Goal: Task Accomplishment & Management: Manage account settings

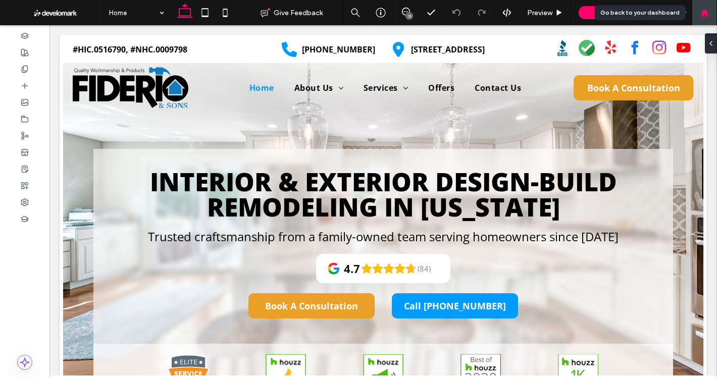
click at [709, 5] on div at bounding box center [704, 12] width 25 height 25
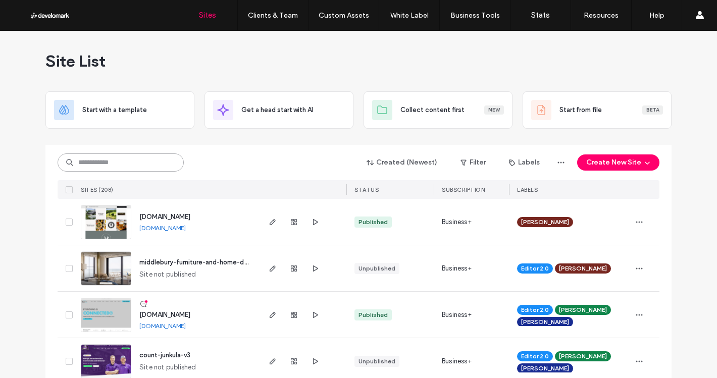
click at [107, 168] on input at bounding box center [121, 163] width 126 height 18
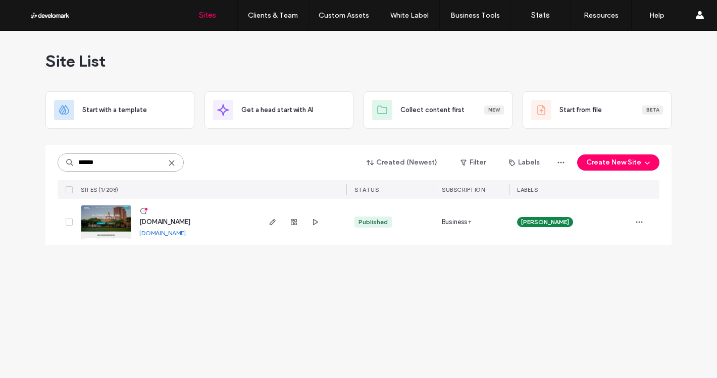
type input "******"
click at [190, 218] on span "www.budgetbailbondsct.com" at bounding box center [164, 222] width 51 height 8
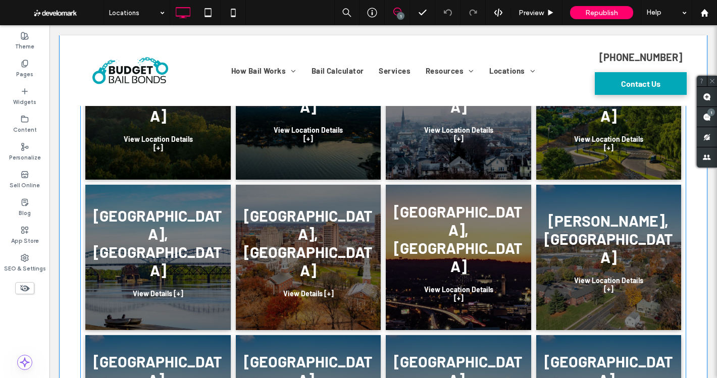
scroll to position [404, 0]
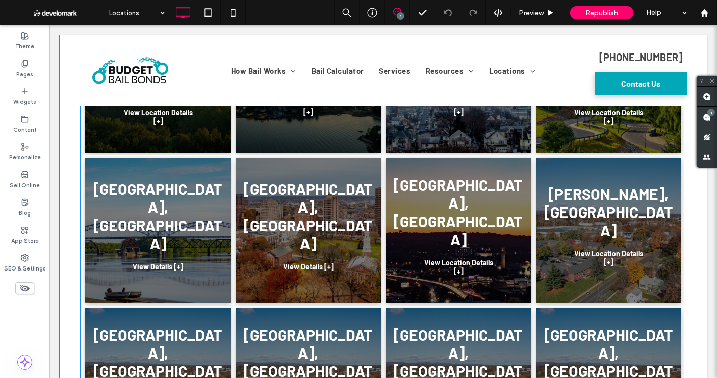
click at [587, 190] on link at bounding box center [609, 231] width 154 height 154
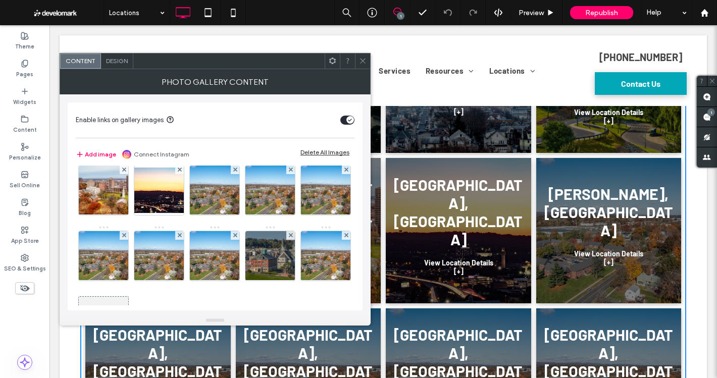
scroll to position [101, 0]
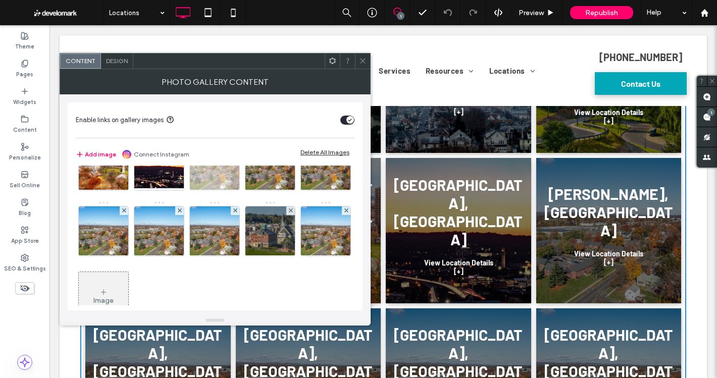
click at [252, 184] on img at bounding box center [214, 165] width 75 height 49
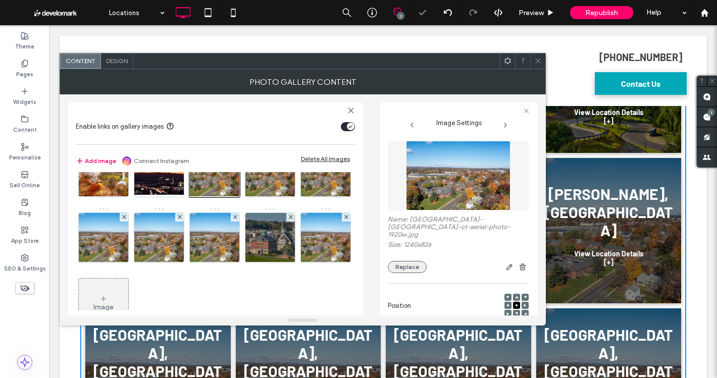
scroll to position [0, 0]
click at [405, 265] on button "Replace" at bounding box center [407, 268] width 39 height 12
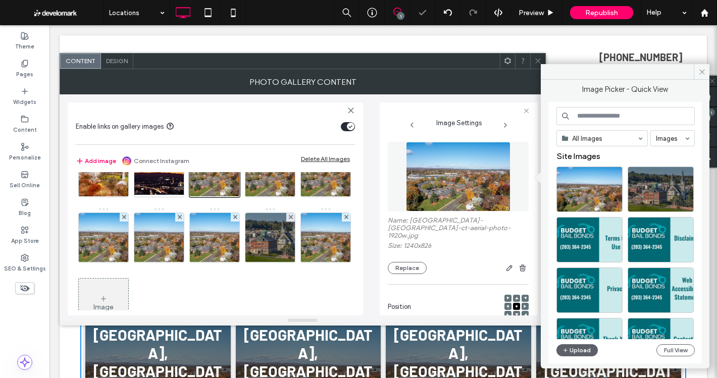
click at [624, 119] on input at bounding box center [625, 116] width 138 height 18
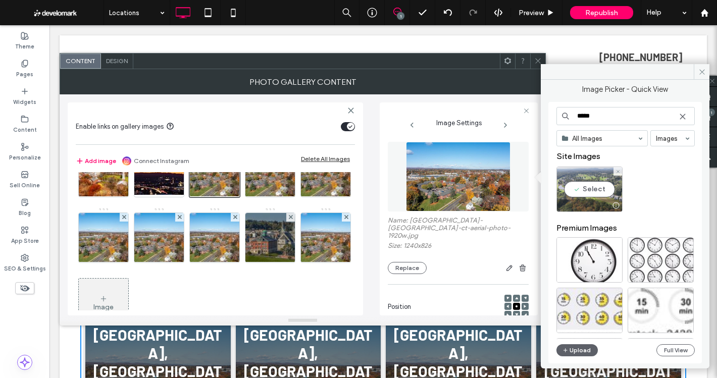
type input "*****"
drag, startPoint x: 592, startPoint y: 186, endPoint x: 543, endPoint y: 161, distance: 55.6
click at [592, 186] on div "Select" at bounding box center [589, 189] width 66 height 45
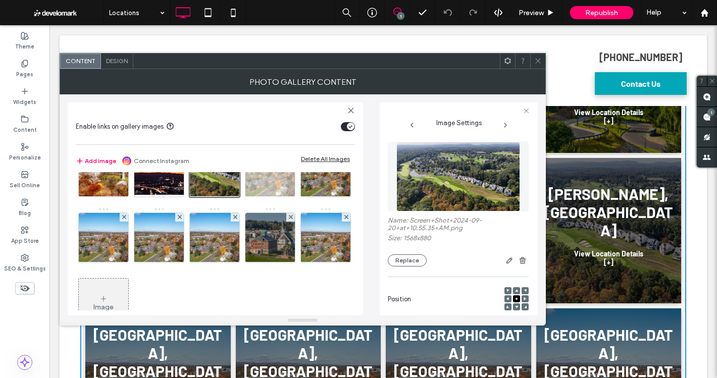
click at [233, 197] on img at bounding box center [270, 171] width 75 height 49
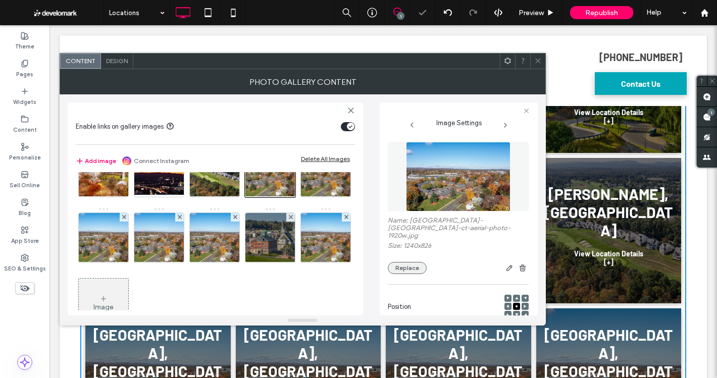
click at [413, 262] on button "Replace" at bounding box center [407, 268] width 39 height 12
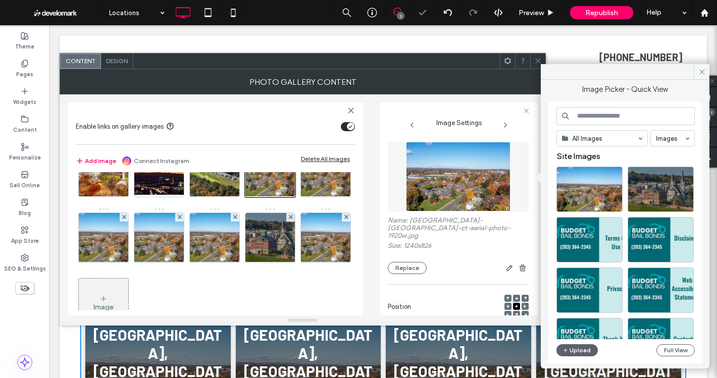
click at [616, 113] on input at bounding box center [625, 116] width 138 height 18
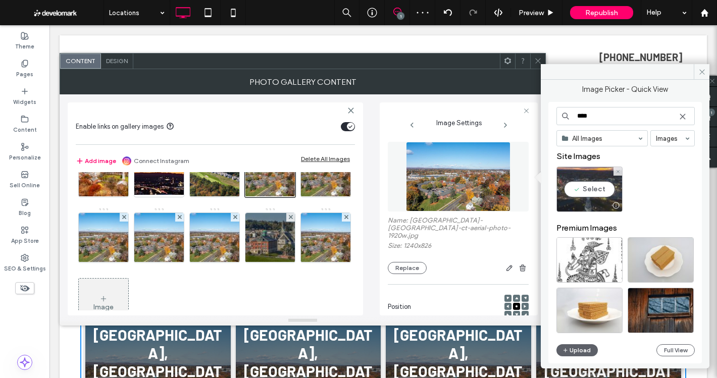
type input "****"
click at [599, 180] on div "Select" at bounding box center [589, 189] width 66 height 45
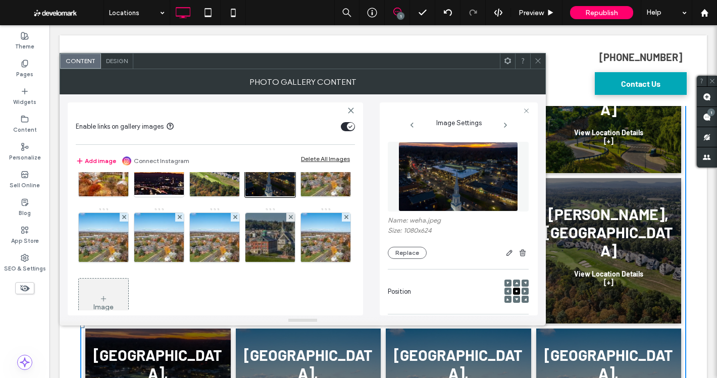
scroll to position [404, 0]
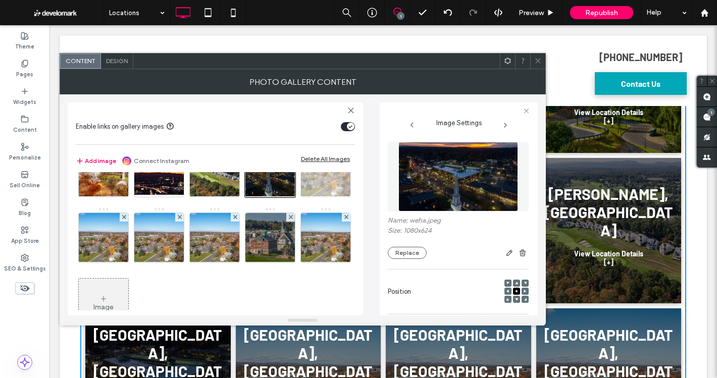
drag, startPoint x: 160, startPoint y: 240, endPoint x: 140, endPoint y: 241, distance: 19.8
click at [288, 197] on img at bounding box center [325, 171] width 75 height 49
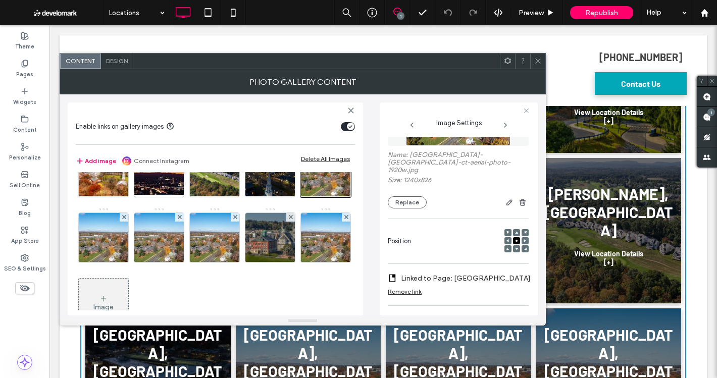
scroll to position [15, 0]
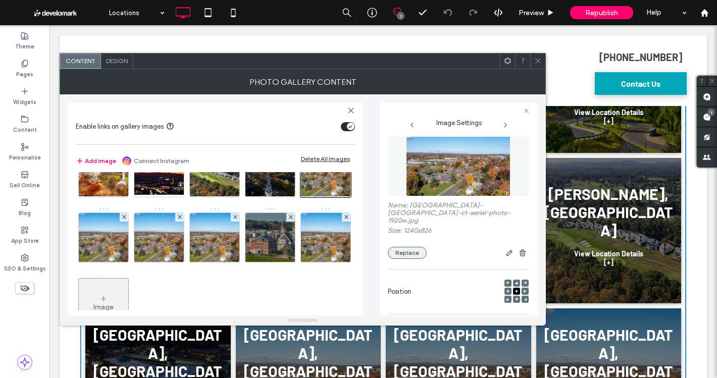
click at [397, 247] on button "Replace" at bounding box center [407, 253] width 39 height 12
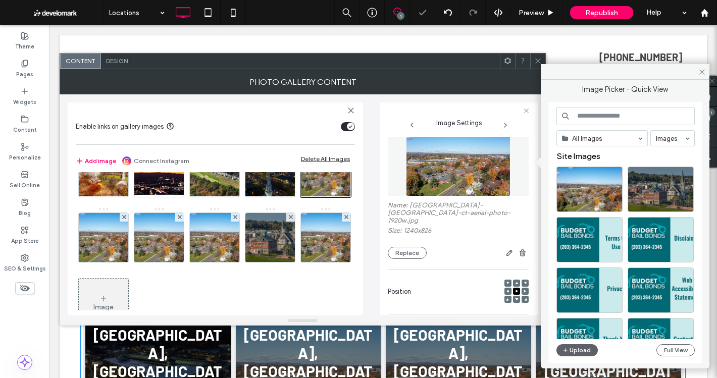
click at [607, 117] on input at bounding box center [625, 116] width 138 height 18
click at [604, 115] on input at bounding box center [625, 116] width 138 height 18
type input "*****"
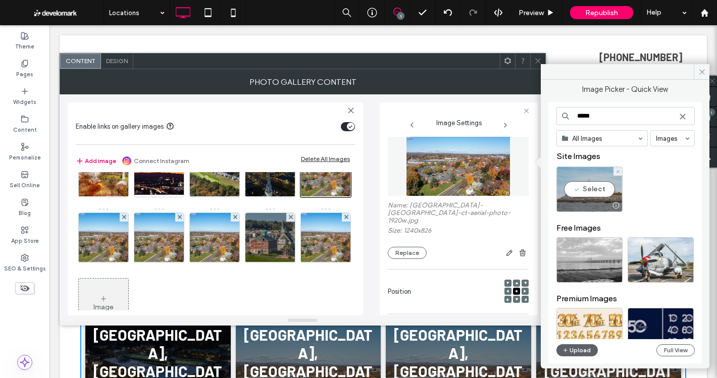
drag, startPoint x: 599, startPoint y: 185, endPoint x: 500, endPoint y: 171, distance: 100.4
click at [599, 185] on div "Select" at bounding box center [589, 189] width 66 height 45
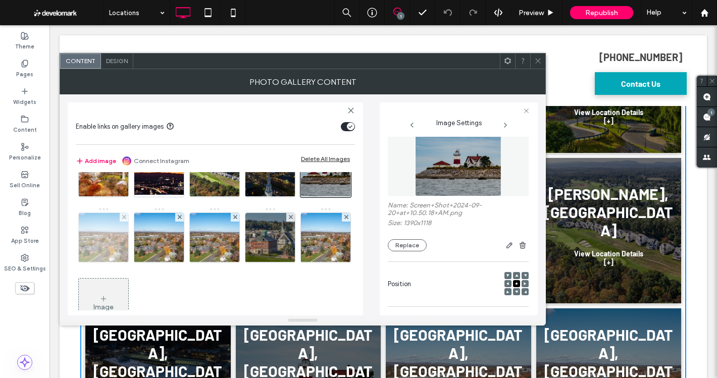
click at [141, 231] on img at bounding box center [103, 237] width 75 height 49
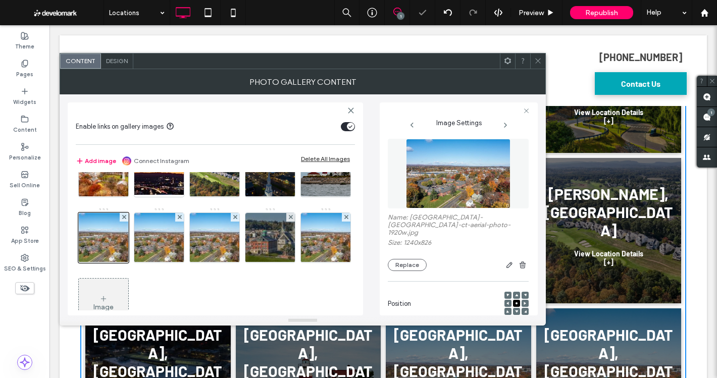
scroll to position [0, 0]
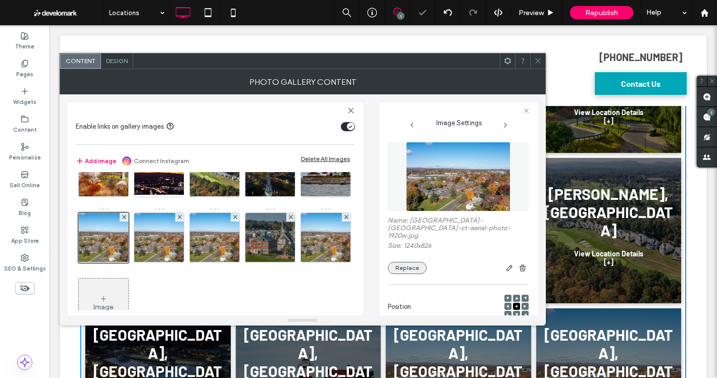
click at [416, 262] on button "Replace" at bounding box center [407, 268] width 39 height 12
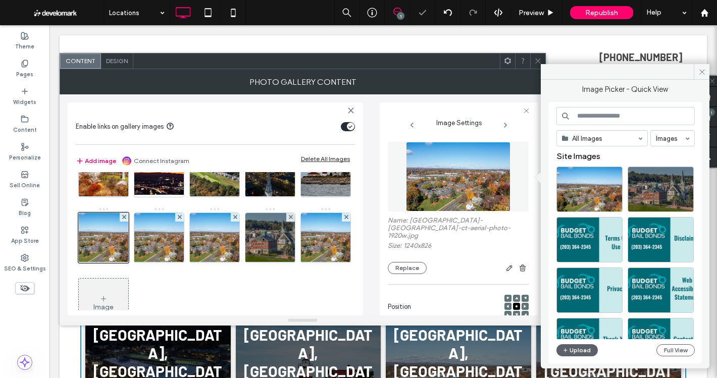
click at [620, 114] on input at bounding box center [625, 116] width 138 height 18
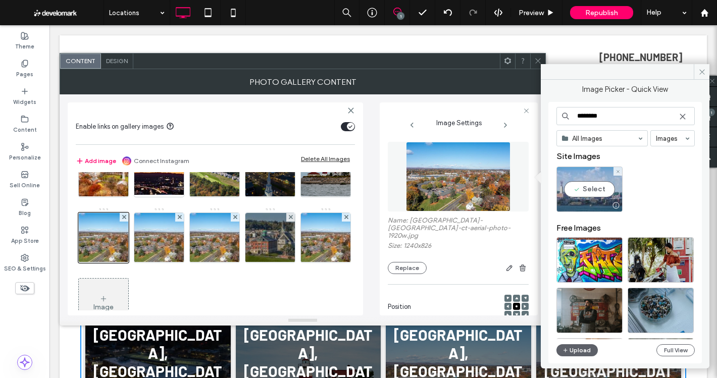
type input "********"
click at [596, 183] on div "Select" at bounding box center [589, 189] width 66 height 45
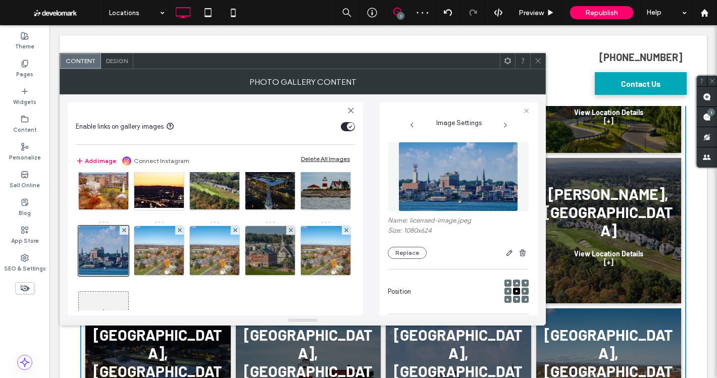
scroll to position [85, 0]
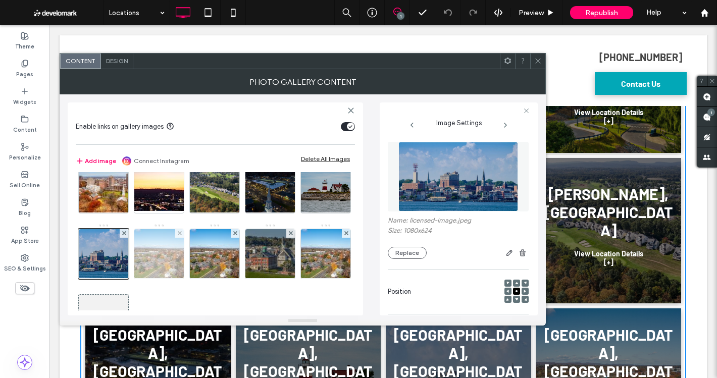
click at [196, 263] on img at bounding box center [159, 253] width 75 height 49
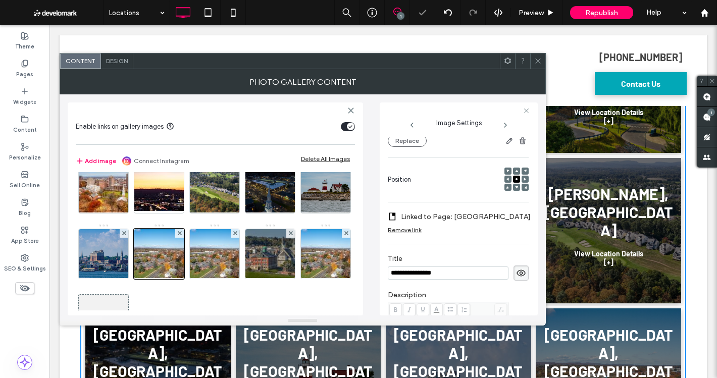
scroll to position [66, 0]
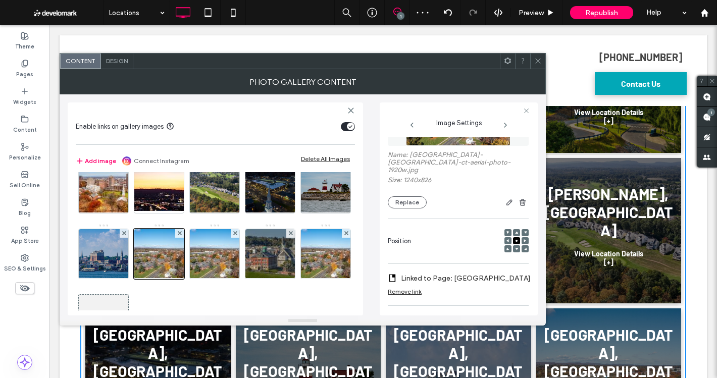
click at [405, 181] on div "Name: woodbridge-newington-ct-aerial-photo-1920w.jpg Size: 1240x826 Replace" at bounding box center [458, 180] width 141 height 58
click at [409, 196] on button "Replace" at bounding box center [407, 202] width 39 height 12
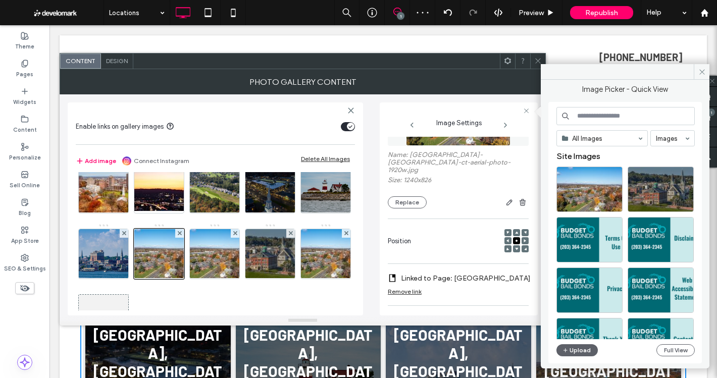
click at [631, 112] on input at bounding box center [625, 116] width 138 height 18
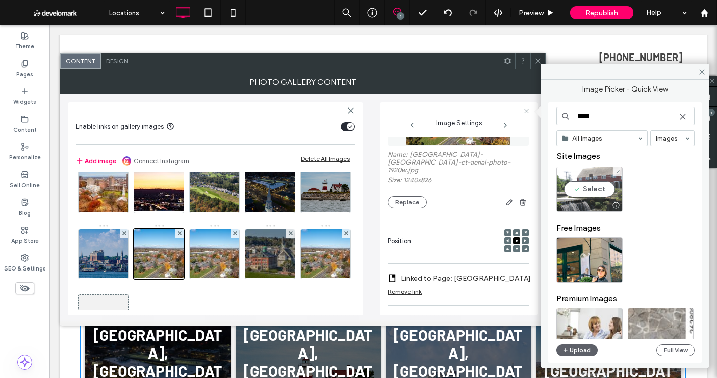
type input "*****"
click at [596, 188] on div "Select" at bounding box center [589, 189] width 66 height 45
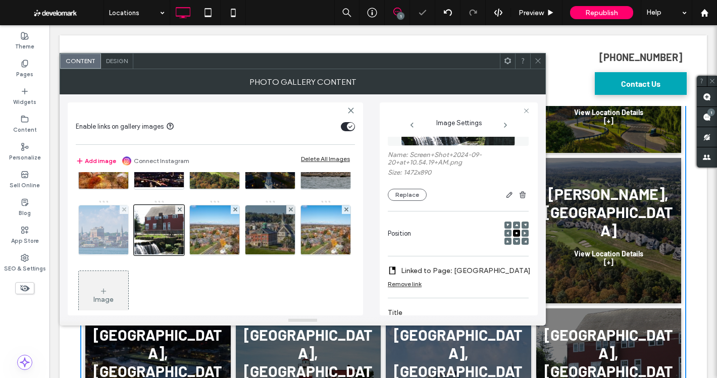
scroll to position [135, 0]
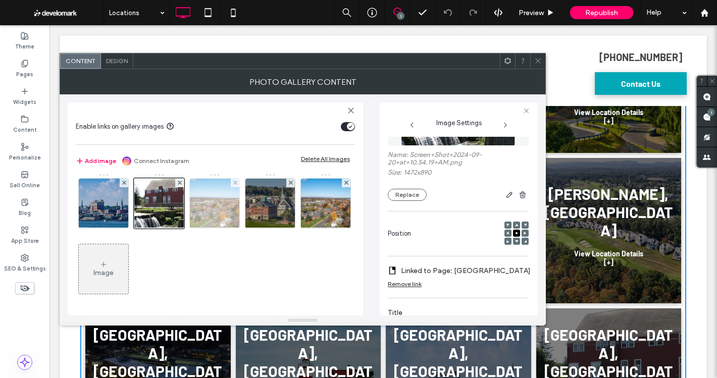
click at [177, 228] on img at bounding box center [214, 203] width 75 height 49
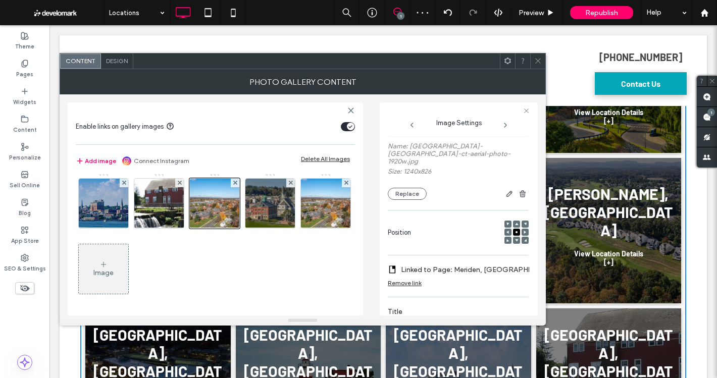
scroll to position [66, 0]
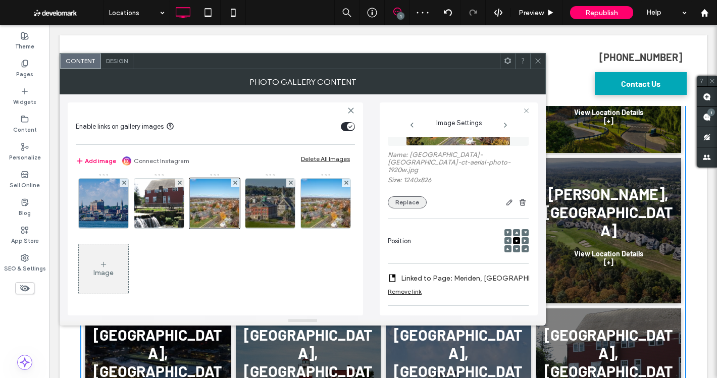
click at [413, 197] on button "Replace" at bounding box center [407, 202] width 39 height 12
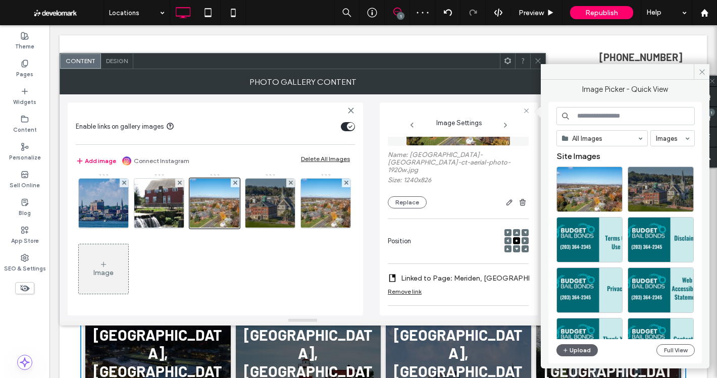
click at [589, 118] on input at bounding box center [625, 116] width 138 height 18
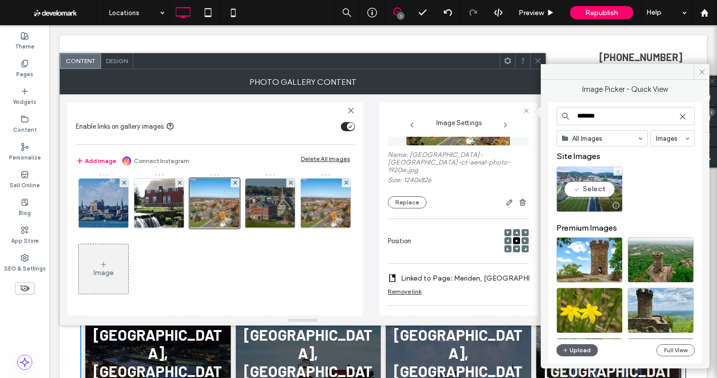
type input "*******"
click at [594, 187] on div "Select" at bounding box center [589, 189] width 66 height 45
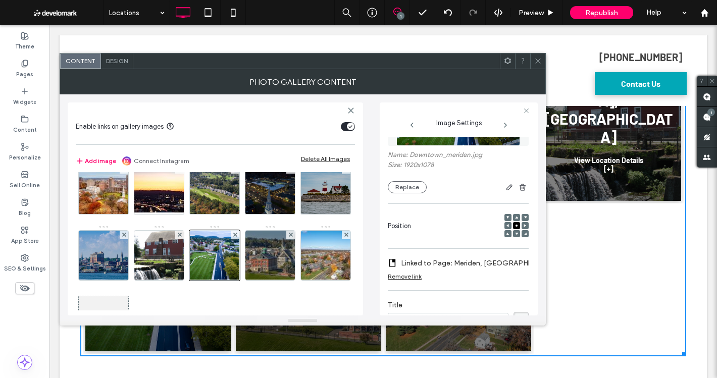
scroll to position [0, 0]
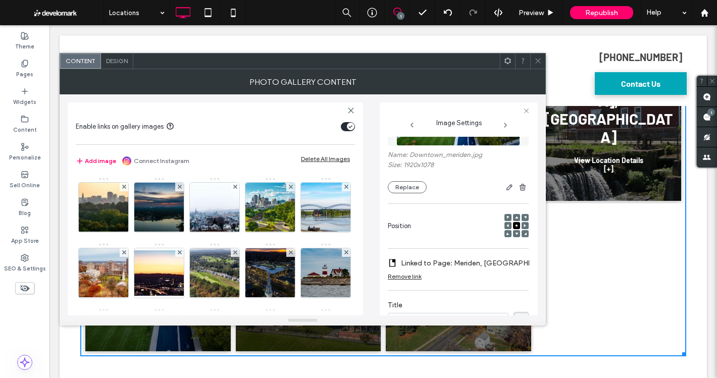
click at [539, 58] on icon at bounding box center [538, 61] width 8 height 8
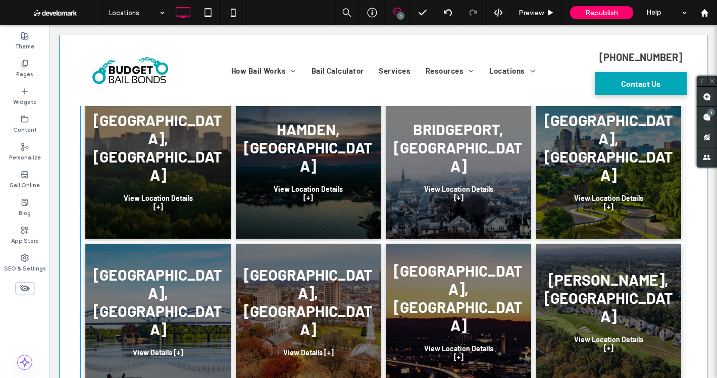
scroll to position [252, 0]
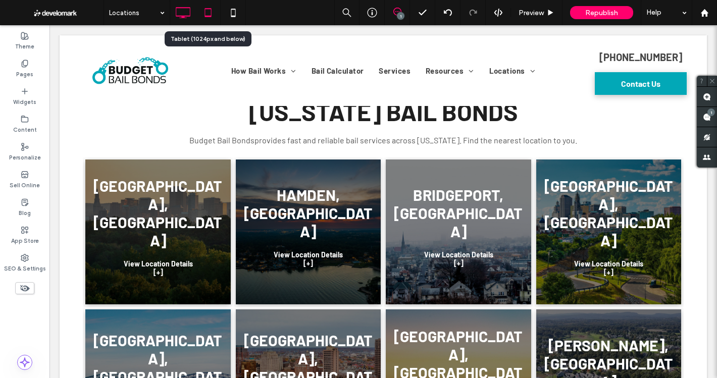
click at [211, 12] on use at bounding box center [208, 12] width 7 height 9
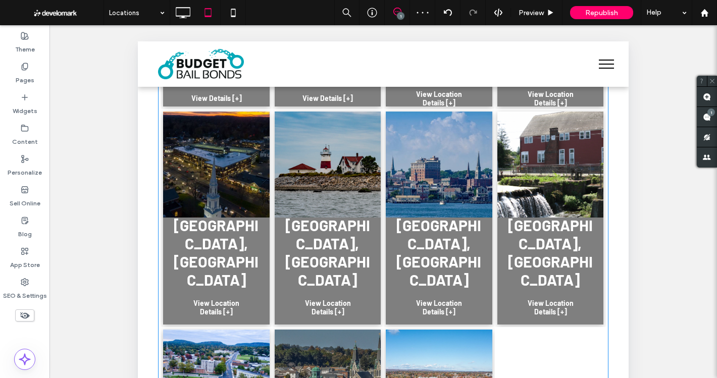
scroll to position [858, 0]
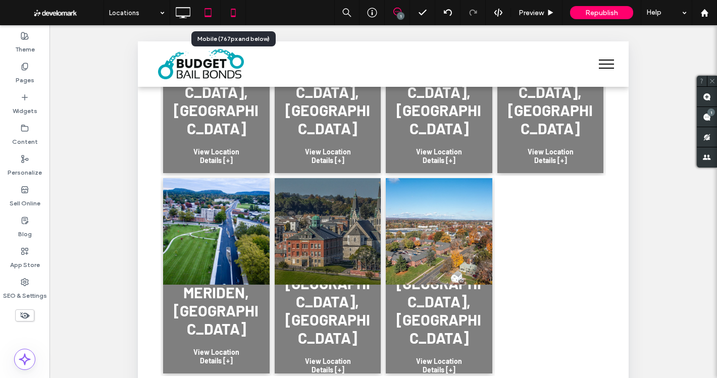
click at [233, 17] on use at bounding box center [233, 13] width 5 height 8
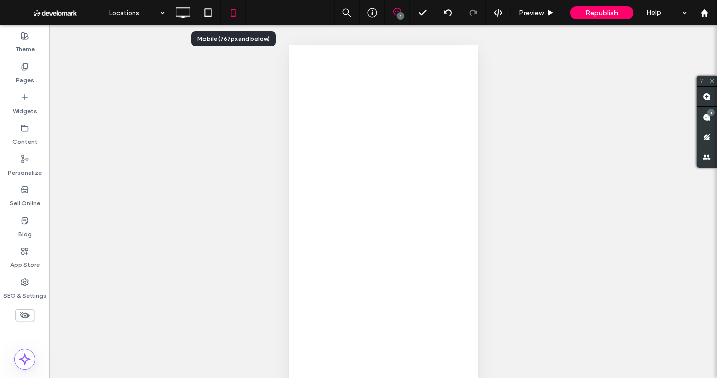
scroll to position [0, 0]
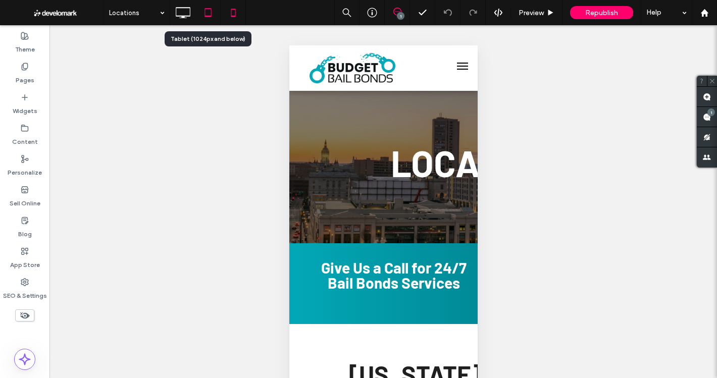
click at [199, 10] on icon at bounding box center [208, 13] width 20 height 20
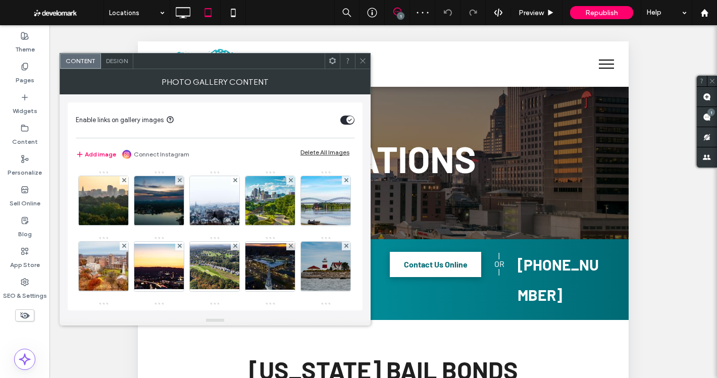
click at [120, 60] on span "Design" at bounding box center [117, 61] width 22 height 8
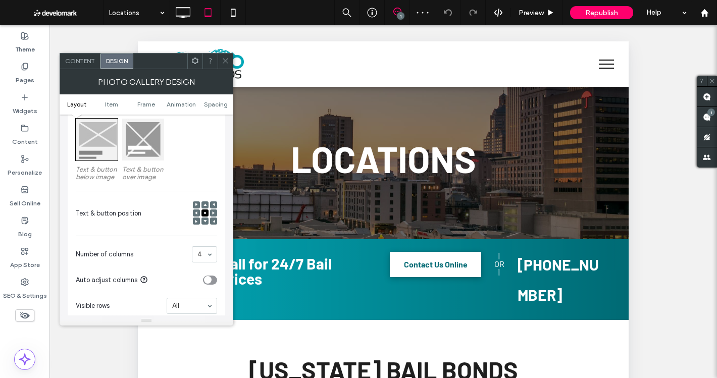
scroll to position [151, 0]
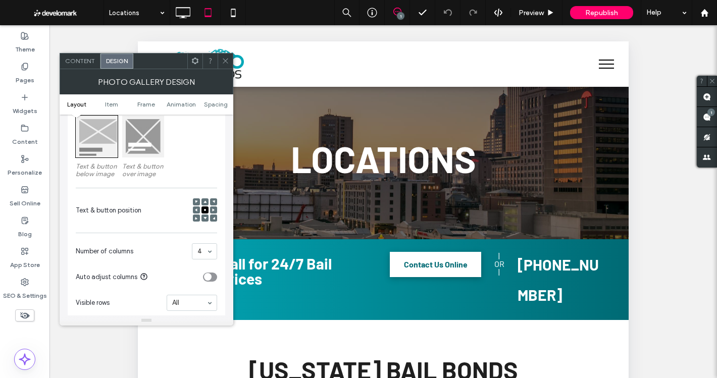
click at [145, 156] on div at bounding box center [143, 137] width 42 height 42
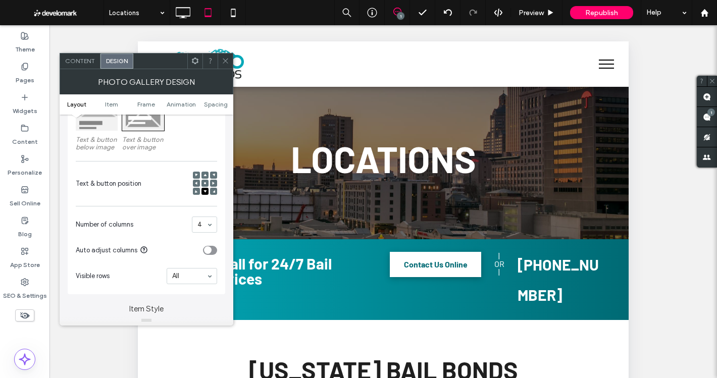
scroll to position [202, 0]
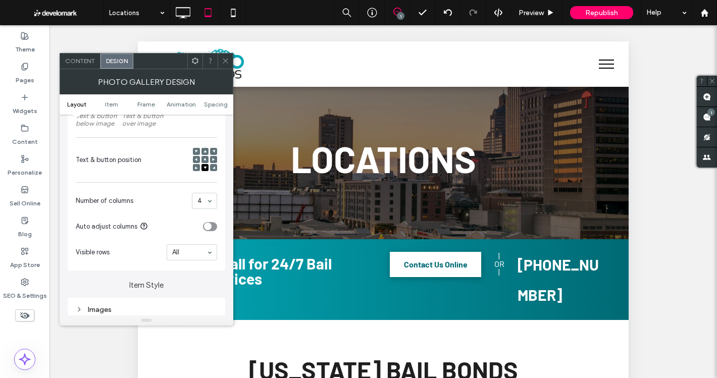
click at [225, 61] on use at bounding box center [225, 61] width 5 height 5
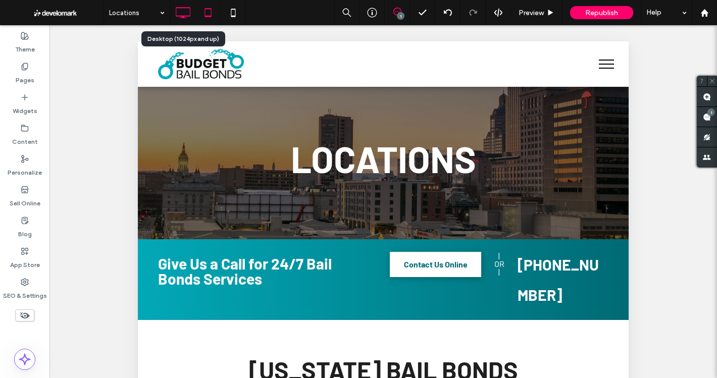
click at [178, 10] on icon at bounding box center [183, 13] width 20 height 20
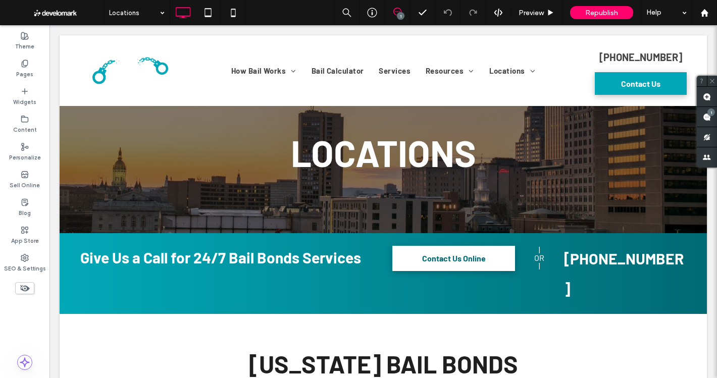
click at [401, 10] on span at bounding box center [397, 12] width 25 height 8
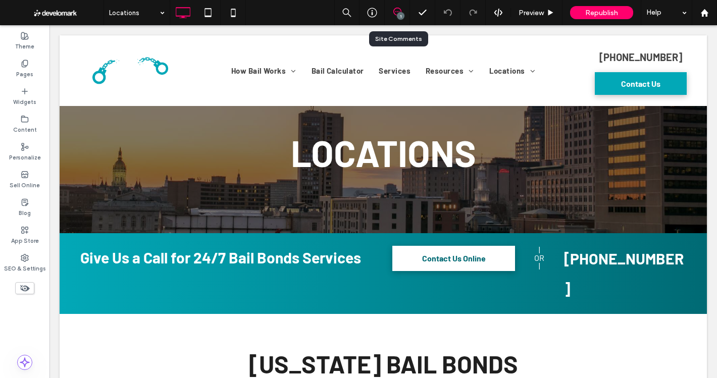
click at [393, 11] on use at bounding box center [397, 12] width 8 height 8
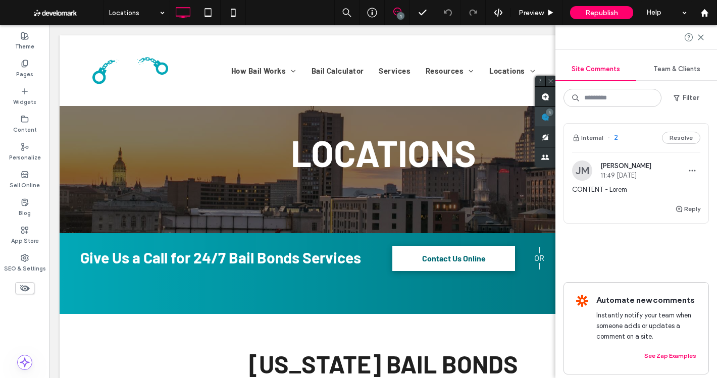
click at [555, 110] on div "1" at bounding box center [545, 117] width 20 height 20
click at [630, 188] on span "CONTENT - Lorem" at bounding box center [636, 190] width 128 height 10
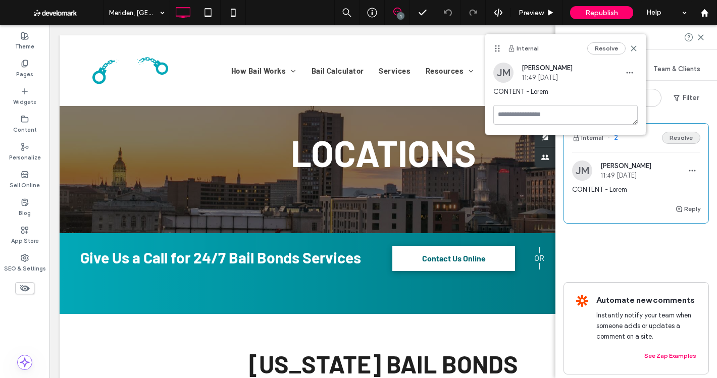
click at [682, 133] on button "Resolve" at bounding box center [681, 138] width 38 height 12
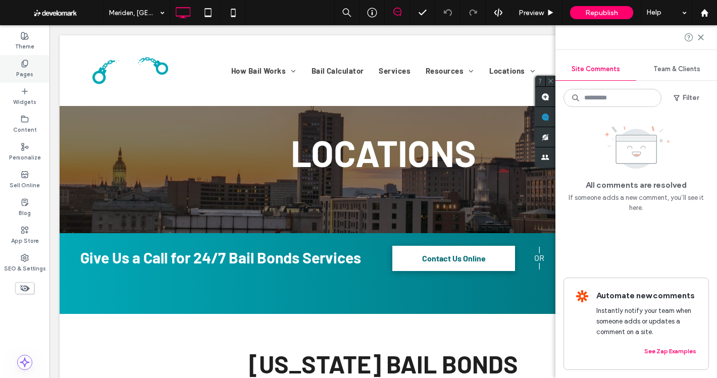
click at [19, 70] on label "Pages" at bounding box center [24, 73] width 17 height 11
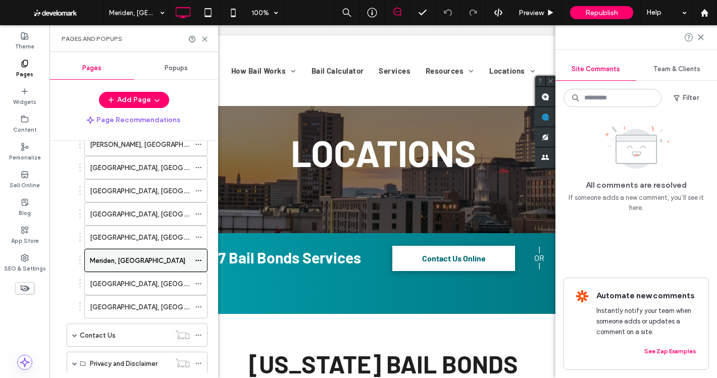
scroll to position [353, 0]
click at [111, 285] on label "New Britain, CT" at bounding box center [159, 283] width 138 height 18
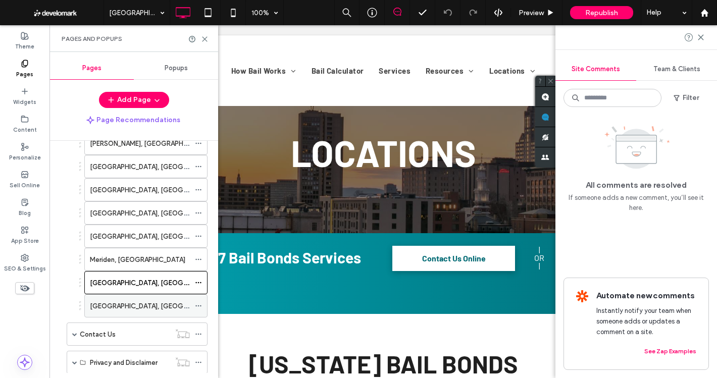
click at [127, 300] on label "Newington, CT" at bounding box center [159, 306] width 138 height 18
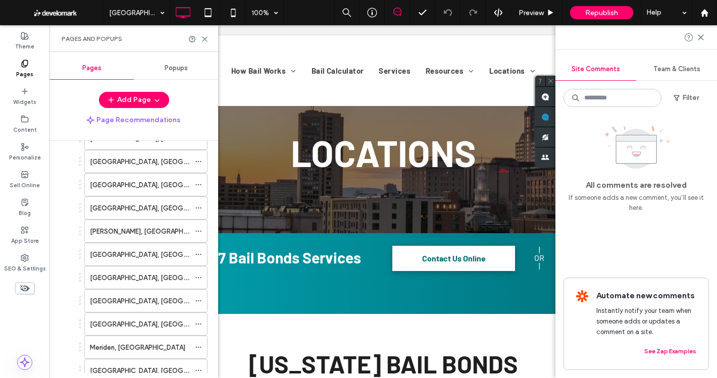
scroll to position [151, 0]
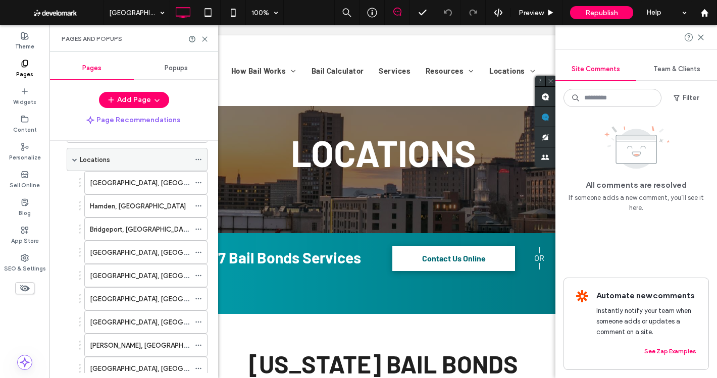
click at [89, 154] on div "Locations" at bounding box center [135, 159] width 110 height 22
click at [204, 36] on icon at bounding box center [205, 39] width 8 height 8
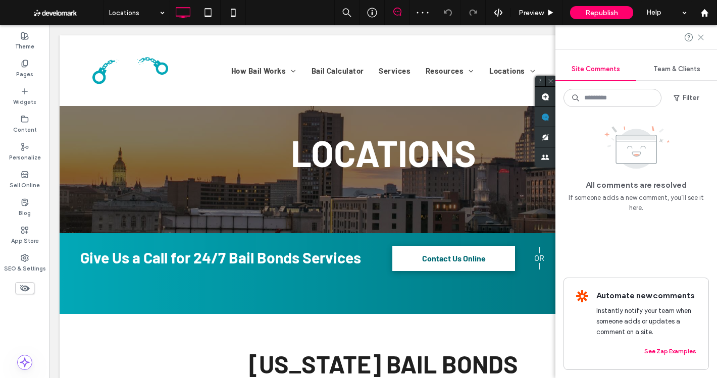
click at [702, 35] on icon at bounding box center [701, 37] width 8 height 8
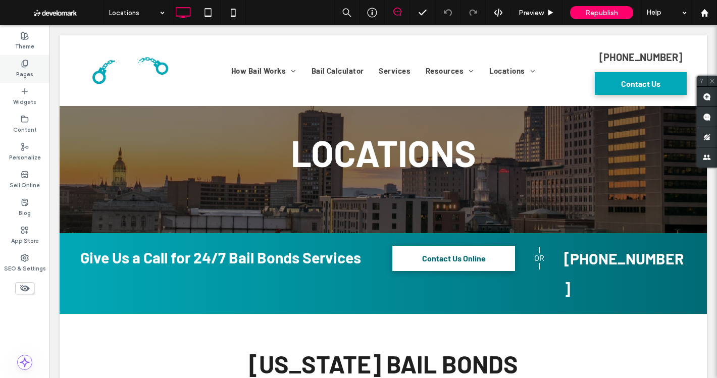
click at [21, 63] on icon at bounding box center [25, 64] width 8 height 8
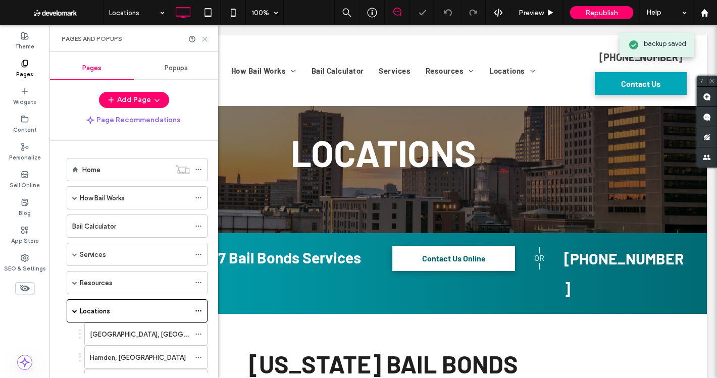
click at [206, 38] on use at bounding box center [204, 39] width 5 height 5
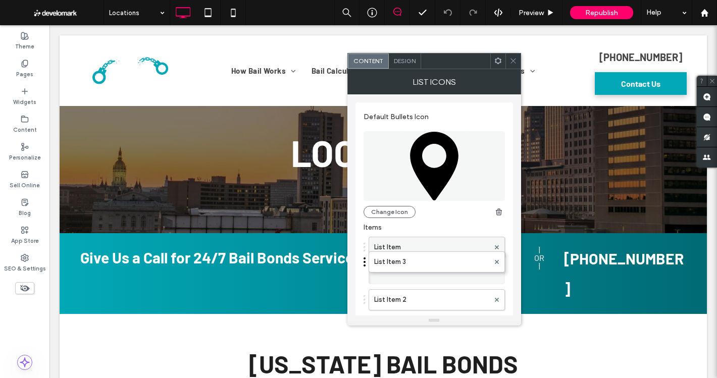
drag, startPoint x: 429, startPoint y: 294, endPoint x: 432, endPoint y: 251, distance: 43.0
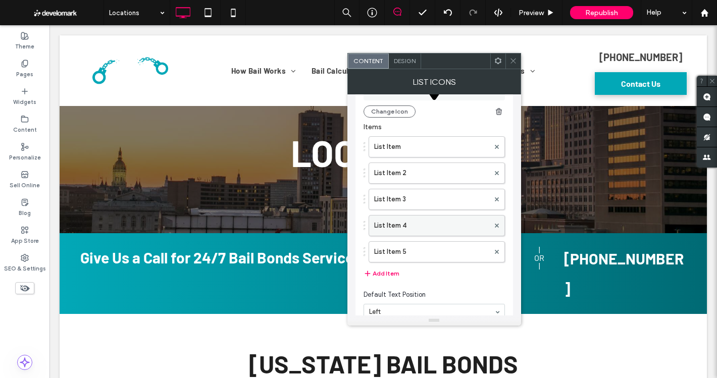
scroll to position [101, 0]
click at [385, 273] on button "Add Item" at bounding box center [382, 273] width 36 height 12
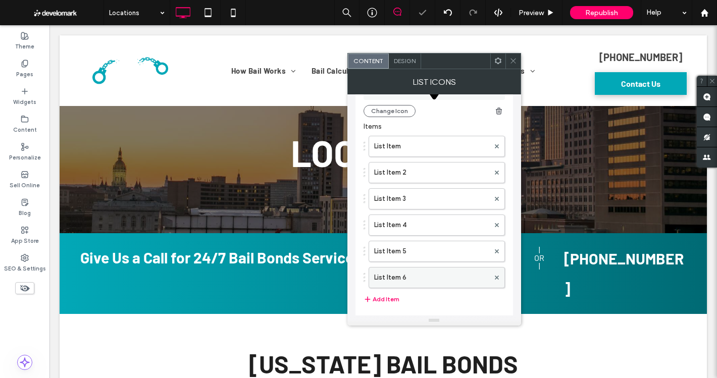
click at [399, 274] on label "List Item 6" at bounding box center [431, 278] width 115 height 20
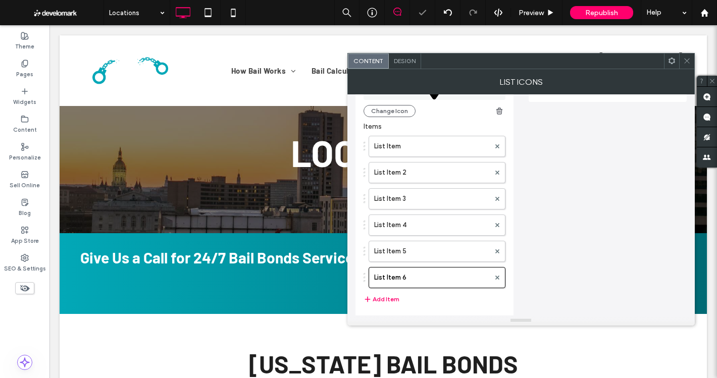
scroll to position [0, 0]
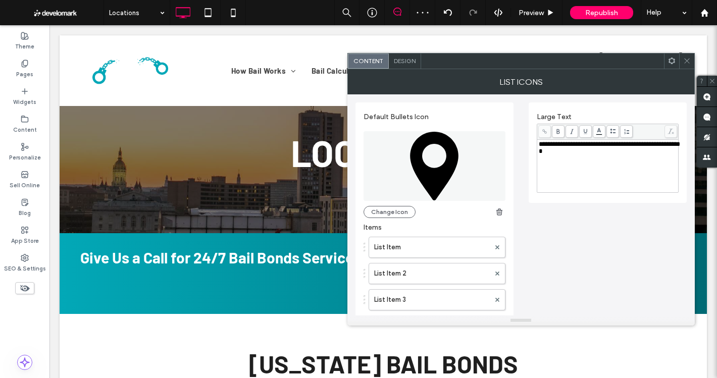
click at [587, 176] on div "**********" at bounding box center [608, 166] width 138 height 50
click at [583, 211] on div "**********" at bounding box center [521, 278] width 331 height 368
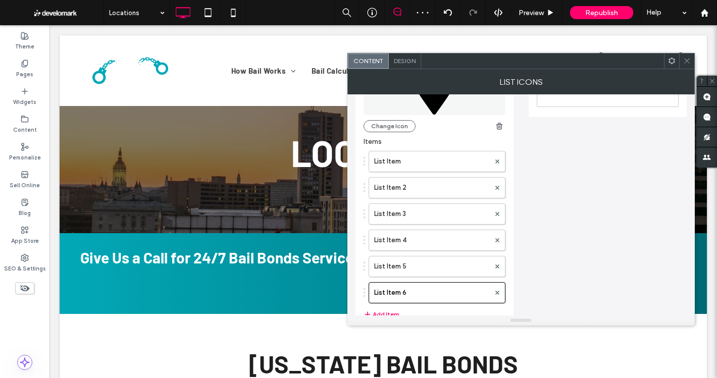
scroll to position [101, 0]
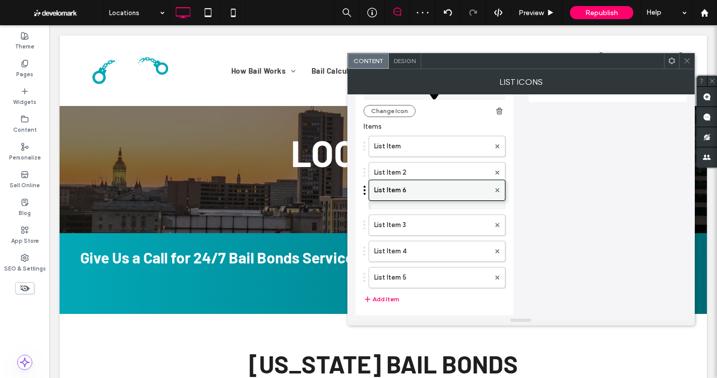
drag, startPoint x: 443, startPoint y: 277, endPoint x: 446, endPoint y: 185, distance: 92.5
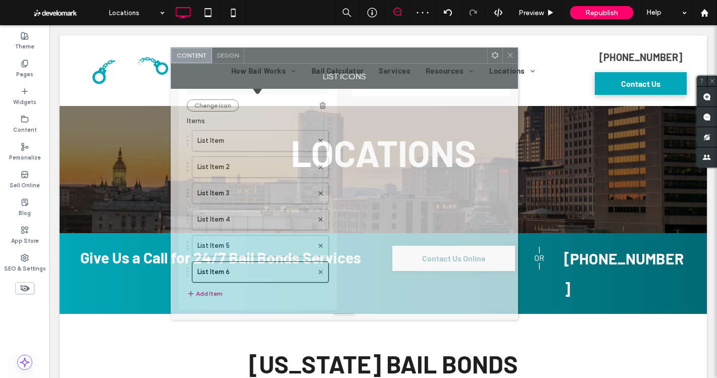
drag, startPoint x: 486, startPoint y: 63, endPoint x: 342, endPoint y: 56, distance: 144.1
click at [342, 56] on div at bounding box center [365, 55] width 243 height 15
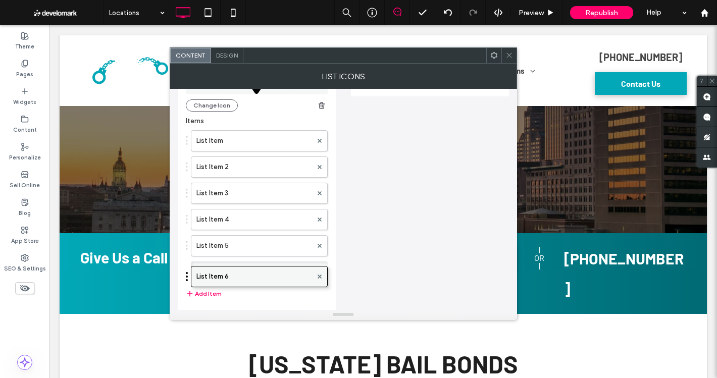
drag, startPoint x: 251, startPoint y: 279, endPoint x: 265, endPoint y: 278, distance: 13.1
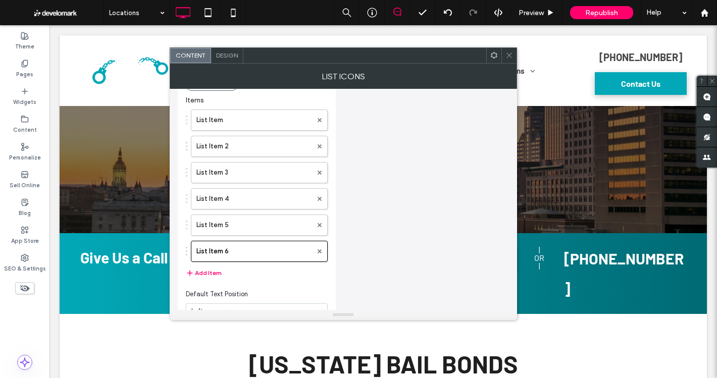
scroll to position [146, 0]
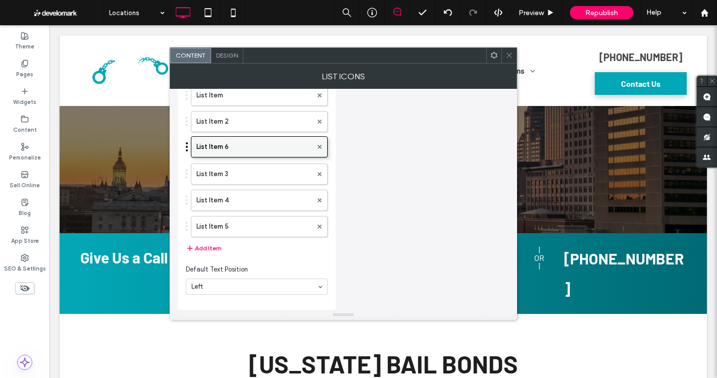
drag, startPoint x: 261, startPoint y: 225, endPoint x: 262, endPoint y: 143, distance: 81.8
drag, startPoint x: 261, startPoint y: 232, endPoint x: 263, endPoint y: 152, distance: 80.3
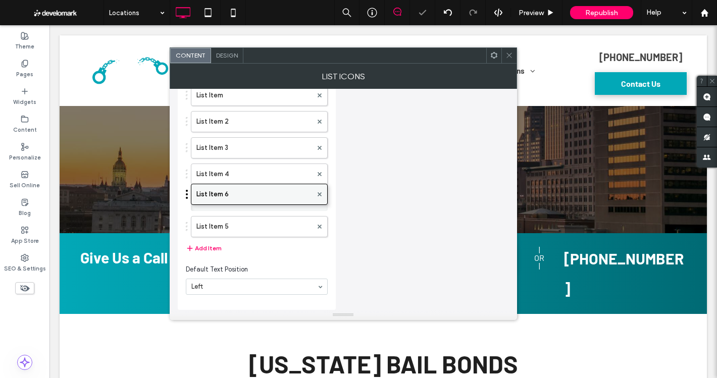
drag, startPoint x: 245, startPoint y: 226, endPoint x: 247, endPoint y: 188, distance: 37.9
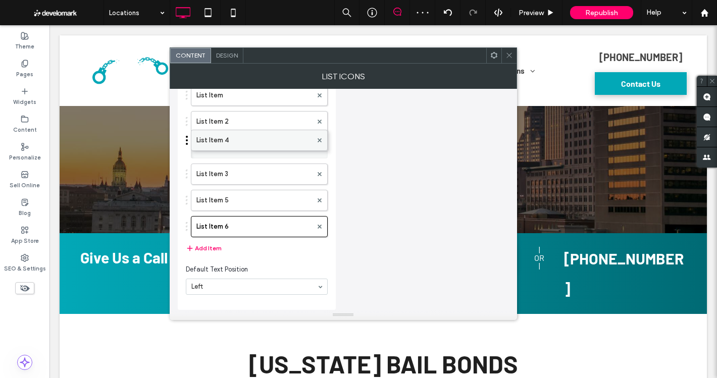
drag, startPoint x: 240, startPoint y: 179, endPoint x: 243, endPoint y: 140, distance: 39.0
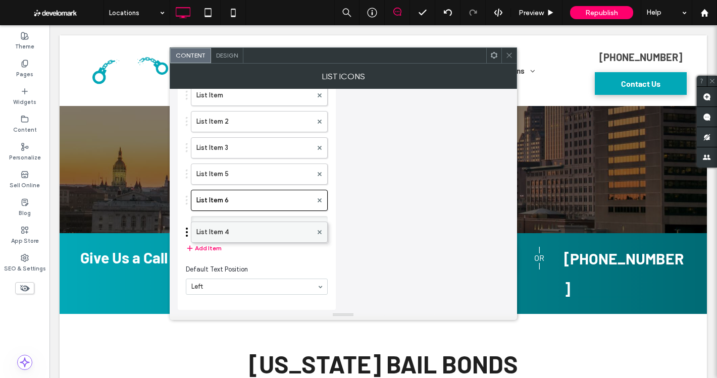
drag, startPoint x: 238, startPoint y: 172, endPoint x: 238, endPoint y: 225, distance: 53.0
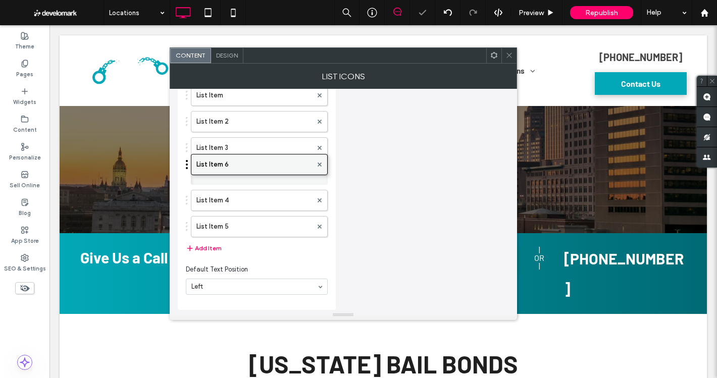
drag, startPoint x: 240, startPoint y: 225, endPoint x: 245, endPoint y: 159, distance: 65.8
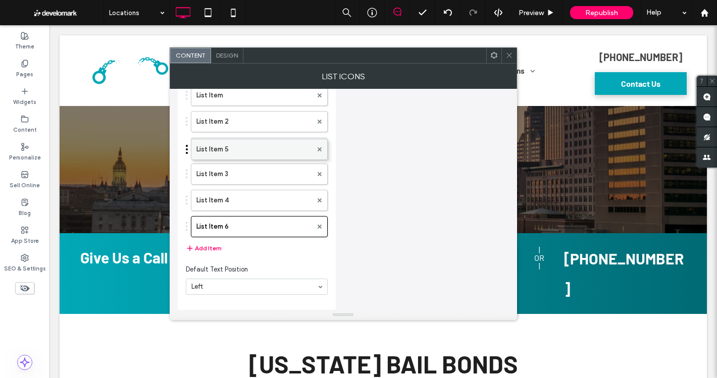
drag, startPoint x: 242, startPoint y: 204, endPoint x: 245, endPoint y: 147, distance: 56.2
drag, startPoint x: 229, startPoint y: 171, endPoint x: 240, endPoint y: 140, distance: 33.1
drag, startPoint x: 233, startPoint y: 168, endPoint x: 239, endPoint y: 140, distance: 27.9
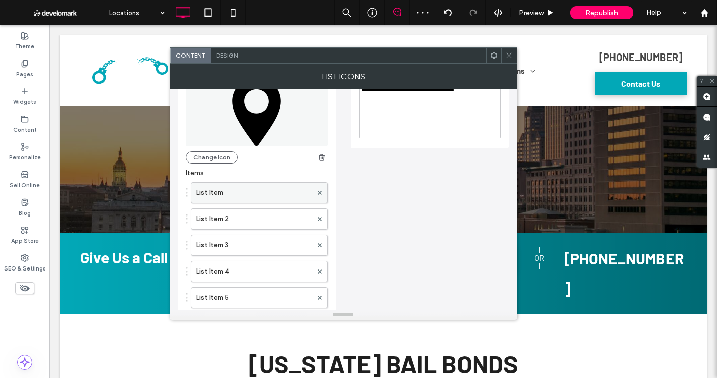
scroll to position [45, 0]
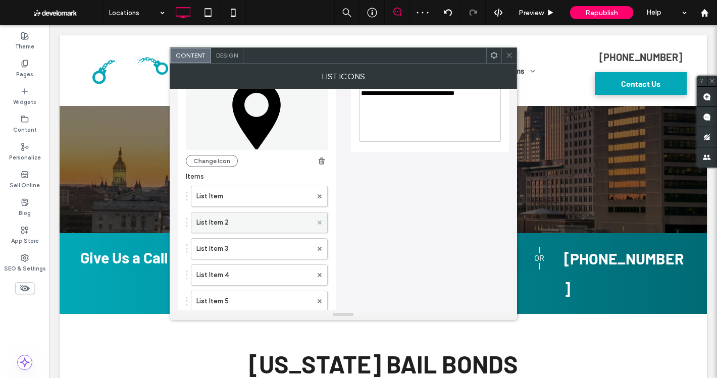
click at [319, 222] on use at bounding box center [319, 222] width 4 height 4
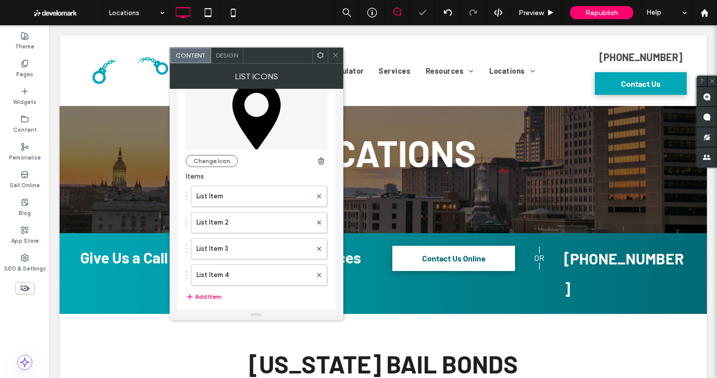
click at [319, 222] on use at bounding box center [319, 222] width 4 height 4
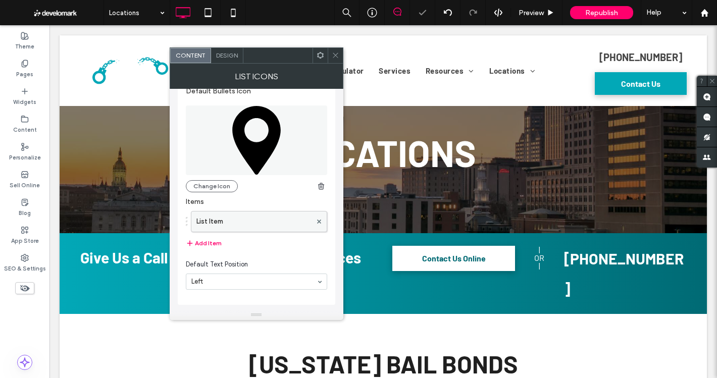
click at [265, 222] on label "List Item" at bounding box center [253, 222] width 115 height 20
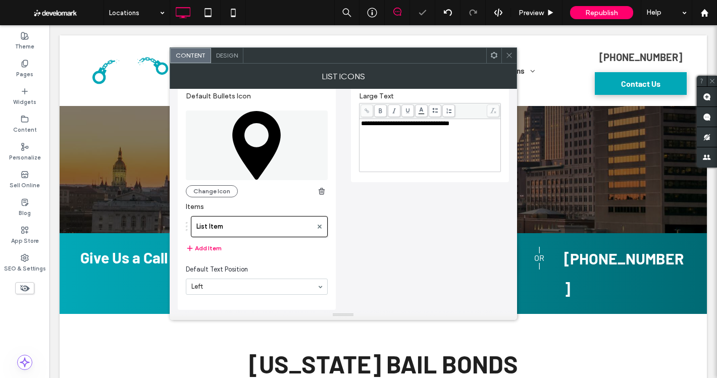
scroll to position [15, 0]
click at [219, 246] on button "Add Item" at bounding box center [204, 248] width 36 height 12
click at [391, 150] on div "**********" at bounding box center [430, 145] width 138 height 50
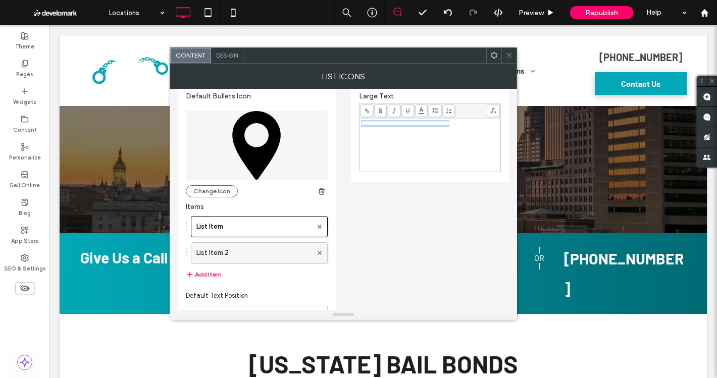
click at [248, 255] on label "List Item 2" at bounding box center [254, 253] width 116 height 20
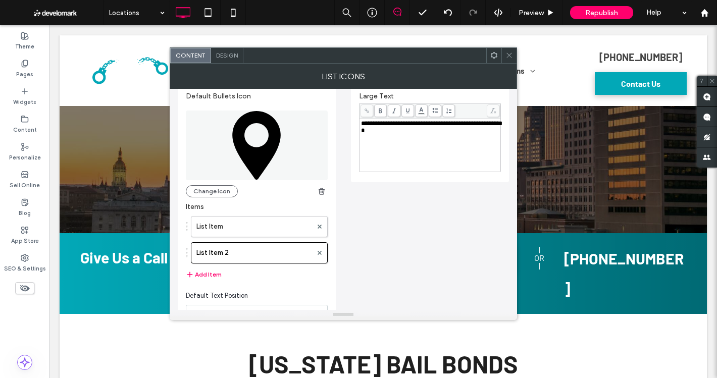
click at [411, 144] on div "**********" at bounding box center [430, 145] width 138 height 50
click at [208, 272] on button "Add Item" at bounding box center [204, 275] width 36 height 12
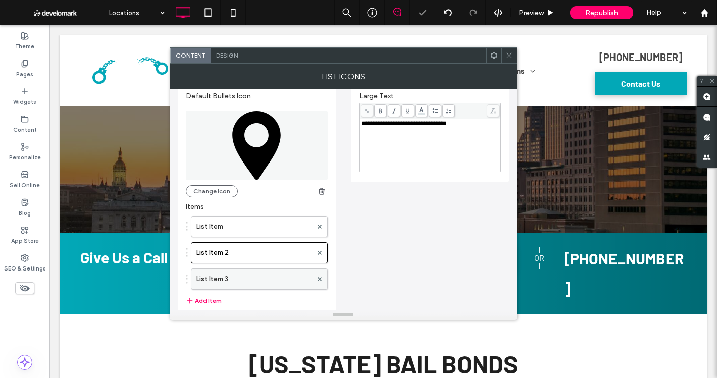
click at [231, 272] on label "List Item 3" at bounding box center [254, 279] width 116 height 20
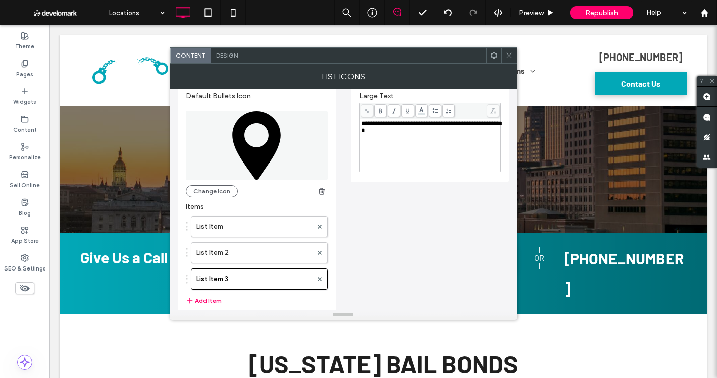
click at [412, 136] on div "**********" at bounding box center [430, 145] width 138 height 50
click at [208, 295] on button "Add Item" at bounding box center [204, 301] width 36 height 12
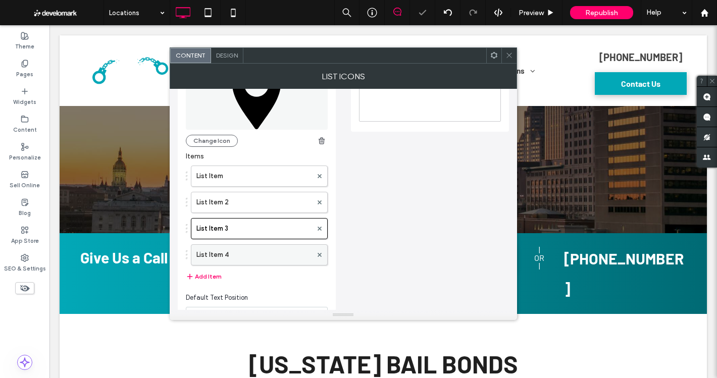
click at [251, 256] on label "List Item 4" at bounding box center [254, 255] width 116 height 20
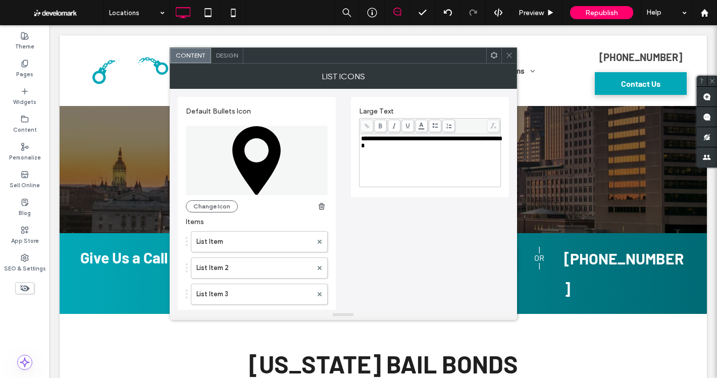
click at [404, 175] on div "**********" at bounding box center [430, 160] width 138 height 50
click at [410, 218] on div "**********" at bounding box center [343, 246] width 331 height 315
click at [394, 167] on div "**********" at bounding box center [430, 160] width 138 height 50
click at [429, 160] on div "**********" at bounding box center [430, 160] width 138 height 50
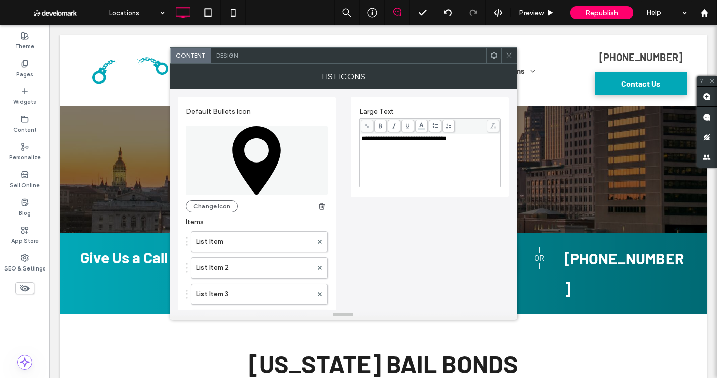
click at [420, 232] on div "**********" at bounding box center [343, 246] width 331 height 315
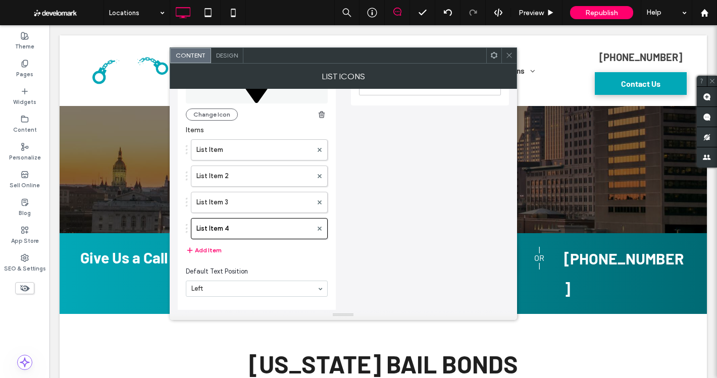
scroll to position [94, 0]
click at [204, 250] on button "Add Item" at bounding box center [204, 248] width 36 height 12
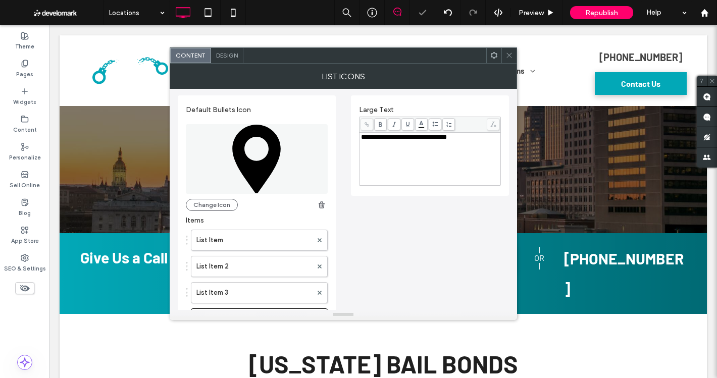
scroll to position [0, 0]
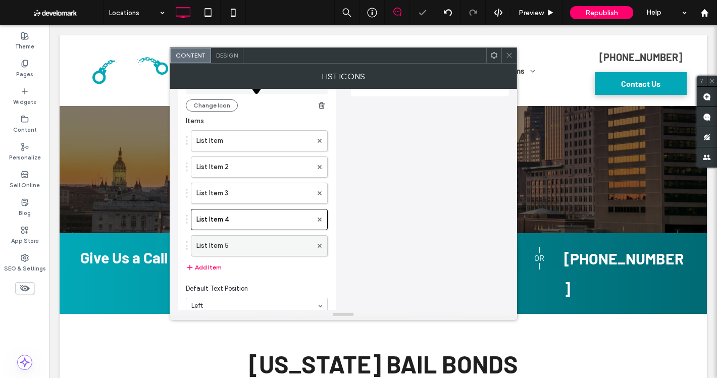
click at [207, 242] on label "List Item 5" at bounding box center [254, 246] width 116 height 20
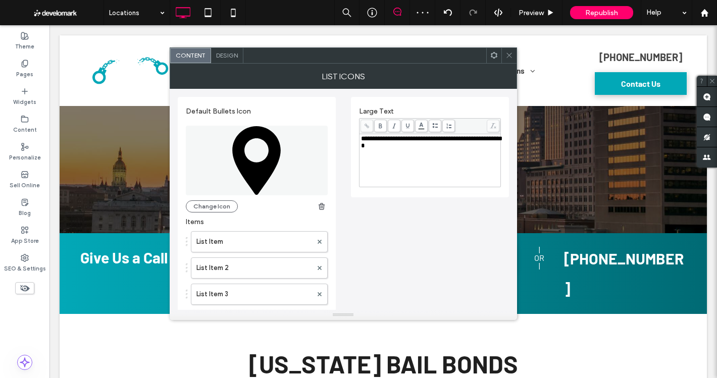
click at [434, 162] on div "**********" at bounding box center [430, 160] width 138 height 50
click at [434, 161] on div "**********" at bounding box center [430, 160] width 138 height 50
click at [431, 233] on div "**********" at bounding box center [343, 259] width 331 height 341
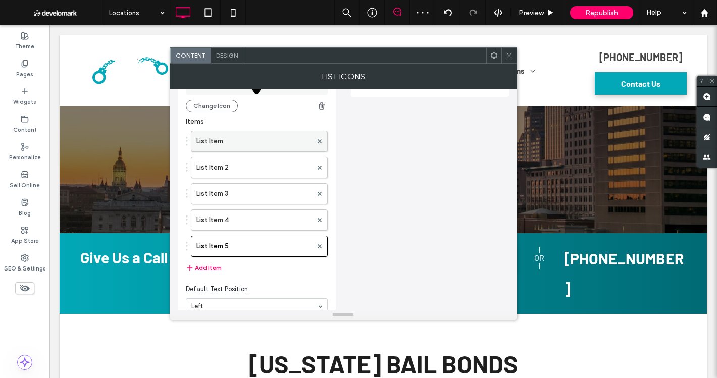
scroll to position [101, 0]
click at [208, 265] on button "Add Item" at bounding box center [204, 268] width 36 height 12
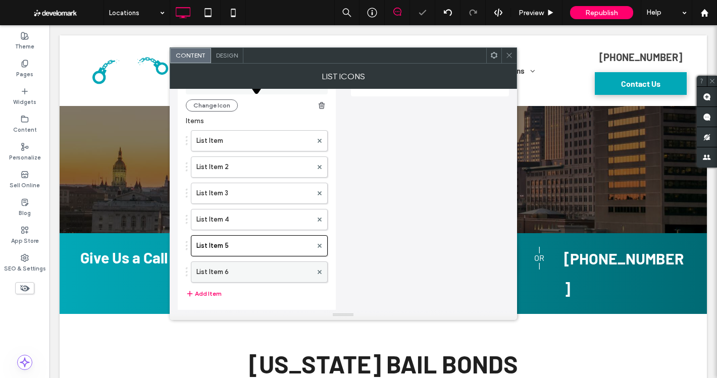
click at [271, 273] on label "List Item 6" at bounding box center [254, 272] width 116 height 20
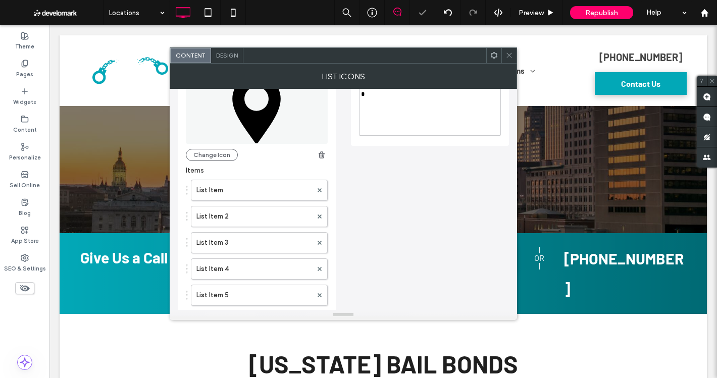
scroll to position [0, 0]
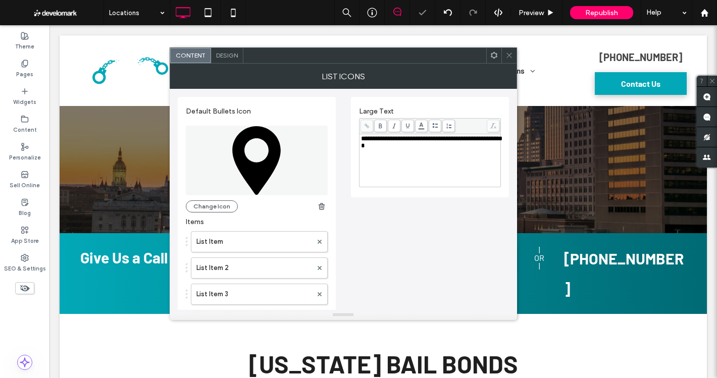
click at [397, 163] on div "**********" at bounding box center [430, 160] width 138 height 50
click at [432, 234] on div "**********" at bounding box center [343, 273] width 331 height 368
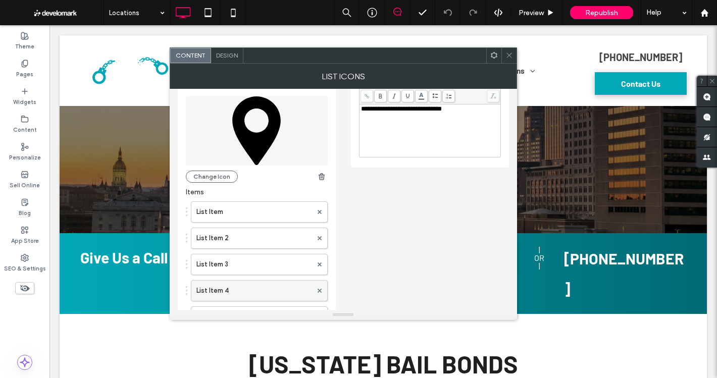
scroll to position [146, 0]
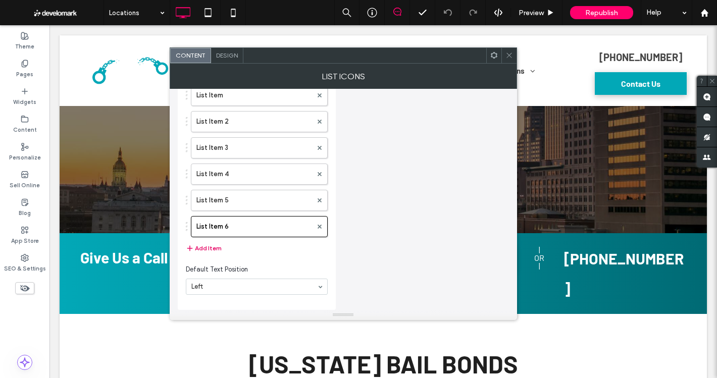
click at [205, 243] on button "Add Item" at bounding box center [204, 248] width 36 height 12
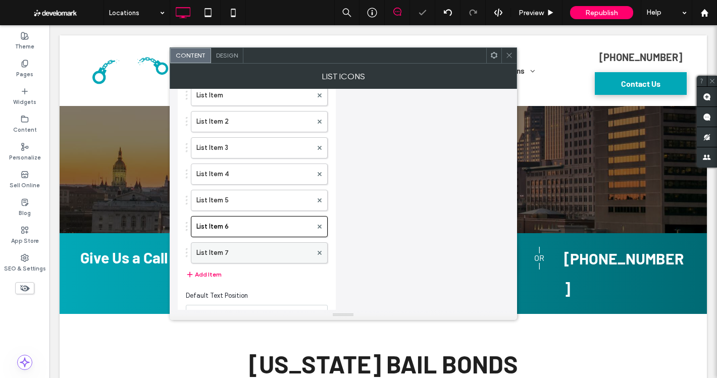
click at [243, 249] on label "List Item 7" at bounding box center [254, 253] width 116 height 20
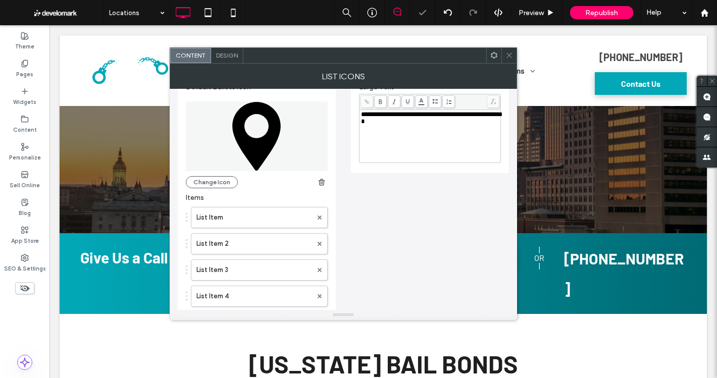
scroll to position [0, 0]
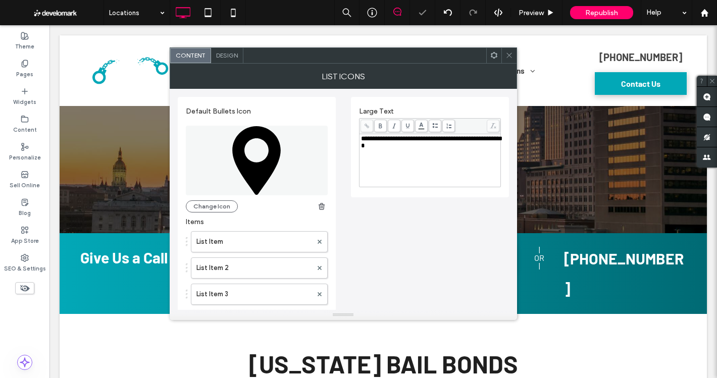
click at [428, 156] on div "**********" at bounding box center [430, 160] width 138 height 50
click at [398, 222] on div "**********" at bounding box center [343, 286] width 331 height 394
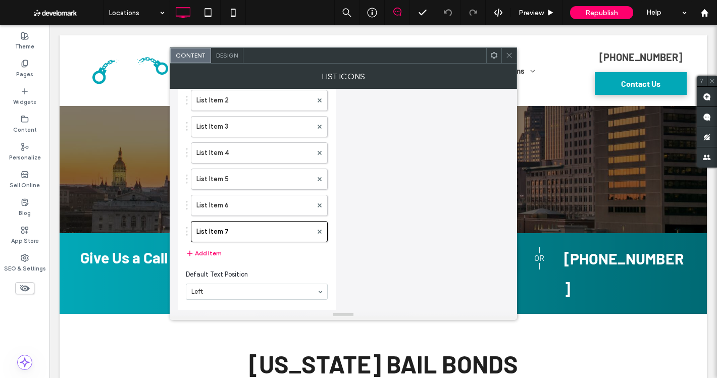
scroll to position [173, 0]
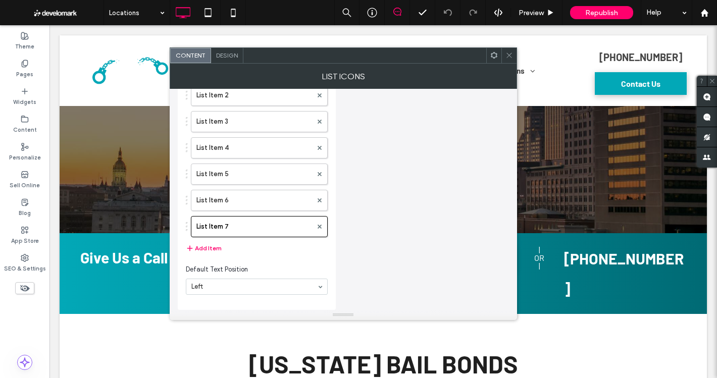
click at [200, 241] on div "List Item List Item 2 List Item 3 List Item 4 List Item 5 List Item 6 List Item…" at bounding box center [257, 157] width 142 height 206
click at [201, 247] on button "Add Item" at bounding box center [204, 248] width 36 height 12
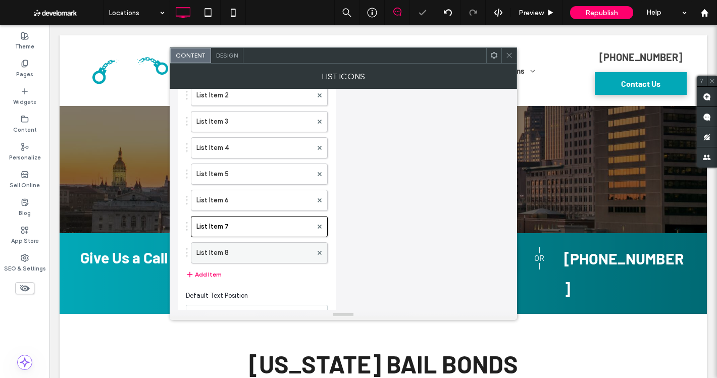
click at [230, 250] on label "List Item 8" at bounding box center [254, 253] width 116 height 20
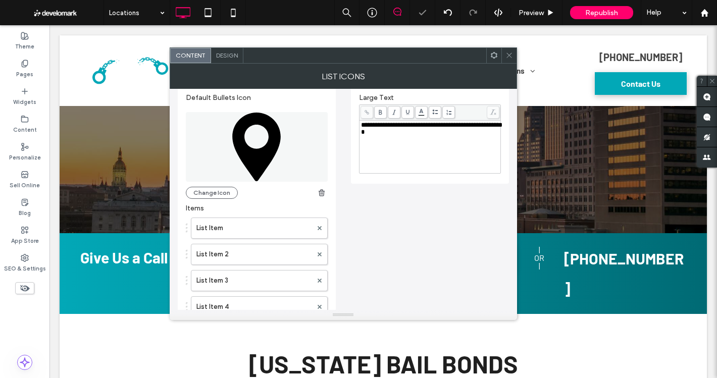
scroll to position [0, 0]
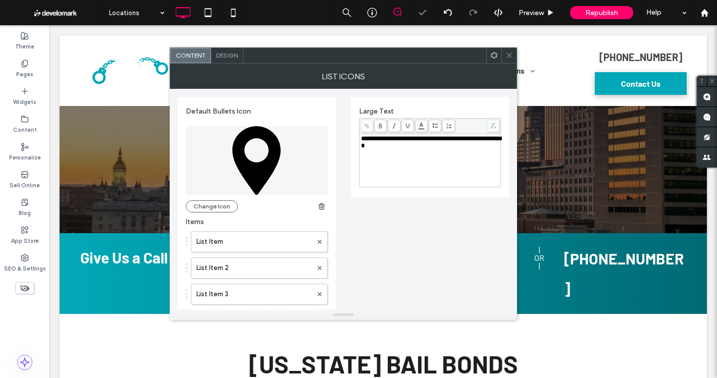
click at [414, 159] on div "**********" at bounding box center [430, 160] width 138 height 50
click at [413, 214] on div "**********" at bounding box center [343, 299] width 331 height 420
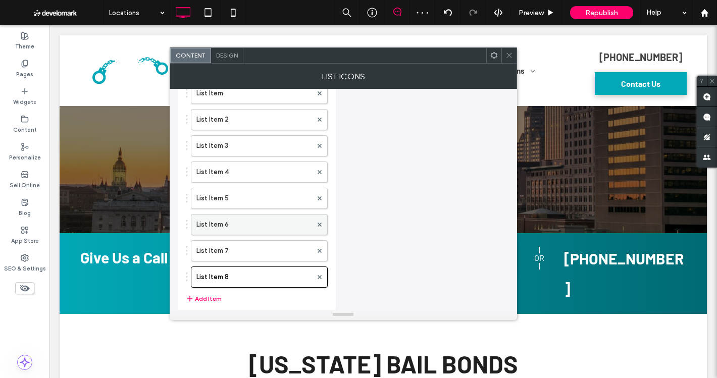
scroll to position [151, 0]
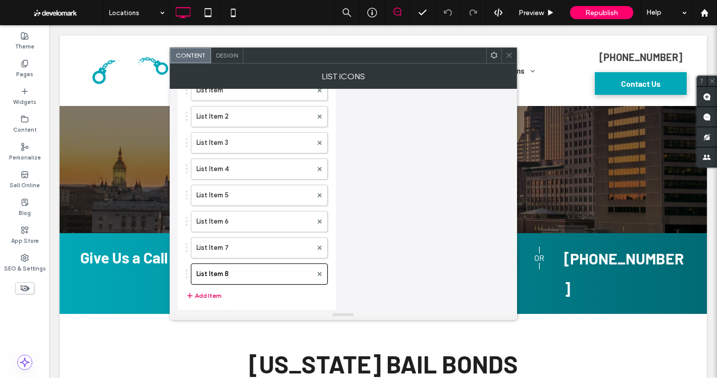
click at [205, 295] on button "Add Item" at bounding box center [204, 296] width 36 height 12
click at [239, 293] on label "List Item 9" at bounding box center [254, 300] width 116 height 20
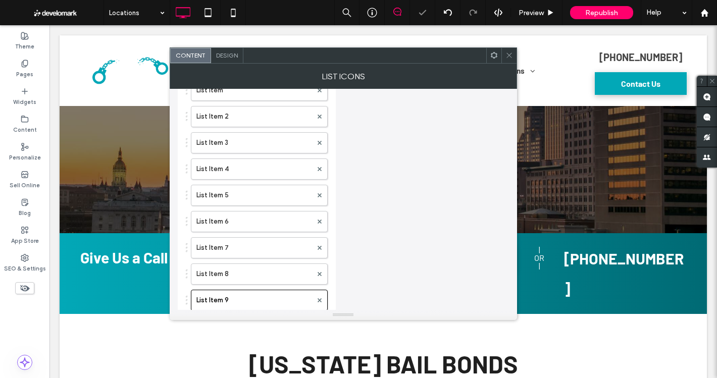
click at [239, 293] on label "List Item 9" at bounding box center [254, 300] width 116 height 20
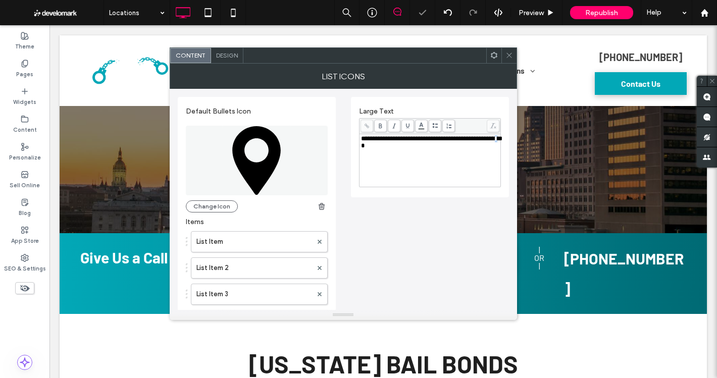
click at [399, 173] on div "**********" at bounding box center [430, 160] width 138 height 50
click at [411, 218] on div "**********" at bounding box center [343, 312] width 331 height 446
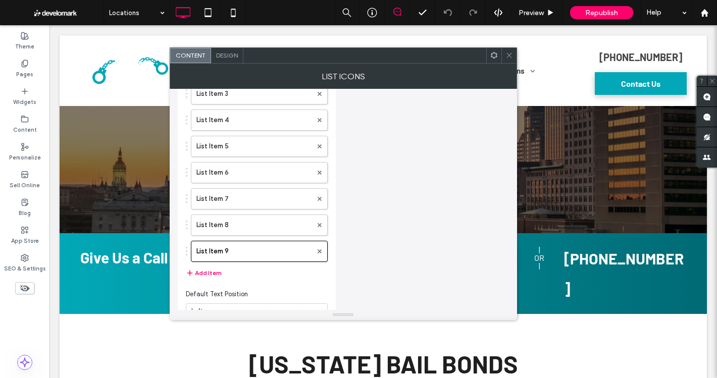
scroll to position [202, 0]
click at [213, 270] on button "Add Item" at bounding box center [204, 272] width 36 height 12
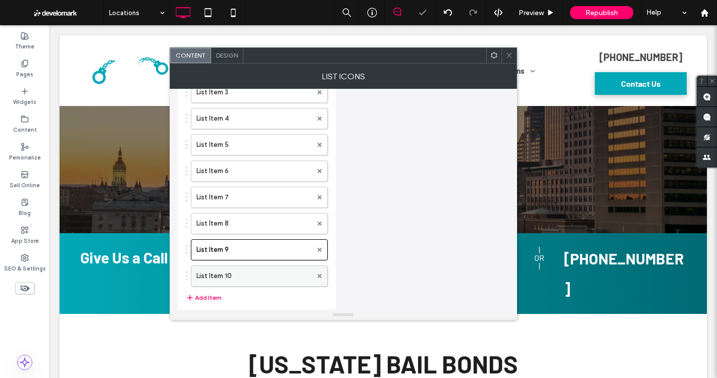
click at [251, 276] on label "List Item 10" at bounding box center [254, 276] width 116 height 20
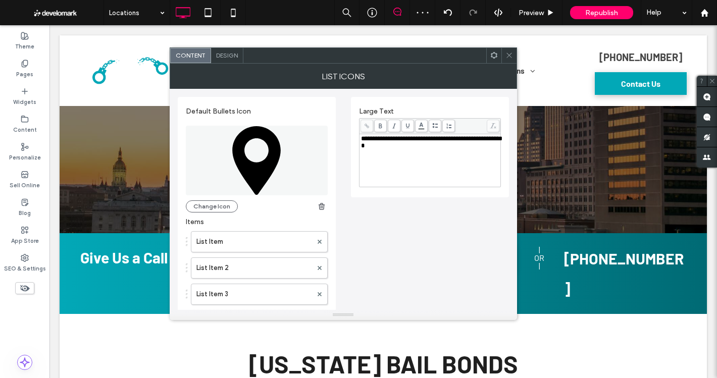
click at [413, 161] on div "**********" at bounding box center [430, 160] width 138 height 50
click at [421, 234] on div "**********" at bounding box center [343, 325] width 331 height 473
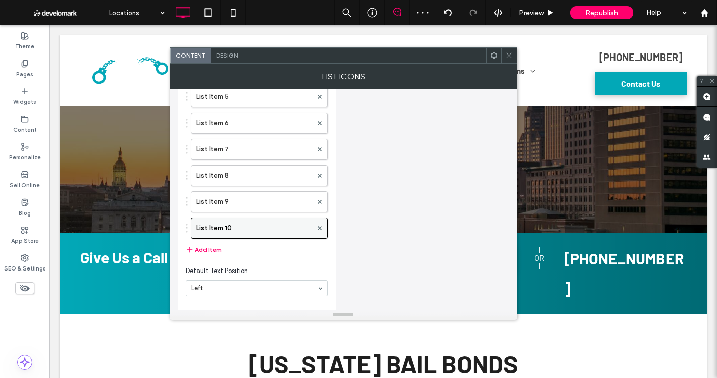
scroll to position [251, 0]
click at [209, 244] on button "Add Item" at bounding box center [204, 248] width 36 height 12
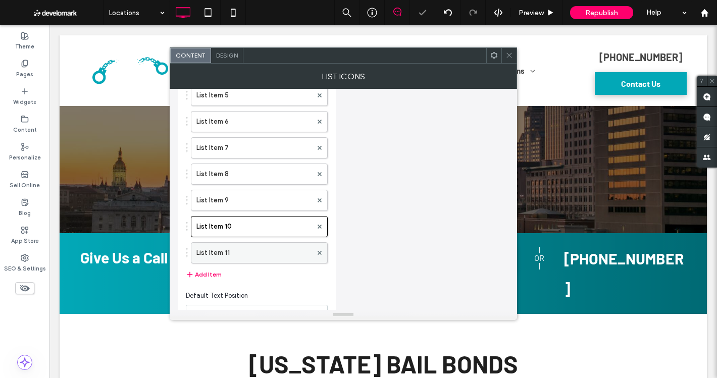
click at [219, 247] on label "List Item 11" at bounding box center [254, 253] width 116 height 20
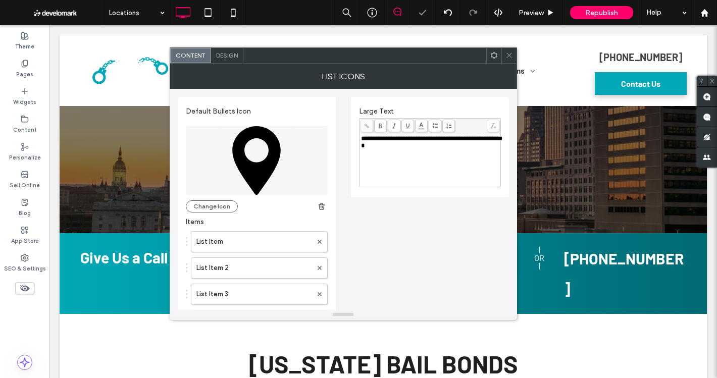
click at [445, 161] on div "**********" at bounding box center [430, 160] width 138 height 50
click at [420, 220] on div "**********" at bounding box center [343, 338] width 331 height 499
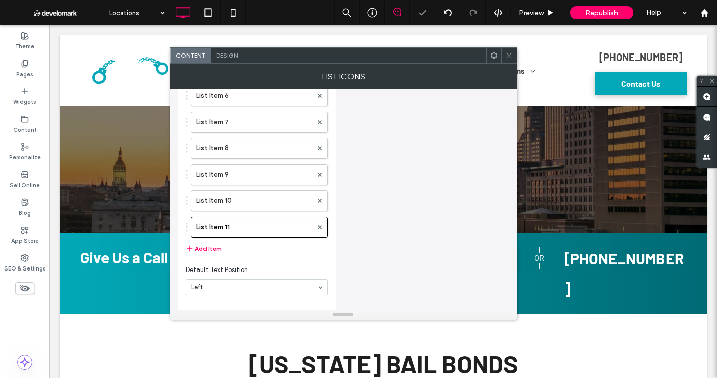
scroll to position [278, 0]
click at [218, 250] on button "Add Item" at bounding box center [204, 248] width 36 height 12
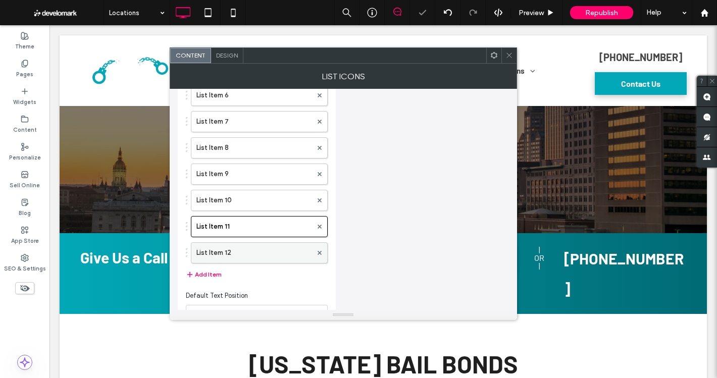
click at [238, 250] on label "List Item 12" at bounding box center [254, 253] width 116 height 20
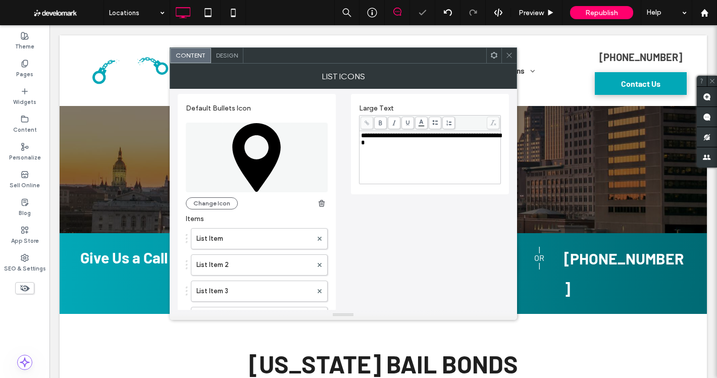
scroll to position [0, 0]
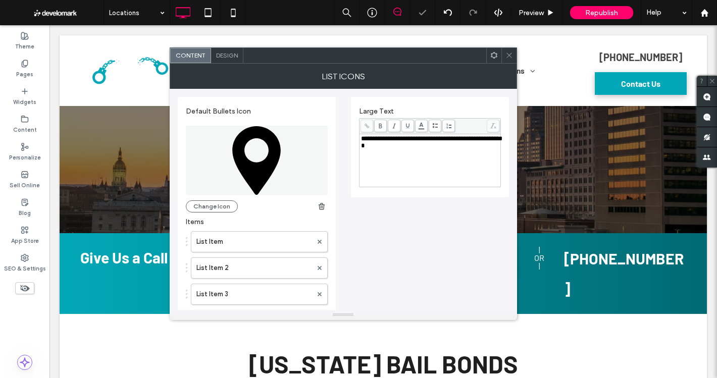
click at [412, 137] on span "**********" at bounding box center [431, 142] width 141 height 14
click at [434, 229] on div "**********" at bounding box center [343, 351] width 331 height 525
click at [506, 52] on icon at bounding box center [509, 56] width 8 height 8
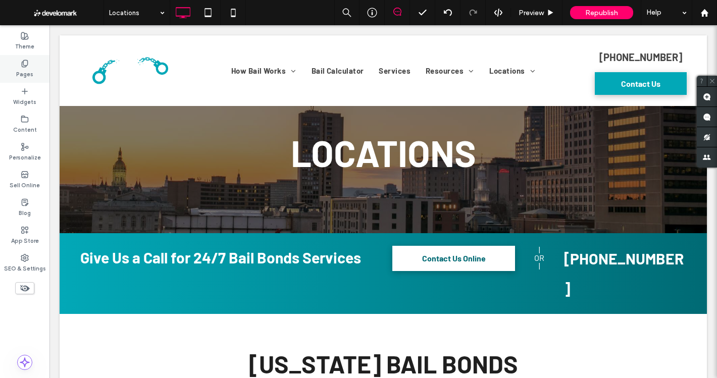
click at [26, 70] on label "Pages" at bounding box center [24, 73] width 17 height 11
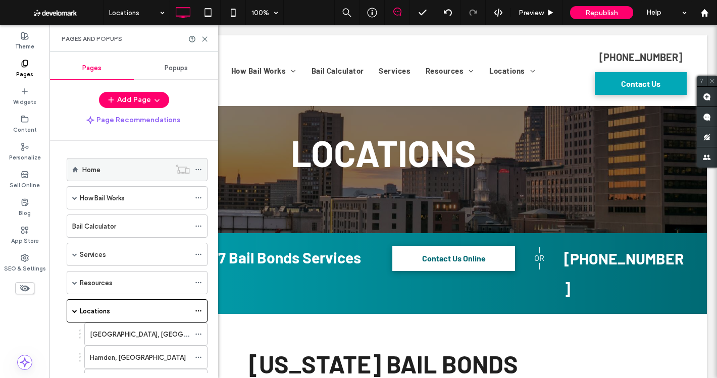
click at [99, 173] on label "Home" at bounding box center [91, 170] width 18 height 18
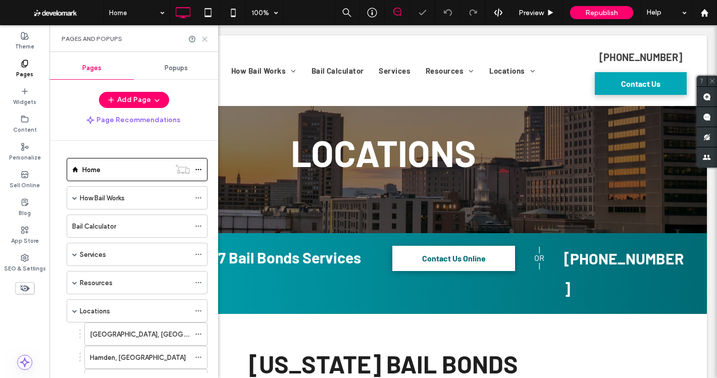
click at [203, 38] on icon at bounding box center [205, 39] width 8 height 8
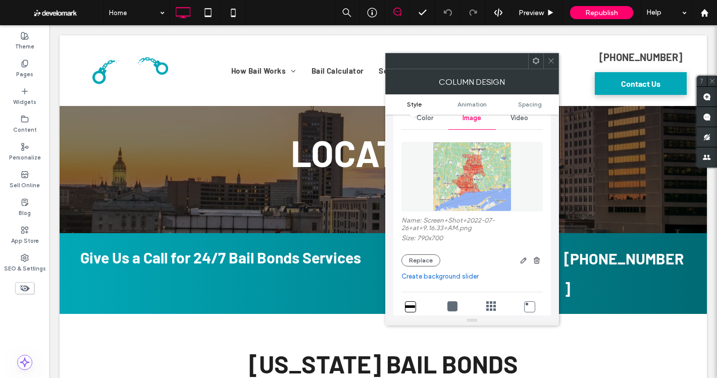
scroll to position [50, 0]
click at [548, 68] on span at bounding box center [551, 61] width 8 height 15
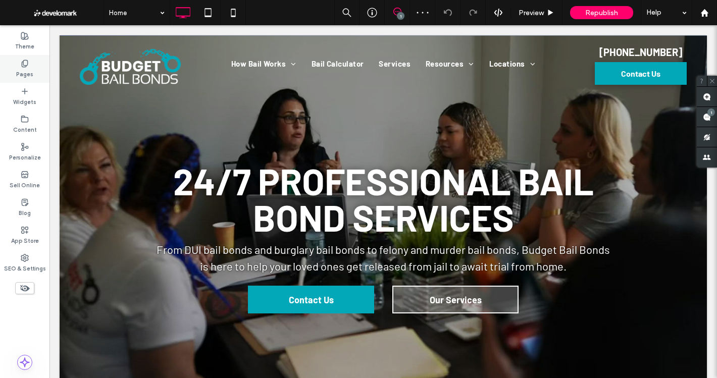
click at [29, 76] on label "Pages" at bounding box center [24, 73] width 17 height 11
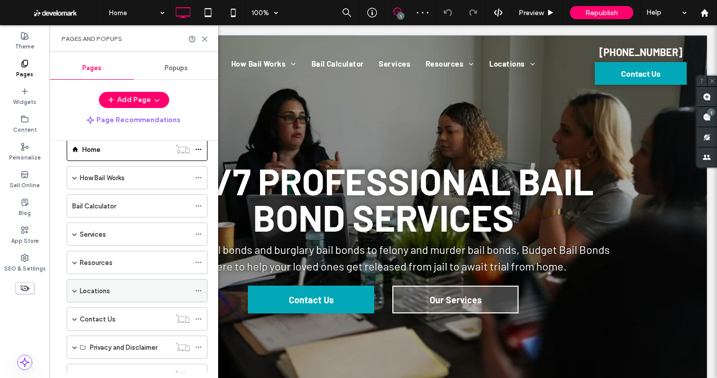
scroll to position [60, 0]
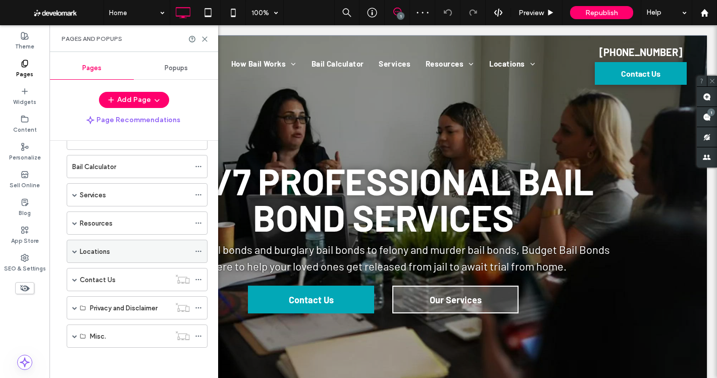
click at [75, 254] on span at bounding box center [74, 251] width 5 height 22
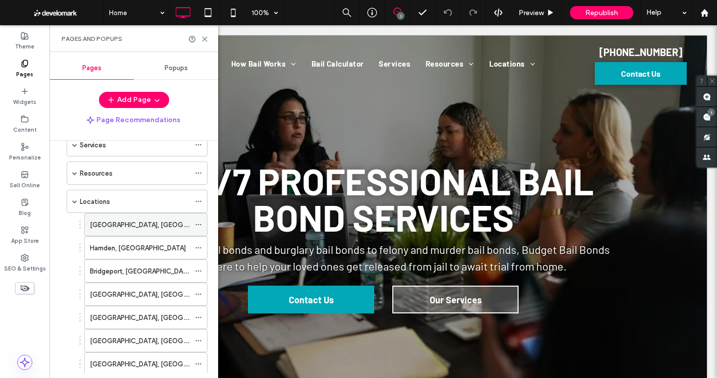
scroll to position [110, 0]
click at [126, 226] on label "[GEOGRAPHIC_DATA], [GEOGRAPHIC_DATA]" at bounding box center [159, 225] width 138 height 18
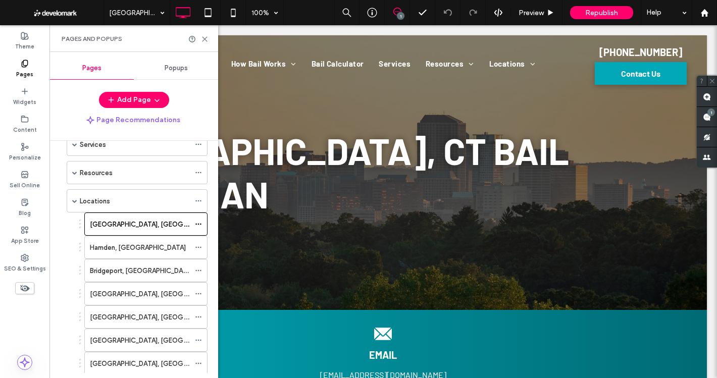
scroll to position [0, 0]
click at [203, 34] on div "Pages and Popups" at bounding box center [133, 38] width 169 height 27
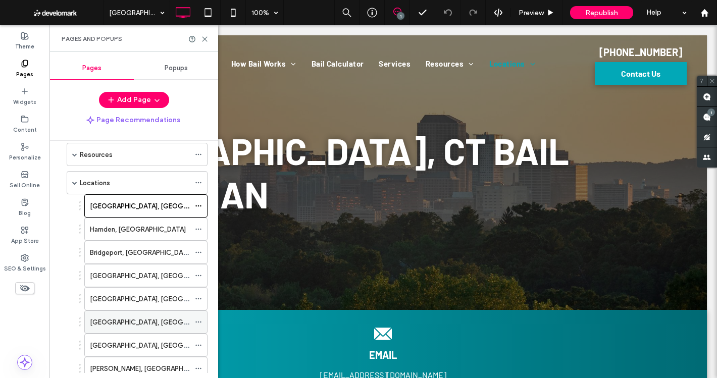
scroll to position [161, 0]
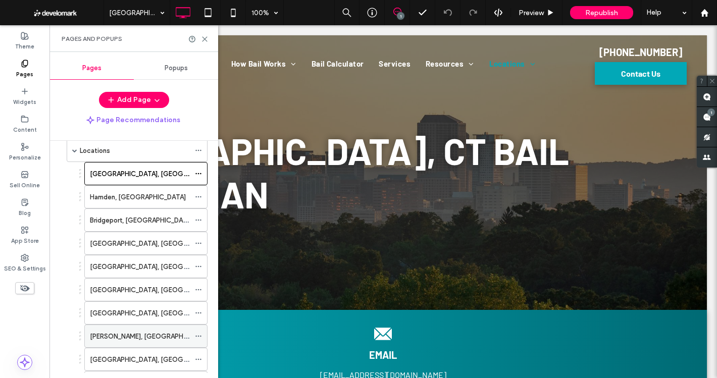
click at [121, 338] on label "Cromwell, CT" at bounding box center [151, 337] width 122 height 18
click at [206, 39] on icon at bounding box center [205, 39] width 8 height 8
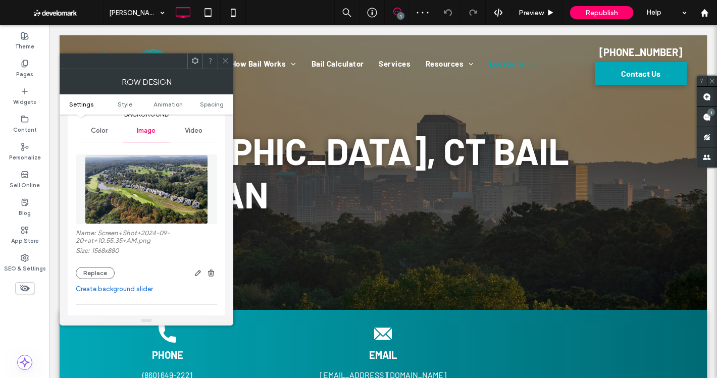
scroll to position [151, 0]
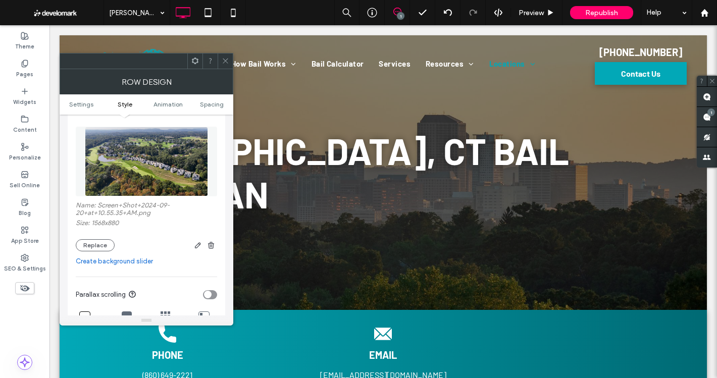
click at [227, 58] on icon at bounding box center [226, 61] width 8 height 8
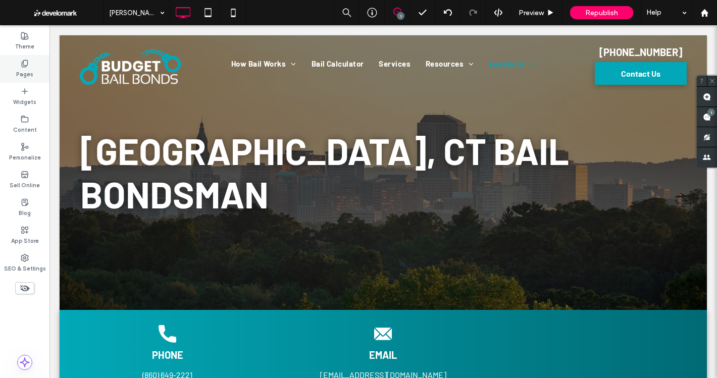
click at [28, 66] on icon at bounding box center [25, 64] width 8 height 8
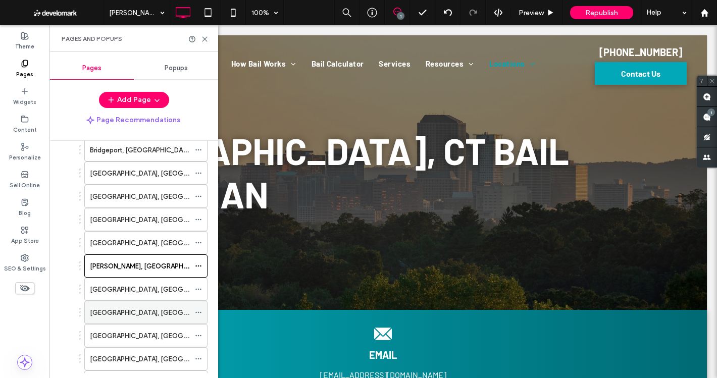
scroll to position [252, 0]
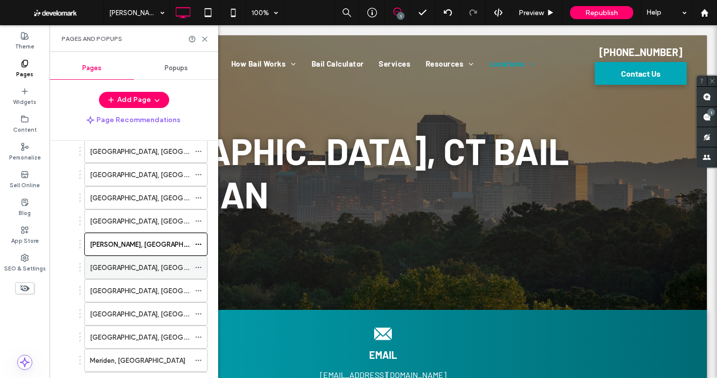
click at [126, 262] on div "[GEOGRAPHIC_DATA], [GEOGRAPHIC_DATA]" at bounding box center [140, 268] width 100 height 22
click at [204, 38] on use at bounding box center [204, 39] width 5 height 5
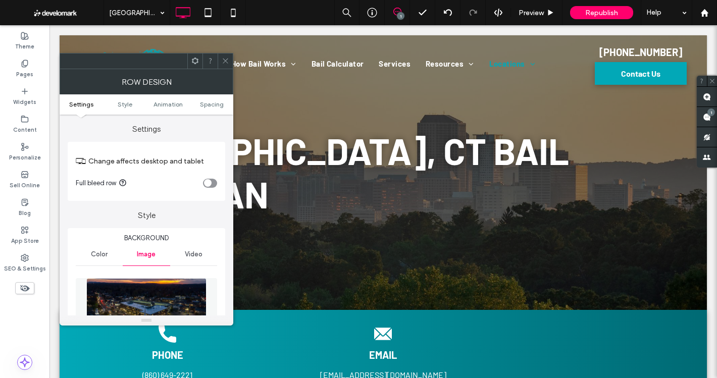
scroll to position [151, 0]
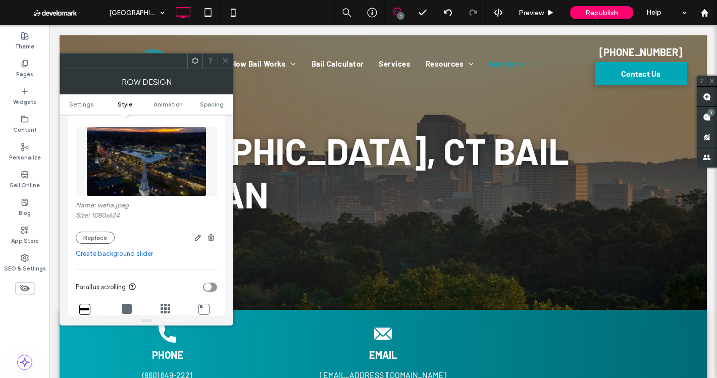
click at [226, 58] on icon at bounding box center [226, 61] width 8 height 8
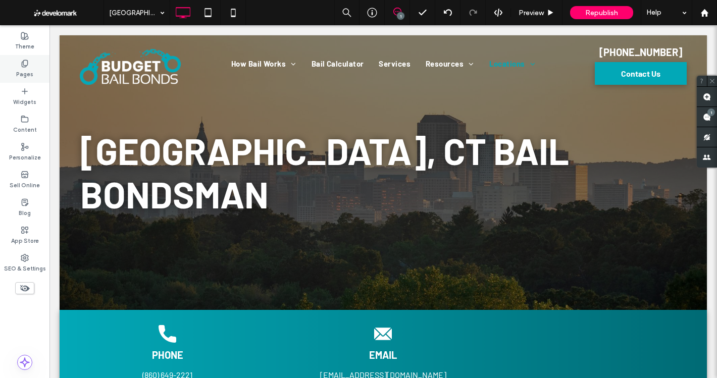
click at [32, 67] on div "Pages" at bounding box center [24, 69] width 49 height 28
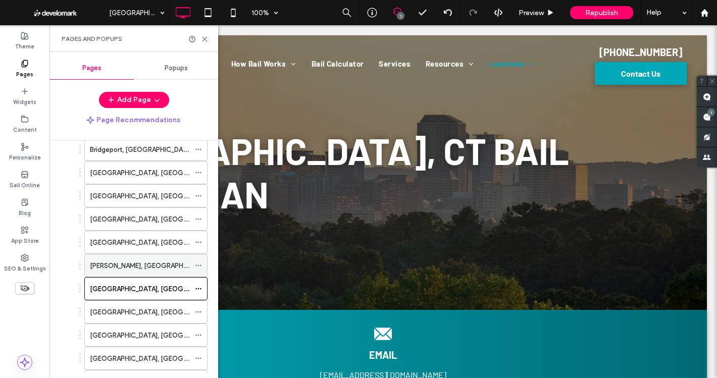
scroll to position [252, 0]
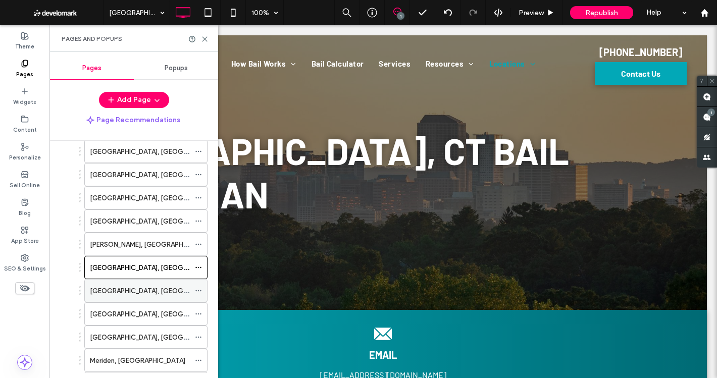
click at [113, 290] on label "Stratford, CT" at bounding box center [159, 291] width 138 height 18
click at [205, 37] on icon at bounding box center [205, 39] width 8 height 8
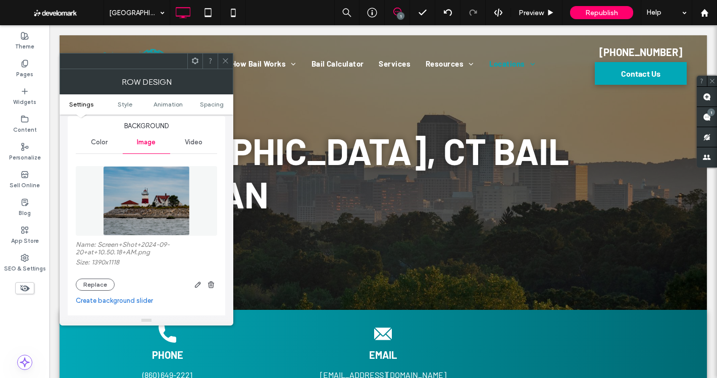
scroll to position [151, 0]
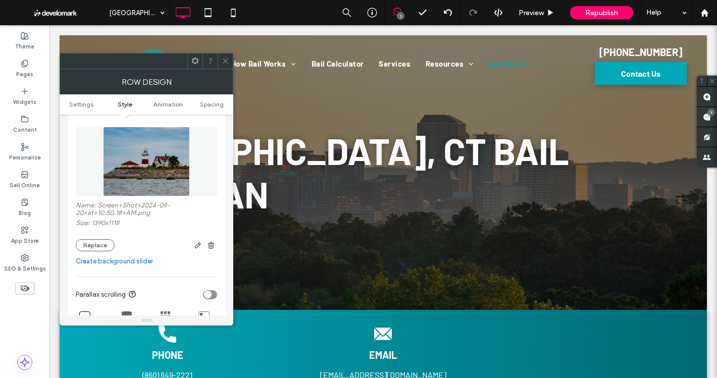
click at [223, 57] on span at bounding box center [226, 61] width 8 height 15
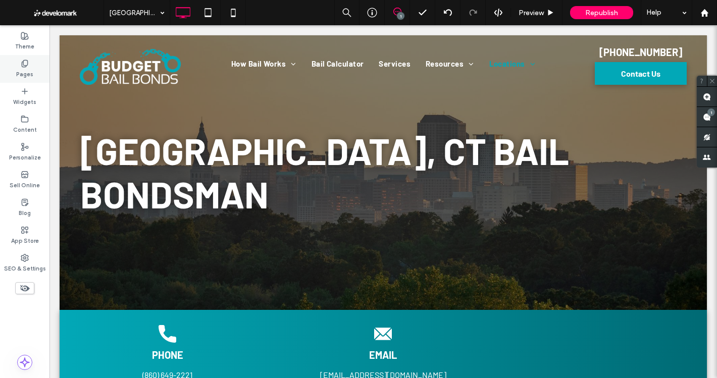
click at [20, 65] on div "Pages" at bounding box center [24, 69] width 49 height 28
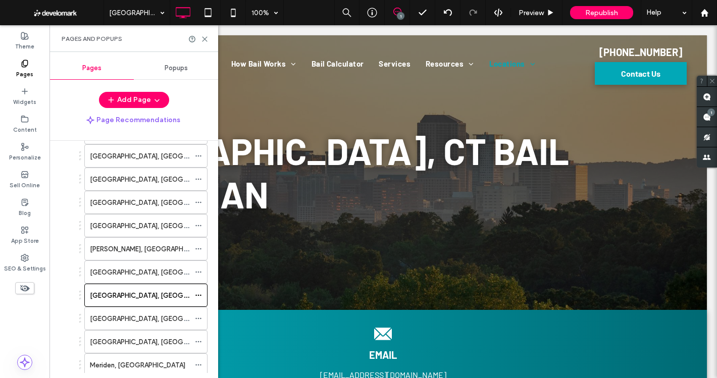
scroll to position [252, 0]
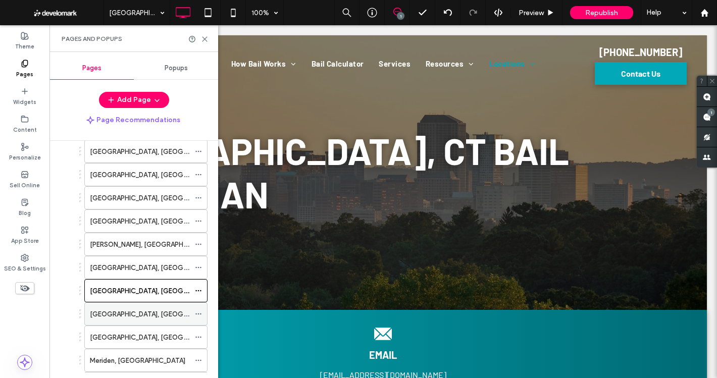
click at [135, 313] on label "New London, CT" at bounding box center [159, 315] width 138 height 18
click at [203, 37] on use at bounding box center [204, 39] width 5 height 5
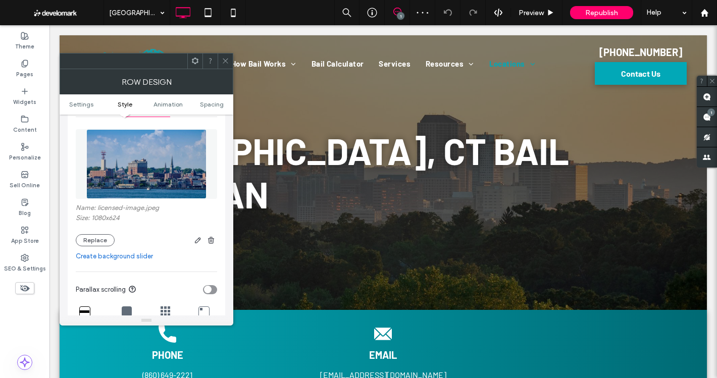
scroll to position [151, 0]
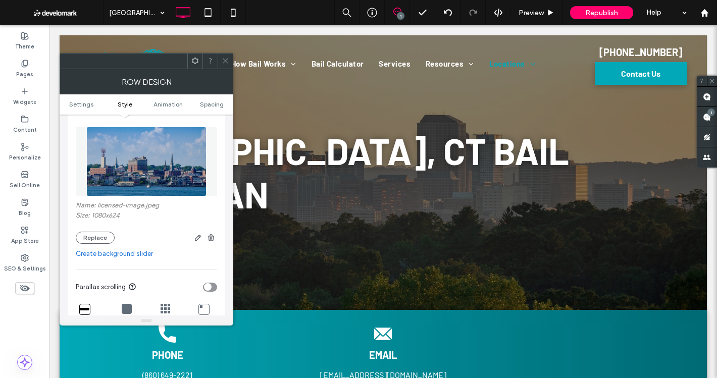
drag, startPoint x: 226, startPoint y: 62, endPoint x: 68, endPoint y: 87, distance: 160.1
click at [225, 62] on icon at bounding box center [226, 61] width 8 height 8
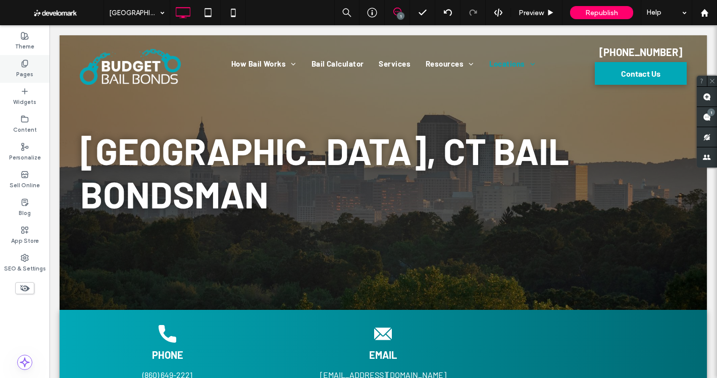
click at [14, 69] on div "Pages" at bounding box center [24, 69] width 49 height 28
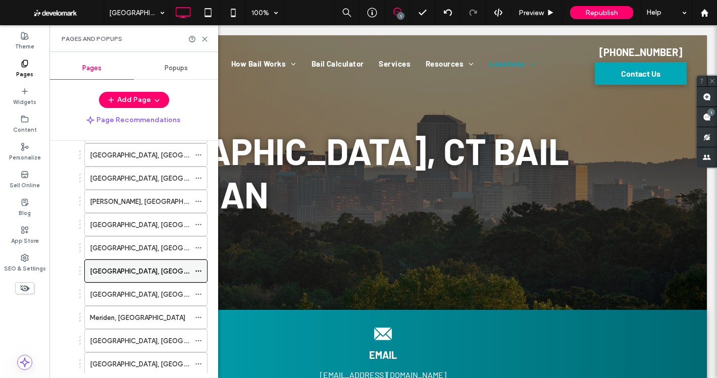
scroll to position [303, 0]
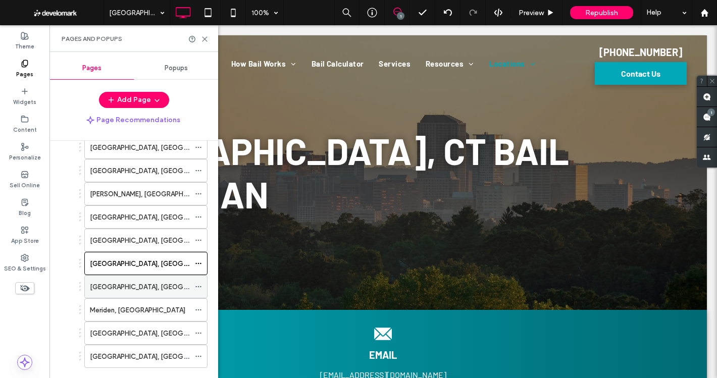
click at [141, 280] on div "[GEOGRAPHIC_DATA], [GEOGRAPHIC_DATA]" at bounding box center [140, 287] width 100 height 22
click at [204, 40] on icon at bounding box center [205, 39] width 8 height 8
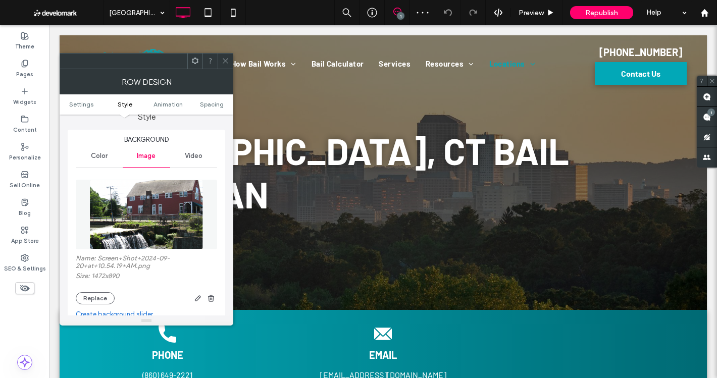
scroll to position [101, 0]
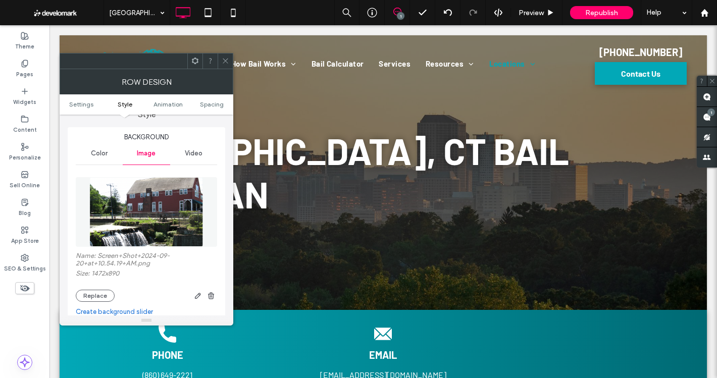
click at [226, 54] on span at bounding box center [226, 61] width 8 height 15
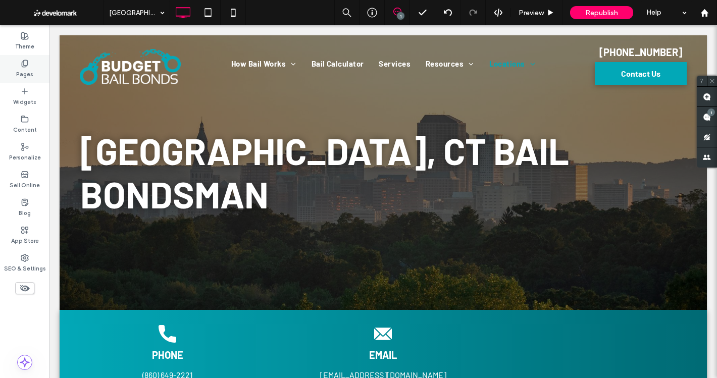
click at [28, 71] on label "Pages" at bounding box center [24, 73] width 17 height 11
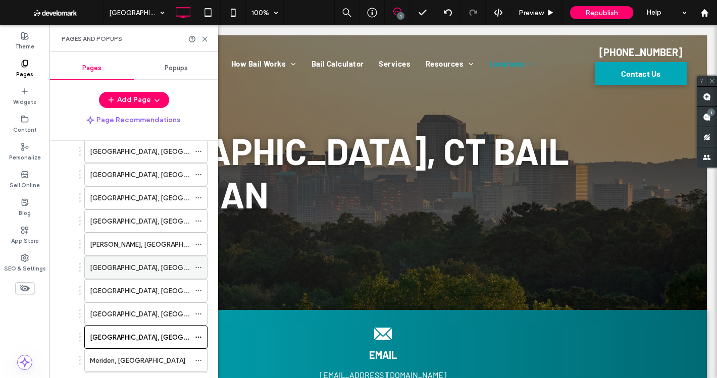
scroll to position [303, 0]
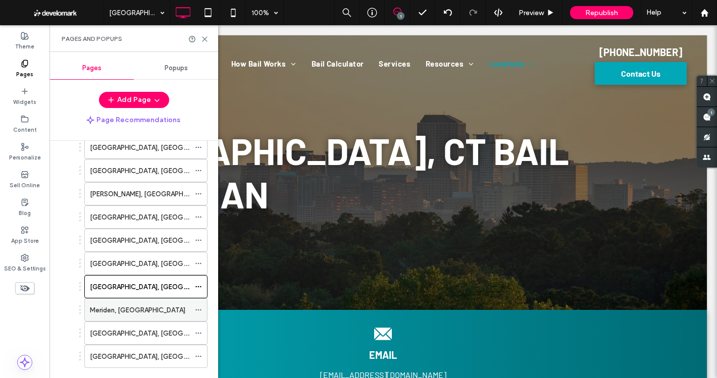
click at [139, 312] on div "Meriden, CT" at bounding box center [140, 310] width 100 height 11
click at [203, 35] on icon at bounding box center [205, 39] width 8 height 8
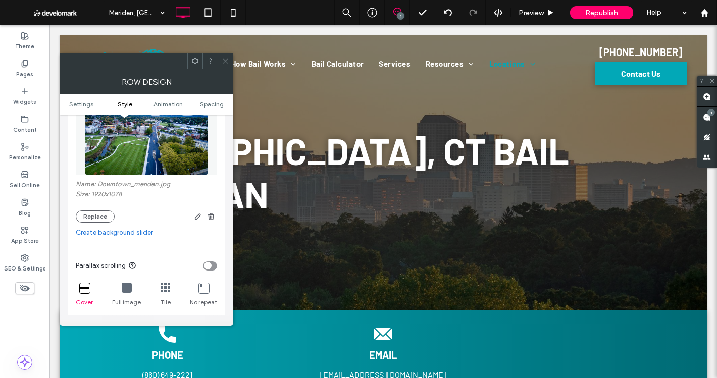
scroll to position [151, 0]
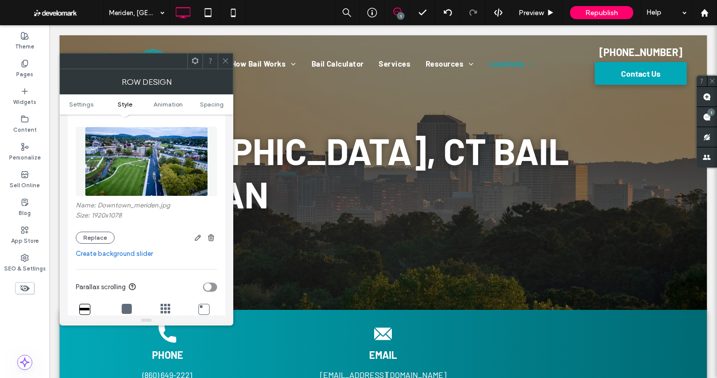
click at [221, 63] on div at bounding box center [225, 61] width 15 height 15
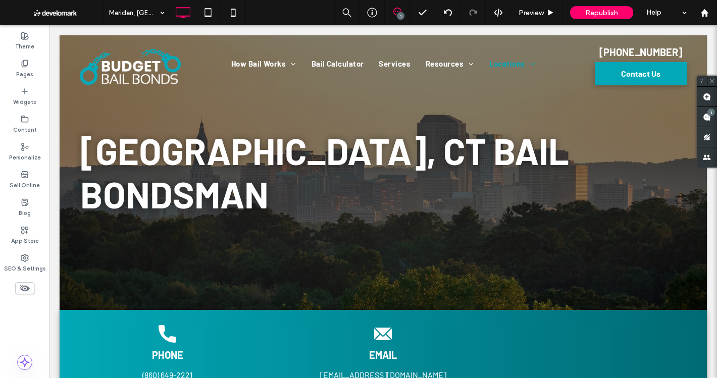
drag, startPoint x: 20, startPoint y: 64, endPoint x: 49, endPoint y: 95, distance: 42.9
click at [20, 64] on div "Pages" at bounding box center [24, 69] width 49 height 28
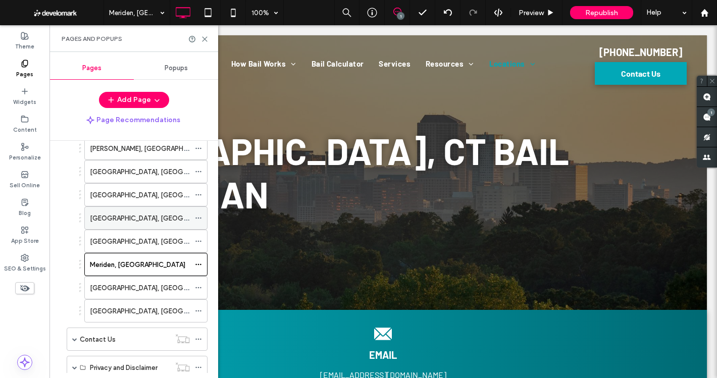
scroll to position [353, 0]
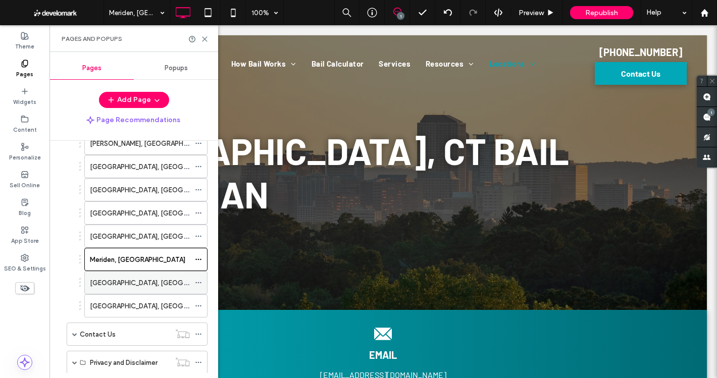
click at [116, 279] on label "New Britain, CT" at bounding box center [159, 283] width 138 height 18
click at [124, 301] on label "Newington, CT" at bounding box center [159, 306] width 138 height 18
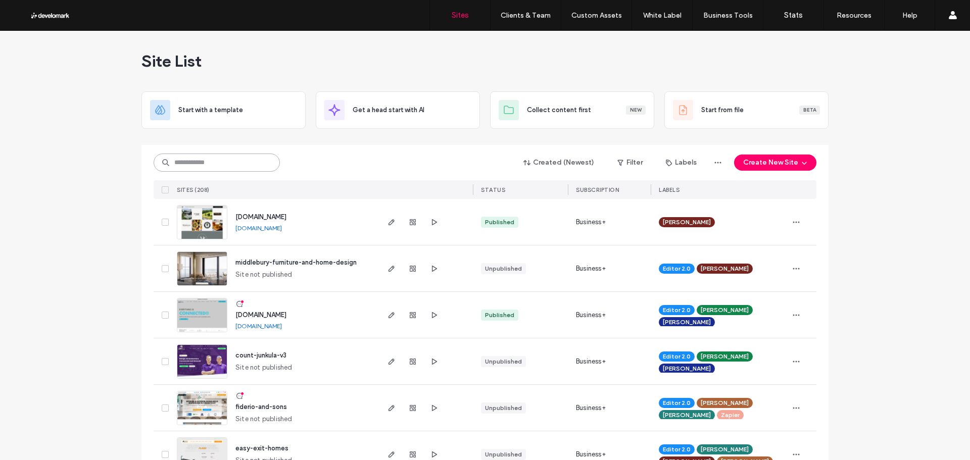
click at [225, 165] on input at bounding box center [217, 163] width 126 height 18
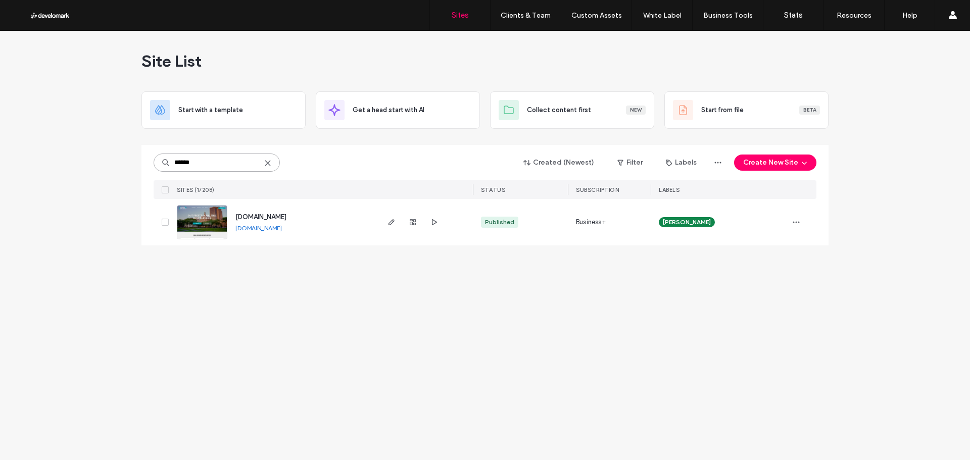
type input "******"
click at [286, 213] on span "www.budgetbailbondsct.com" at bounding box center [260, 217] width 51 height 8
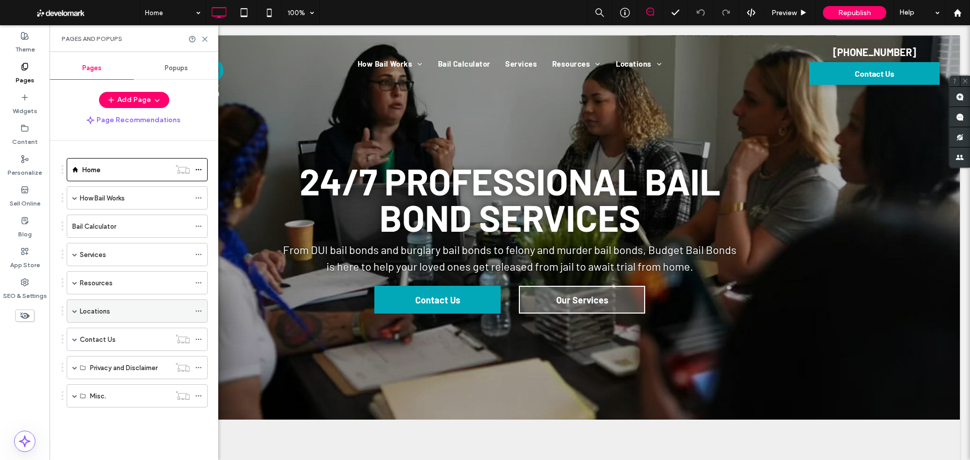
click at [98, 314] on label "Locations" at bounding box center [95, 311] width 30 height 18
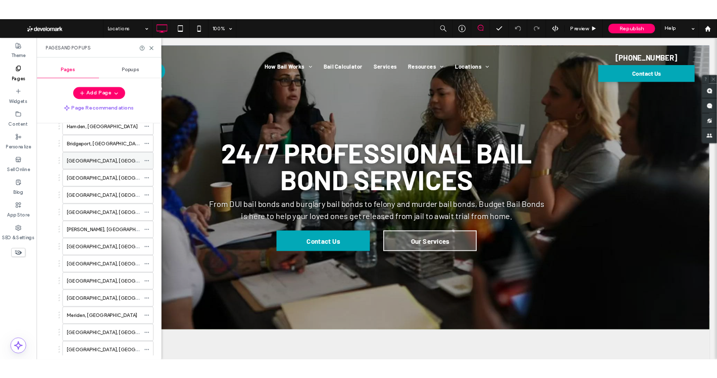
scroll to position [151, 0]
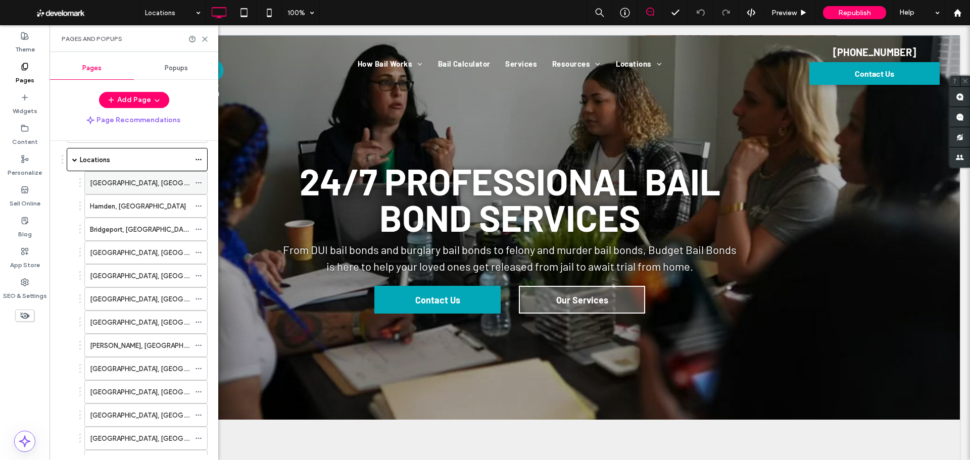
click at [124, 183] on label "[GEOGRAPHIC_DATA], [GEOGRAPHIC_DATA]" at bounding box center [159, 183] width 138 height 18
click at [206, 40] on use at bounding box center [204, 39] width 5 height 5
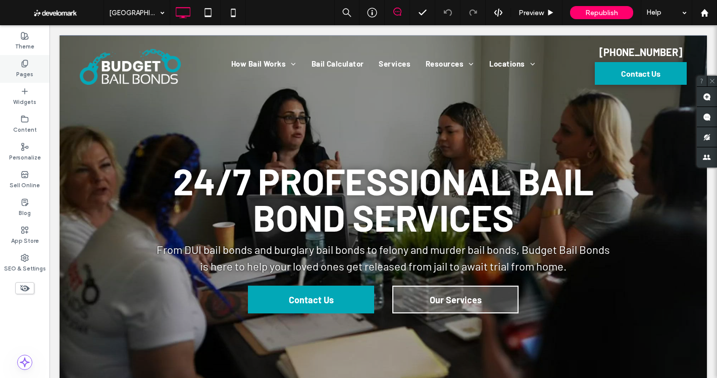
click at [19, 66] on div "Pages" at bounding box center [24, 69] width 49 height 28
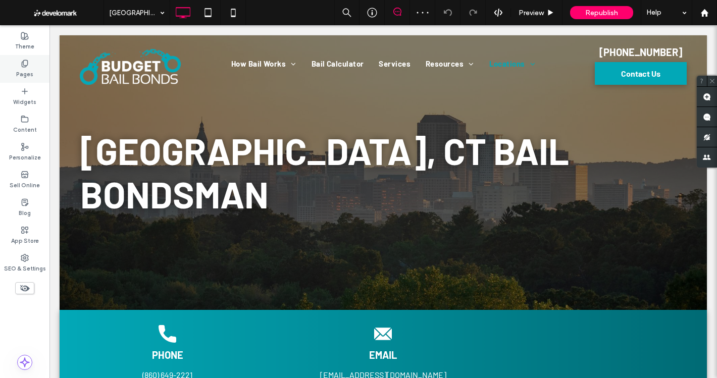
click at [26, 66] on use at bounding box center [25, 63] width 6 height 7
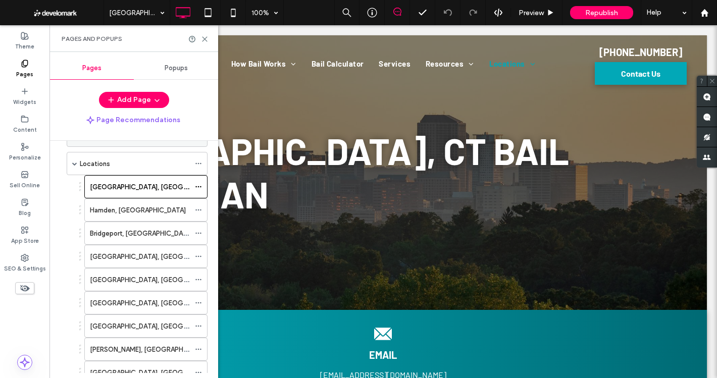
scroll to position [151, 0]
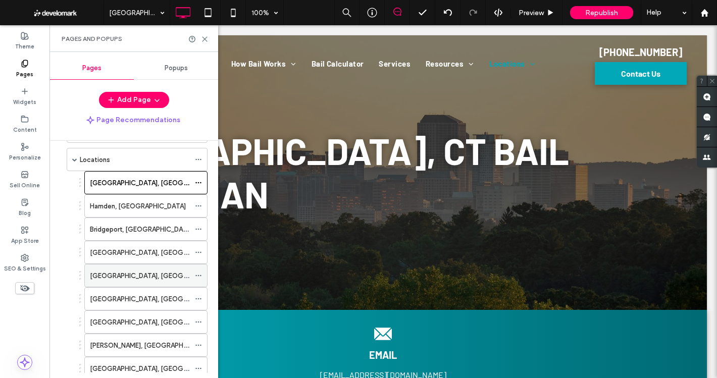
click at [144, 281] on div "[GEOGRAPHIC_DATA], [GEOGRAPHIC_DATA]" at bounding box center [140, 276] width 100 height 11
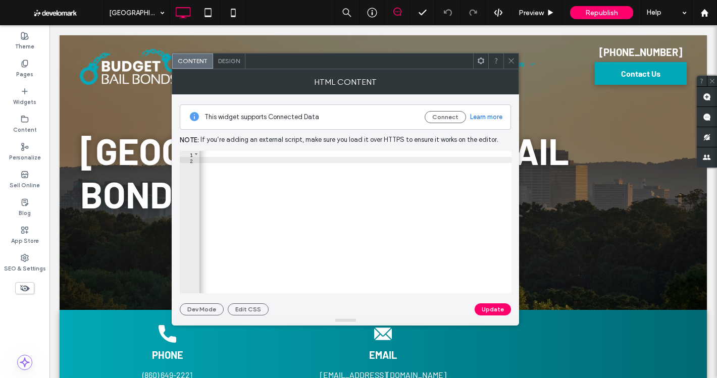
scroll to position [0, 639]
click at [506, 59] on div at bounding box center [510, 61] width 15 height 15
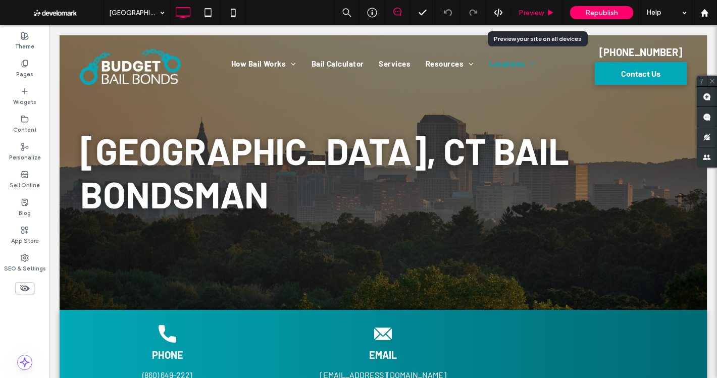
click at [532, 8] on div "Preview" at bounding box center [537, 12] width 52 height 25
click at [537, 14] on span "Preview" at bounding box center [531, 13] width 25 height 9
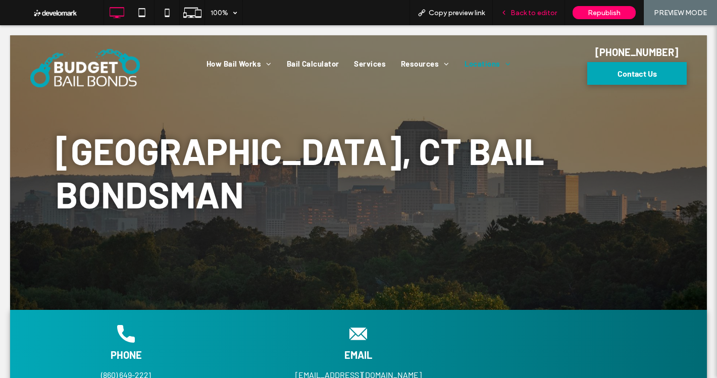
click at [557, 12] on div "Back to editor" at bounding box center [529, 13] width 72 height 9
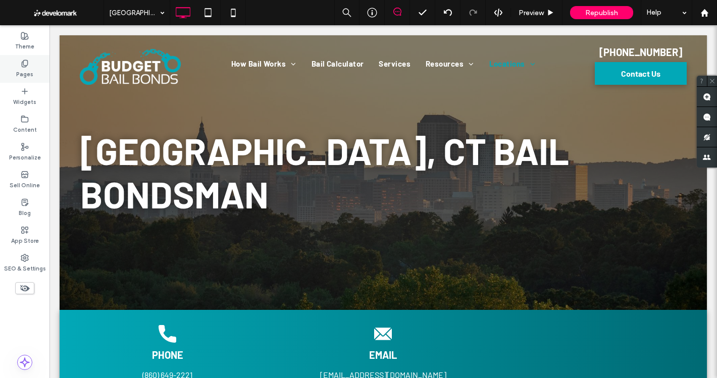
click at [24, 68] on label "Pages" at bounding box center [24, 73] width 17 height 11
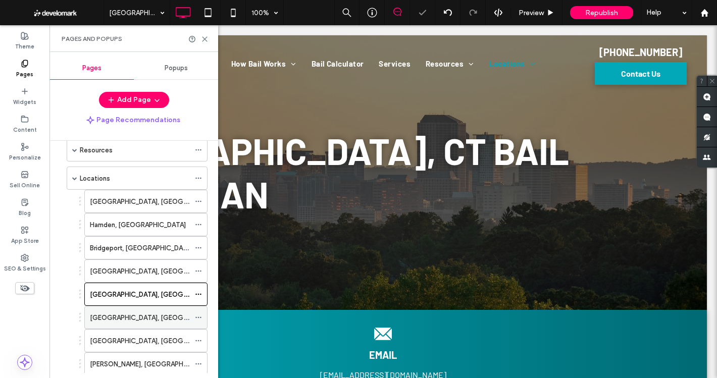
scroll to position [151, 0]
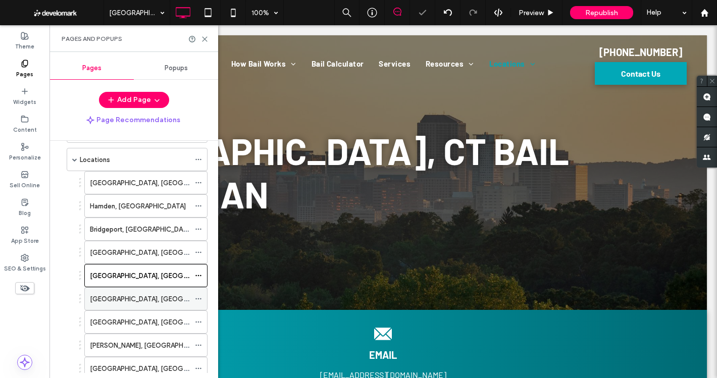
click at [138, 296] on div "New Haven, CT" at bounding box center [140, 299] width 100 height 11
click at [204, 38] on icon at bounding box center [205, 39] width 8 height 8
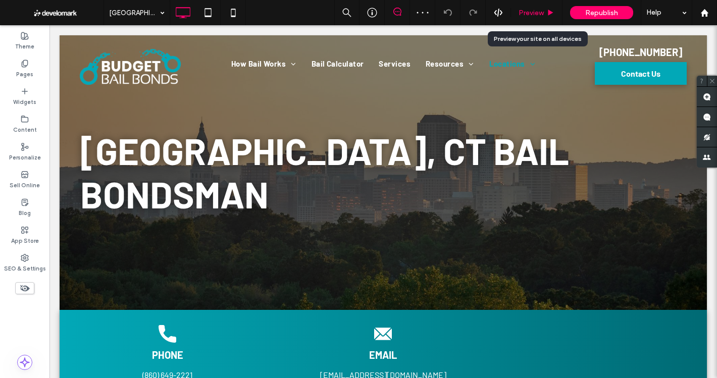
click at [533, 9] on span "Preview" at bounding box center [531, 13] width 25 height 9
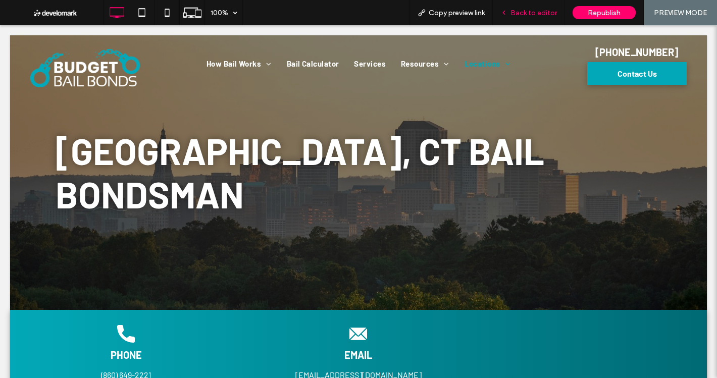
click at [540, 8] on div "Back to editor" at bounding box center [529, 12] width 72 height 25
click at [544, 8] on div "Back to editor" at bounding box center [529, 12] width 72 height 25
click at [536, 9] on span "Back to editor" at bounding box center [534, 13] width 46 height 9
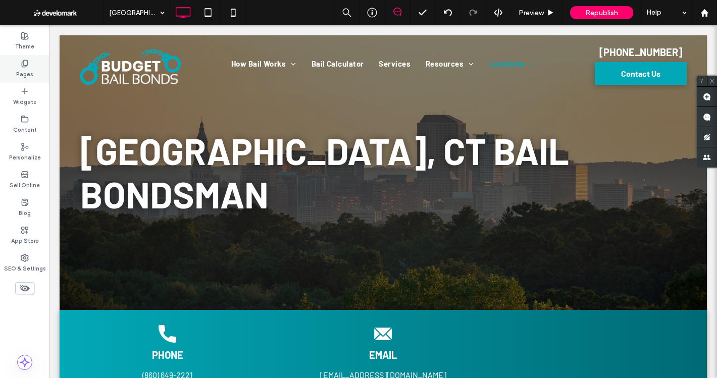
click at [5, 61] on div "Pages" at bounding box center [24, 69] width 49 height 28
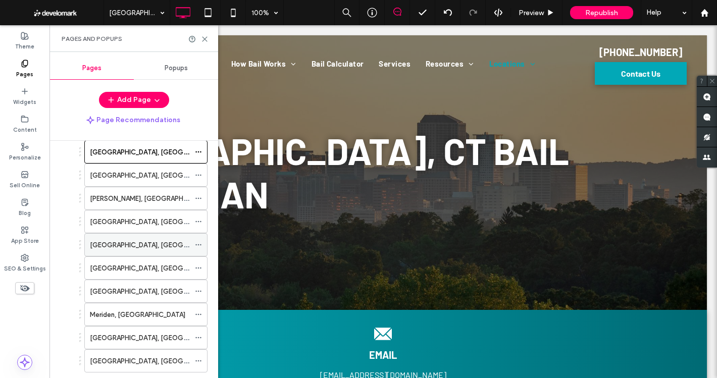
scroll to position [303, 0]
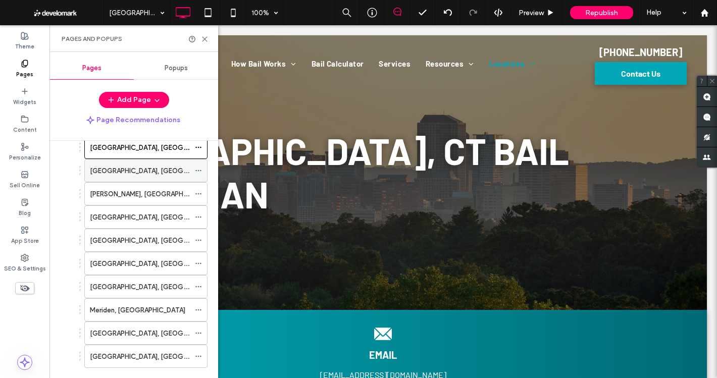
click at [124, 175] on label "Waterbury, CT" at bounding box center [159, 171] width 138 height 18
click at [204, 36] on icon at bounding box center [205, 39] width 8 height 8
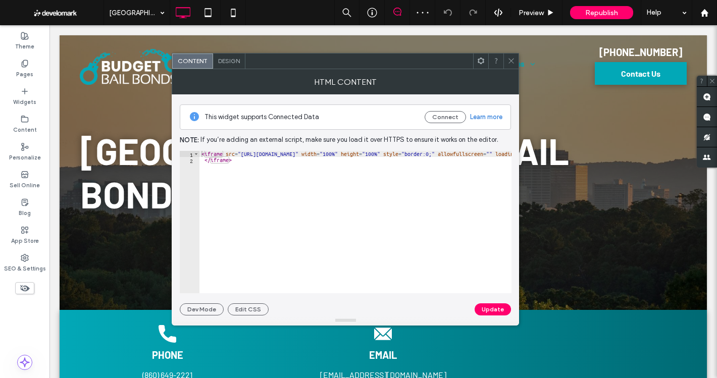
click at [504, 65] on div at bounding box center [510, 61] width 15 height 15
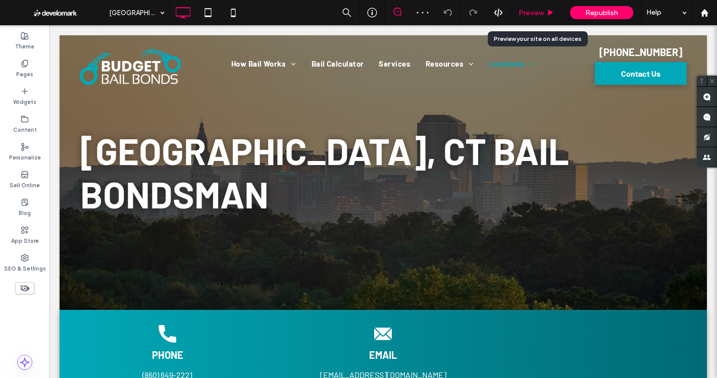
click at [524, 12] on span "Preview" at bounding box center [531, 13] width 25 height 9
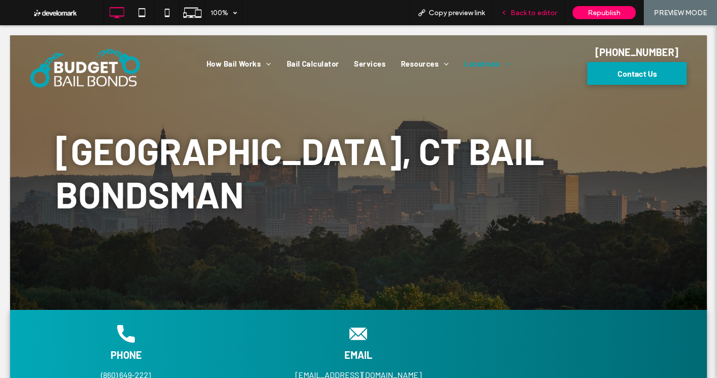
click at [543, 5] on div "Back to editor" at bounding box center [529, 12] width 72 height 25
click at [543, 13] on span "Back to editor" at bounding box center [534, 13] width 46 height 9
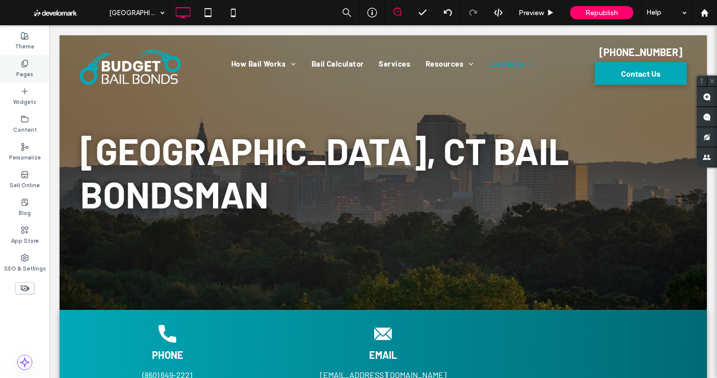
click at [17, 63] on div "Pages" at bounding box center [24, 69] width 49 height 28
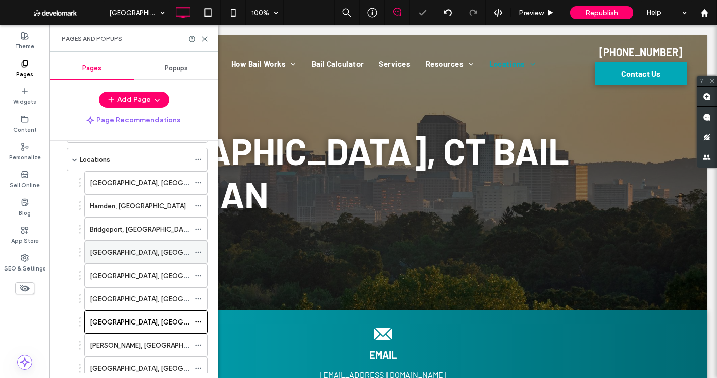
scroll to position [202, 0]
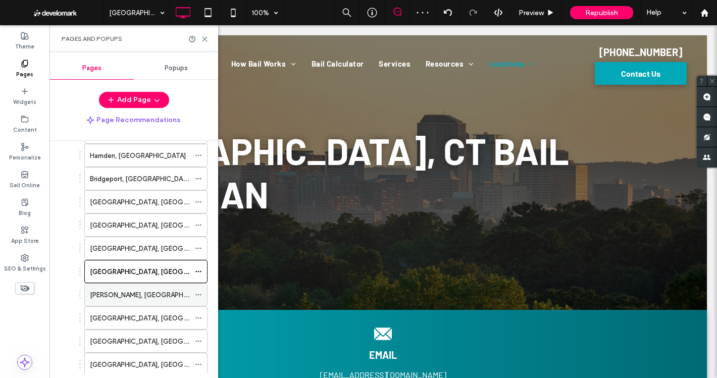
click at [121, 293] on label "Cromwell, CT" at bounding box center [151, 295] width 122 height 18
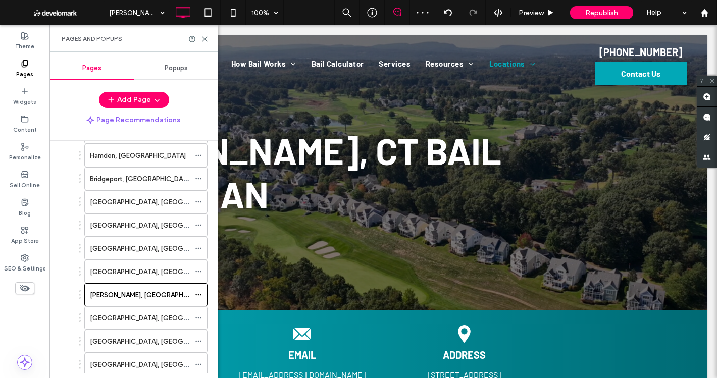
scroll to position [0, 0]
click at [204, 37] on icon at bounding box center [205, 39] width 8 height 8
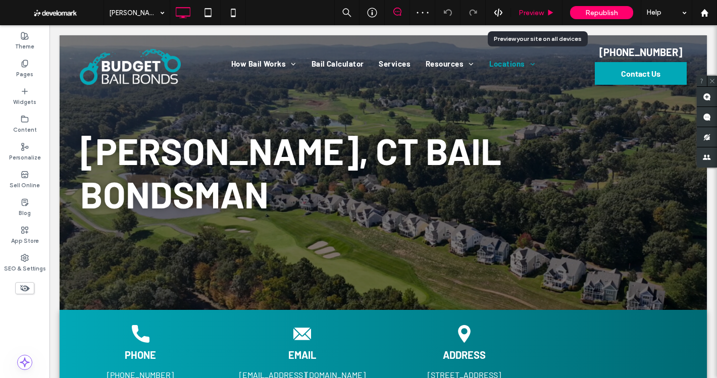
click at [529, 15] on span "Preview" at bounding box center [531, 13] width 25 height 9
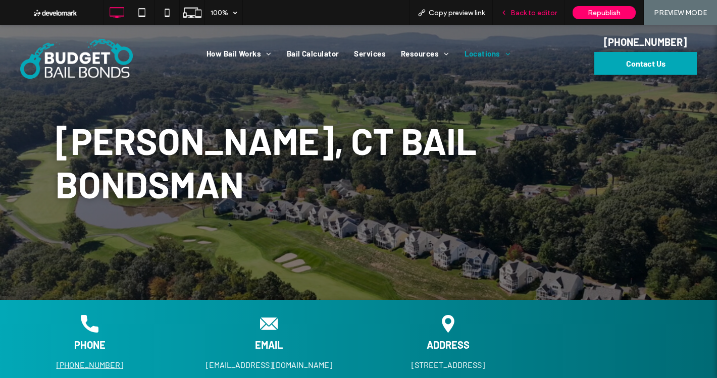
click at [524, 17] on div "Back to editor" at bounding box center [529, 12] width 72 height 25
click at [540, 20] on div "Back to editor" at bounding box center [529, 12] width 72 height 25
drag, startPoint x: 531, startPoint y: 15, endPoint x: 513, endPoint y: 4, distance: 21.5
click at [531, 15] on span "Back to editor" at bounding box center [534, 13] width 46 height 9
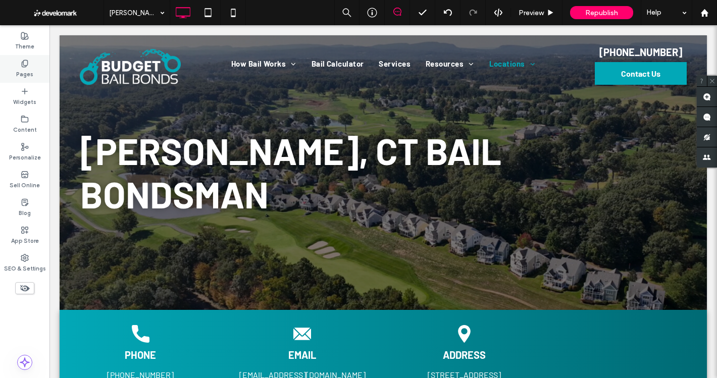
click at [12, 72] on div "Pages" at bounding box center [24, 69] width 49 height 28
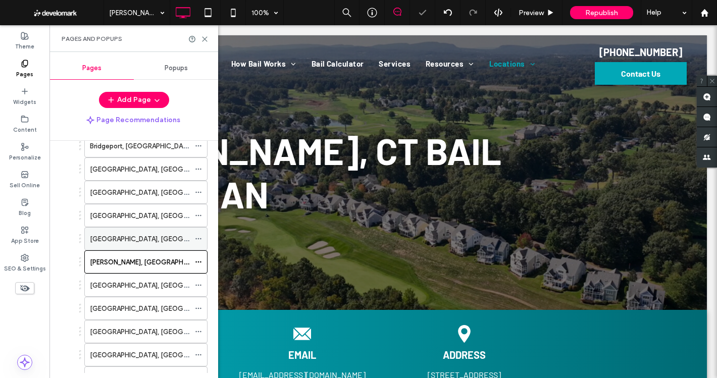
scroll to position [252, 0]
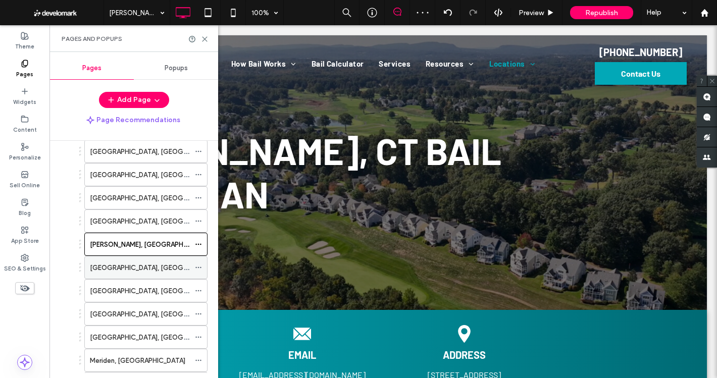
click at [143, 261] on div "West Hartford, CT" at bounding box center [140, 268] width 100 height 22
click at [205, 36] on icon at bounding box center [205, 39] width 8 height 8
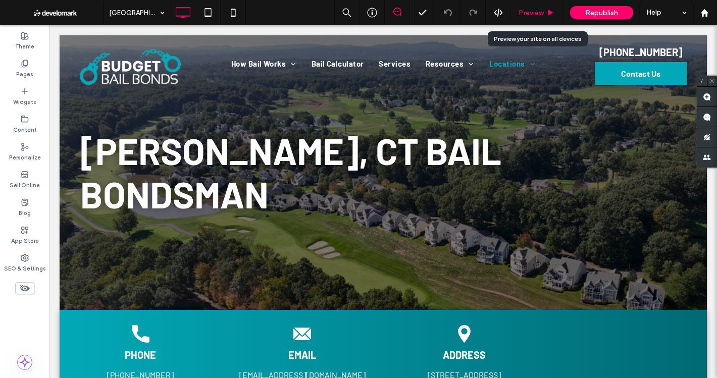
click at [536, 12] on span "Preview" at bounding box center [531, 13] width 25 height 9
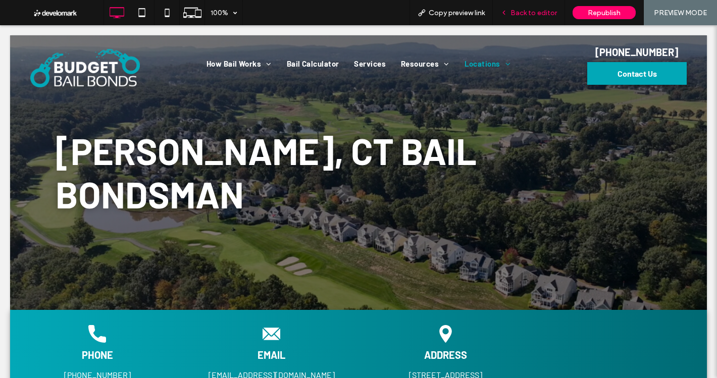
click at [536, 11] on span "Back to editor" at bounding box center [534, 13] width 46 height 9
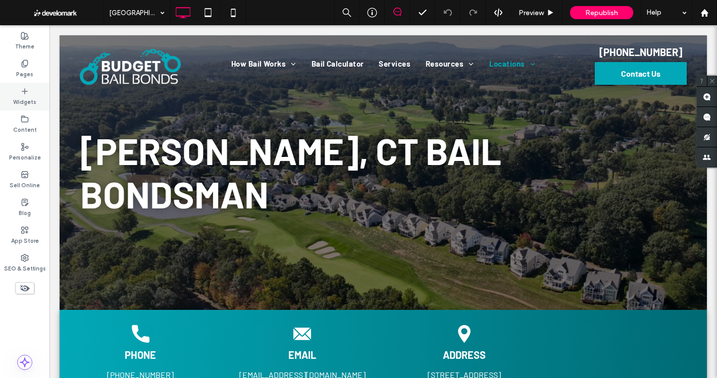
drag, startPoint x: 22, startPoint y: 67, endPoint x: 32, endPoint y: 95, distance: 30.7
click at [22, 67] on icon at bounding box center [25, 64] width 8 height 8
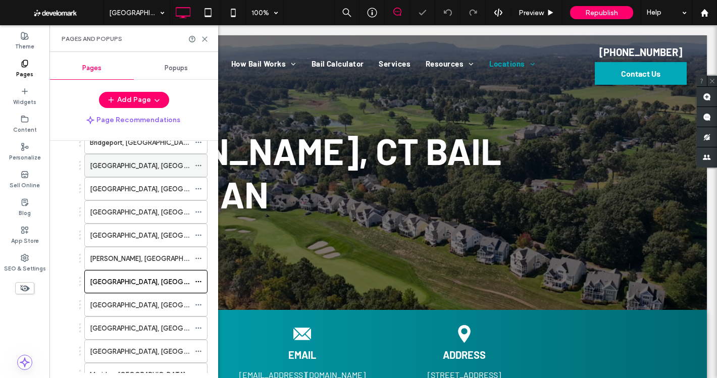
scroll to position [252, 0]
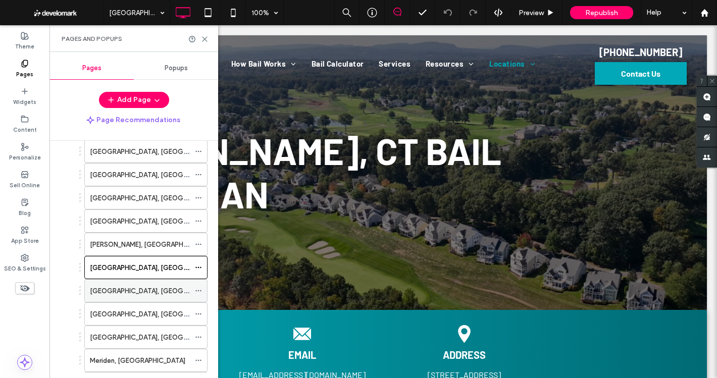
click at [152, 290] on div "Stratford, CT" at bounding box center [140, 291] width 100 height 11
click at [204, 39] on icon at bounding box center [205, 39] width 8 height 8
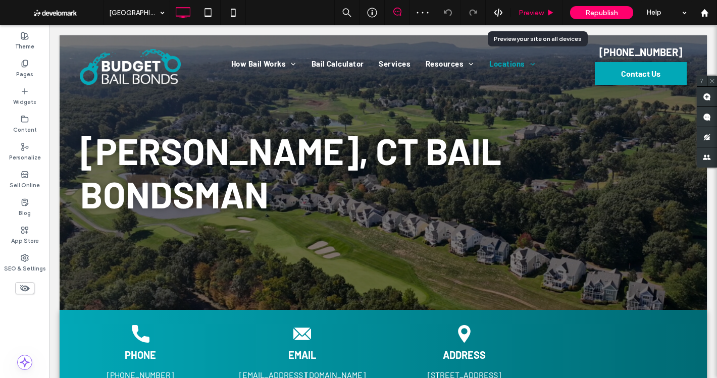
click at [539, 14] on span "Preview" at bounding box center [531, 13] width 25 height 9
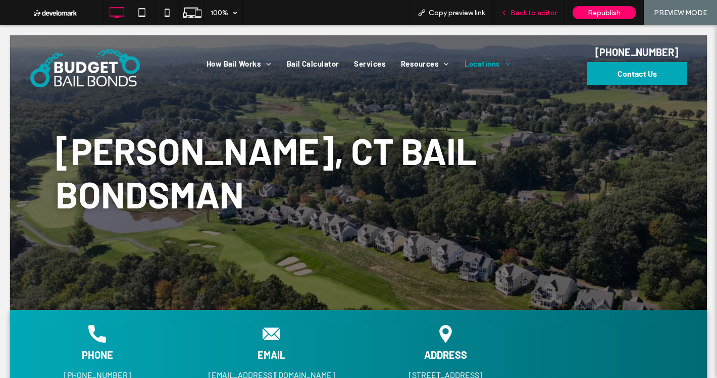
click at [533, 14] on span "Back to editor" at bounding box center [534, 13] width 46 height 9
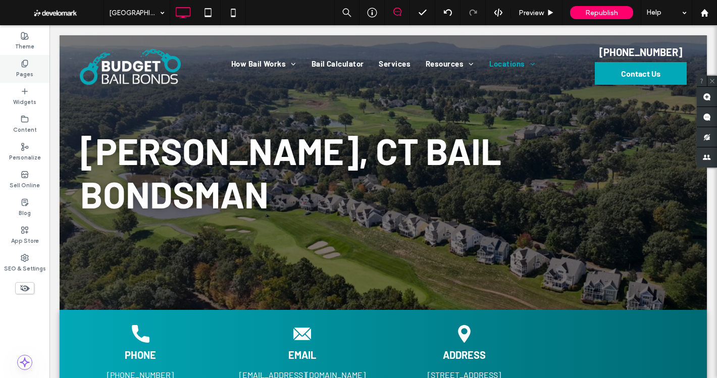
click at [30, 67] on div "Pages" at bounding box center [24, 69] width 49 height 28
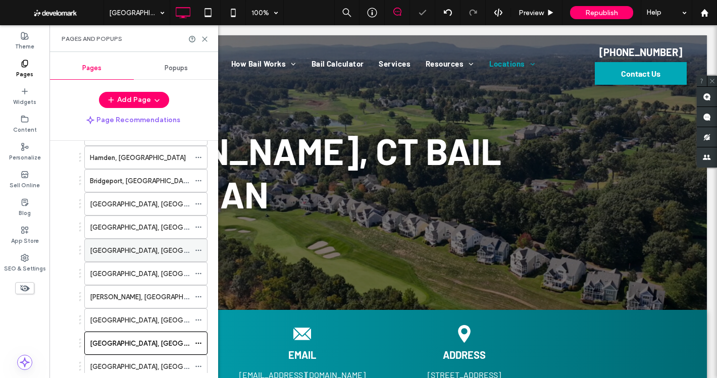
scroll to position [353, 0]
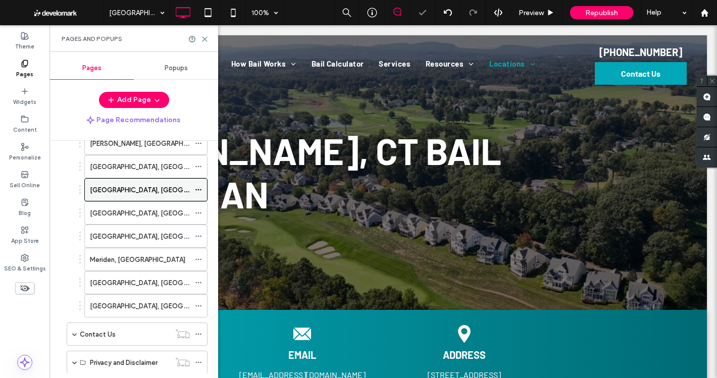
click at [124, 201] on div "Stratford, CT" at bounding box center [145, 189] width 123 height 23
click at [130, 217] on label "New London, CT" at bounding box center [159, 214] width 138 height 18
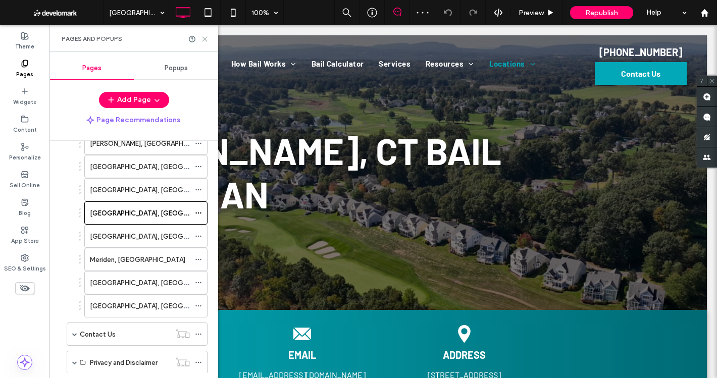
click at [199, 41] on div at bounding box center [198, 39] width 20 height 8
click at [204, 40] on use at bounding box center [204, 39] width 5 height 5
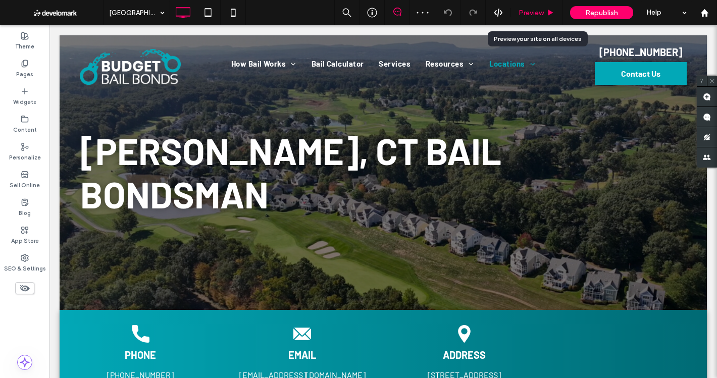
click at [534, 14] on span "Preview" at bounding box center [531, 13] width 25 height 9
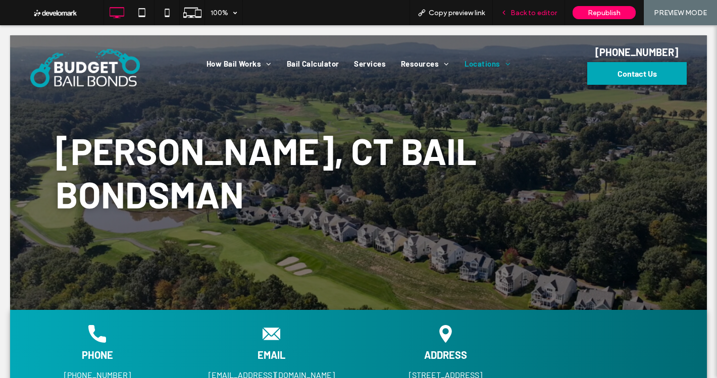
click at [521, 10] on span "Back to editor" at bounding box center [534, 13] width 46 height 9
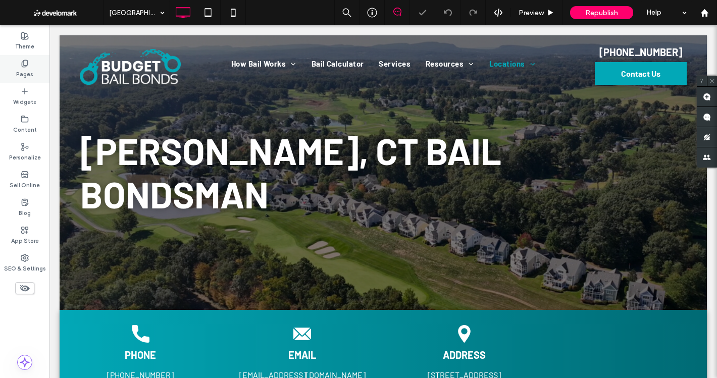
click at [41, 76] on div "Pages" at bounding box center [24, 69] width 49 height 28
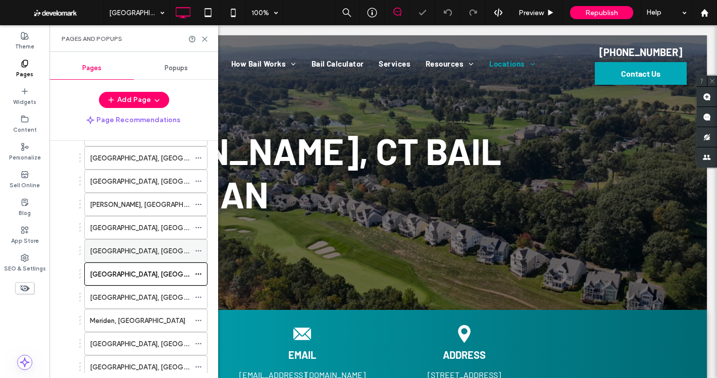
scroll to position [303, 0]
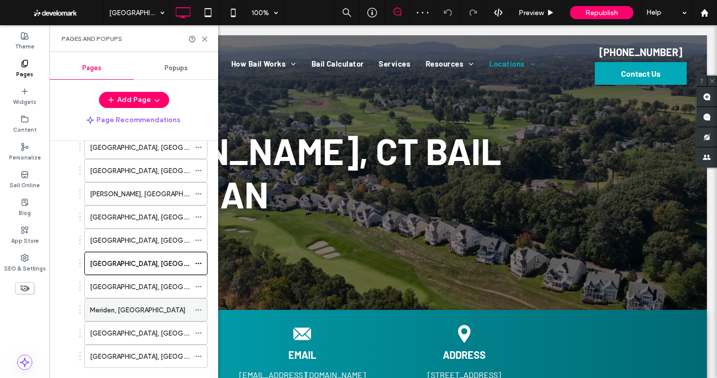
click at [128, 300] on div "Meriden, CT" at bounding box center [140, 310] width 100 height 22
click at [126, 283] on label "[GEOGRAPHIC_DATA], [GEOGRAPHIC_DATA]" at bounding box center [159, 287] width 138 height 18
click at [205, 34] on div "Pages and Popups" at bounding box center [133, 38] width 169 height 27
click at [204, 37] on icon at bounding box center [205, 39] width 8 height 8
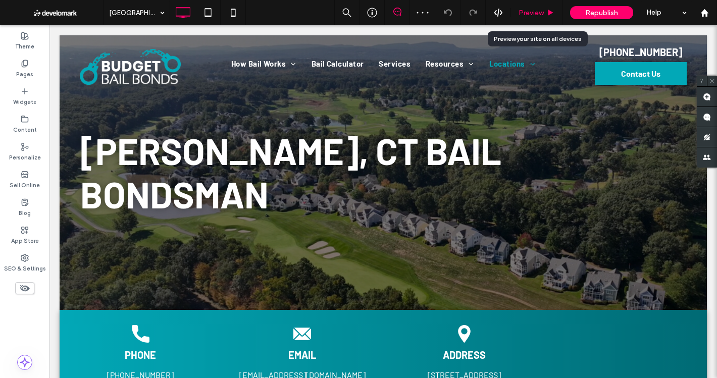
click at [538, 11] on span "Preview" at bounding box center [531, 13] width 25 height 9
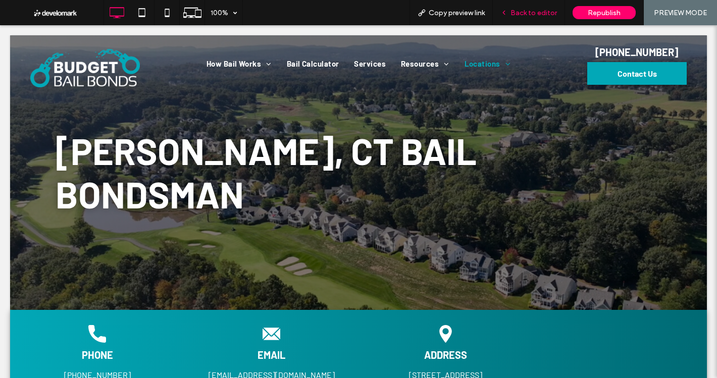
click at [530, 15] on span "Back to editor" at bounding box center [534, 13] width 46 height 9
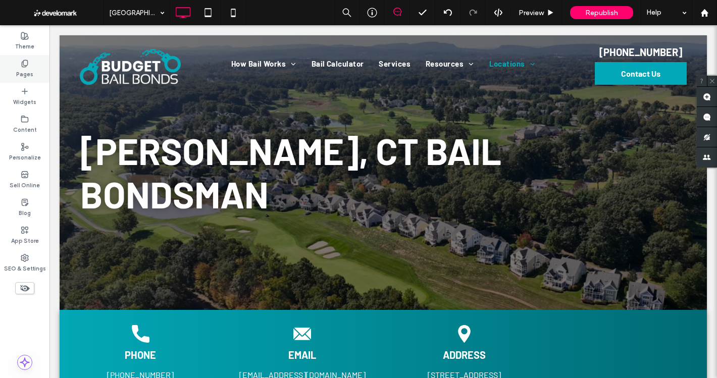
click at [23, 70] on label "Pages" at bounding box center [24, 73] width 17 height 11
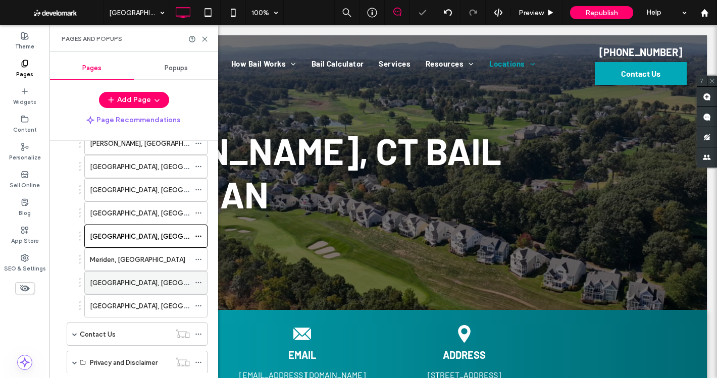
scroll to position [404, 0]
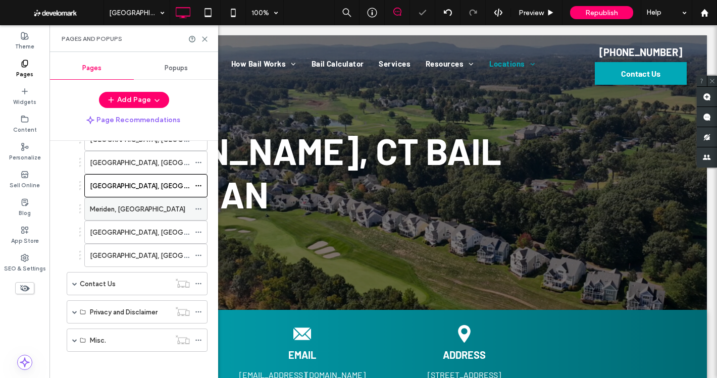
click at [142, 210] on div "Meriden, CT" at bounding box center [140, 209] width 100 height 11
click at [205, 38] on use at bounding box center [204, 39] width 5 height 5
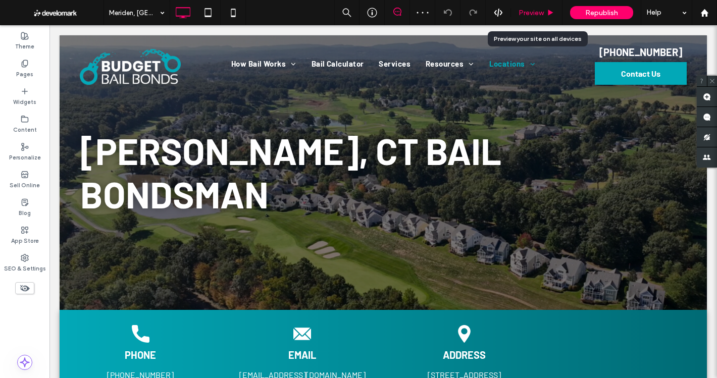
click at [530, 17] on div "Preview" at bounding box center [537, 12] width 52 height 25
click at [530, 6] on div "Preview" at bounding box center [537, 12] width 52 height 25
click at [533, 13] on span "Preview" at bounding box center [531, 13] width 25 height 9
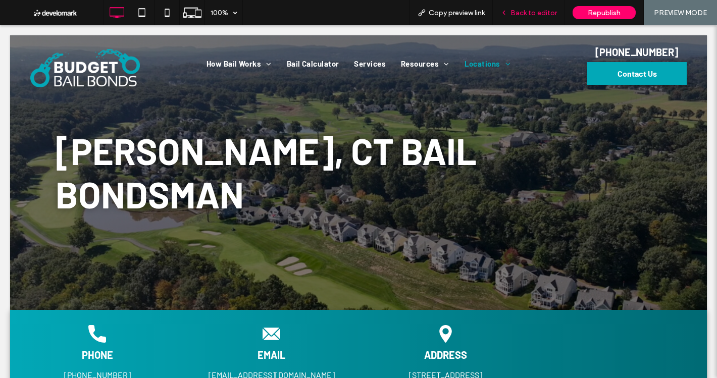
click at [533, 17] on div "Back to editor" at bounding box center [529, 12] width 72 height 25
click at [535, 14] on span "Back to editor" at bounding box center [534, 13] width 46 height 9
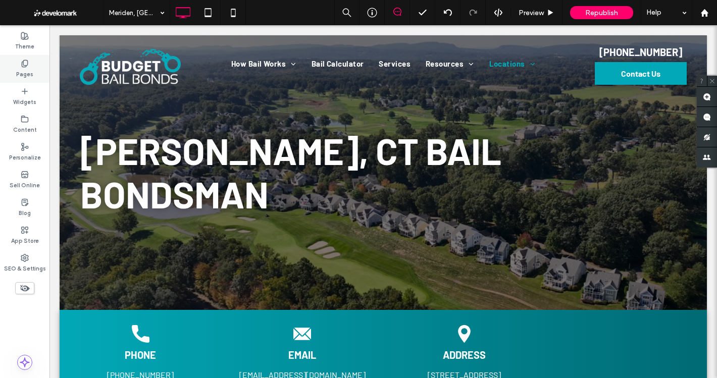
click at [20, 69] on label "Pages" at bounding box center [24, 73] width 17 height 11
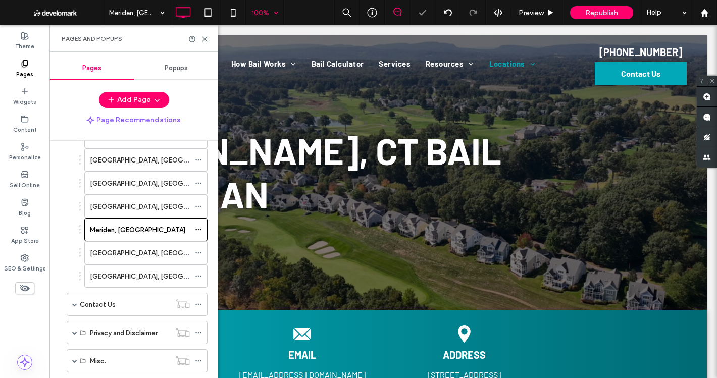
scroll to position [404, 0]
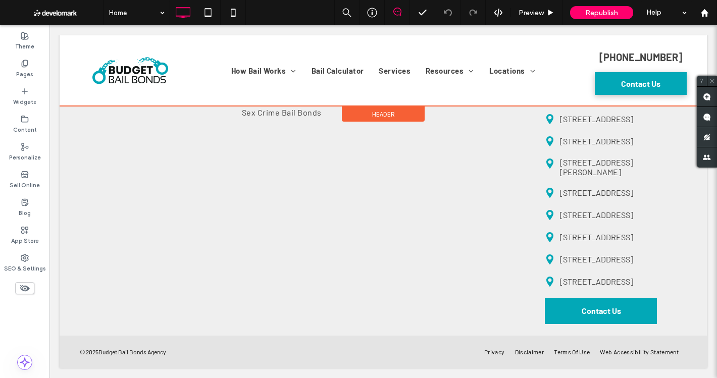
scroll to position [4361, 0]
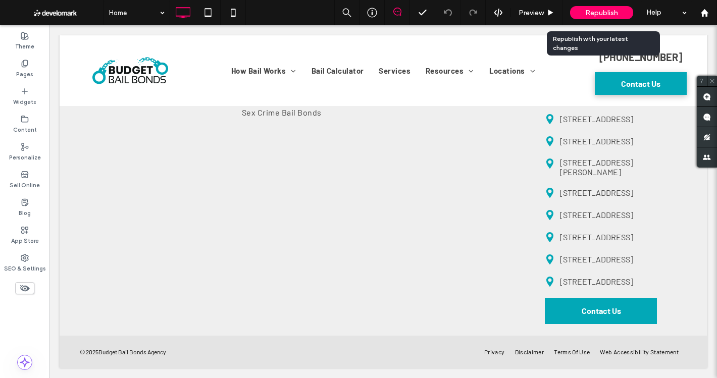
click at [582, 17] on div "Republish" at bounding box center [601, 12] width 63 height 13
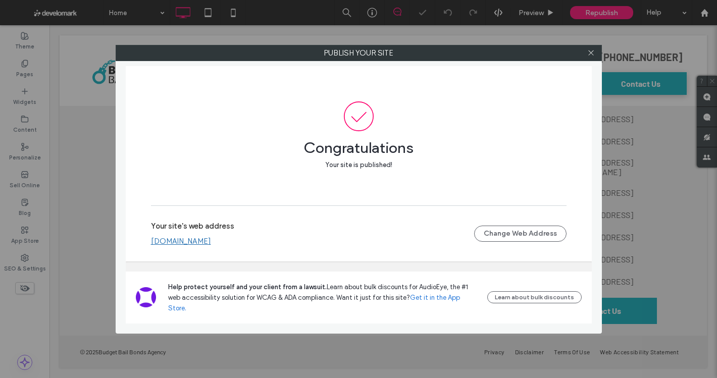
click at [211, 246] on link "[DOMAIN_NAME]" at bounding box center [181, 241] width 60 height 9
click at [587, 50] on div at bounding box center [591, 52] width 15 height 15
click at [595, 55] on div at bounding box center [591, 52] width 15 height 15
click at [589, 50] on use at bounding box center [590, 52] width 5 height 5
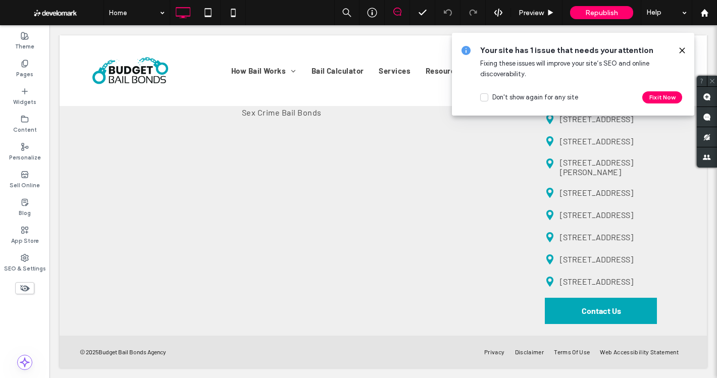
drag, startPoint x: 680, startPoint y: 50, endPoint x: 561, endPoint y: 49, distance: 119.2
click at [680, 50] on icon at bounding box center [682, 50] width 8 height 8
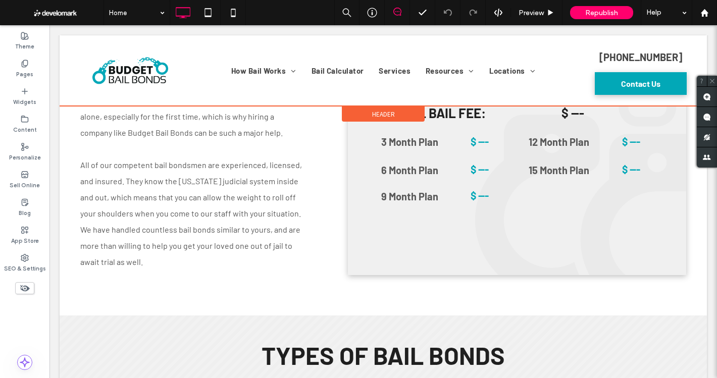
scroll to position [978, 0]
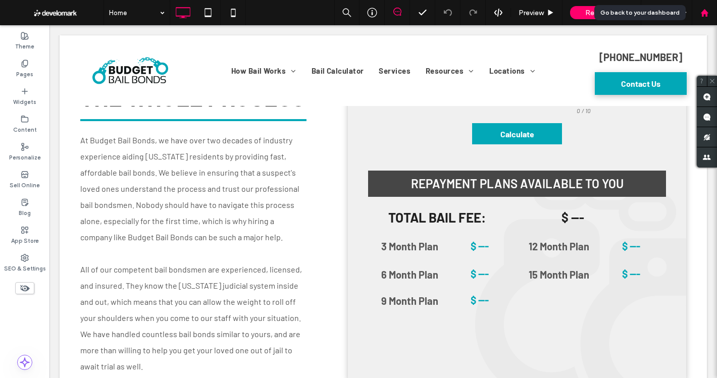
click at [703, 13] on use at bounding box center [704, 13] width 8 height 8
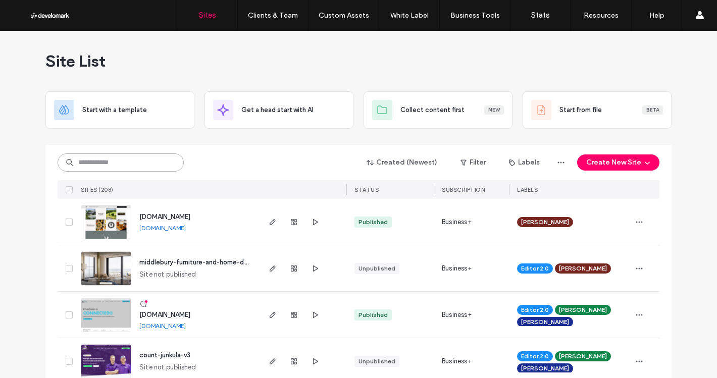
click at [143, 158] on input at bounding box center [121, 163] width 126 height 18
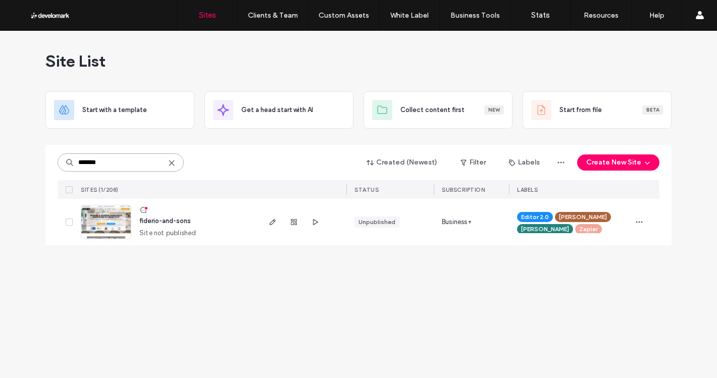
type input "*******"
click at [181, 218] on span "fiderio-and-sons" at bounding box center [165, 221] width 52 height 8
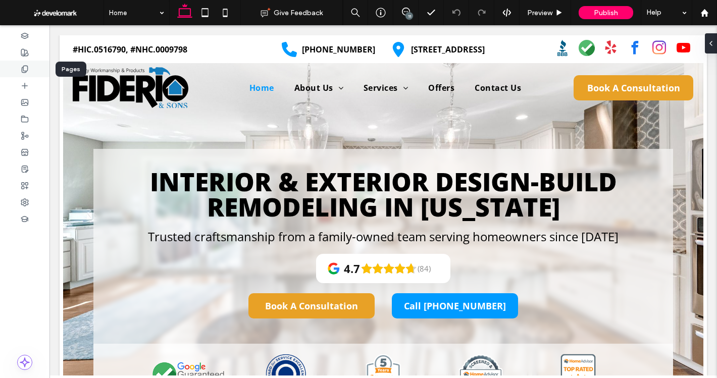
click at [35, 64] on div at bounding box center [24, 69] width 49 height 17
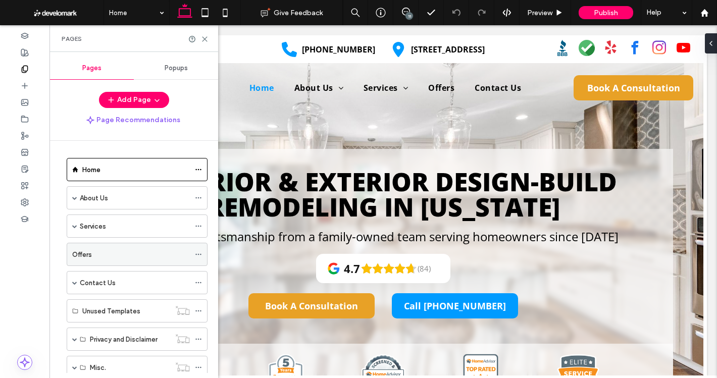
scroll to position [31, 0]
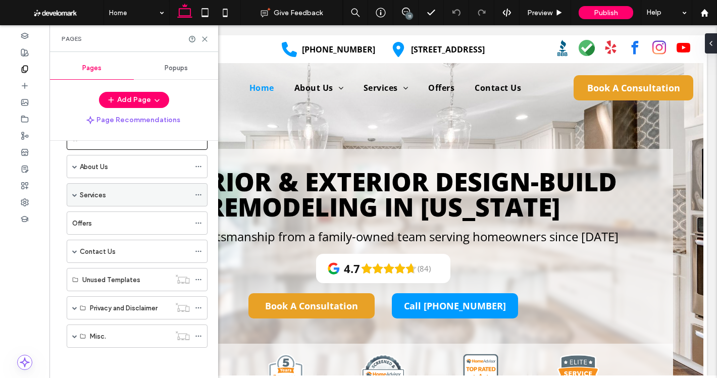
click at [73, 194] on span at bounding box center [74, 194] width 5 height 5
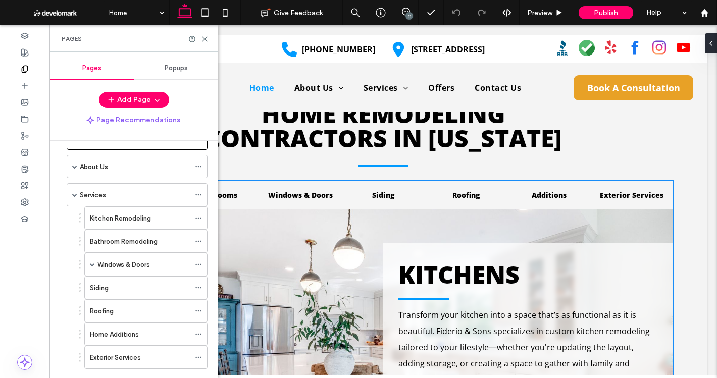
scroll to position [1010, 0]
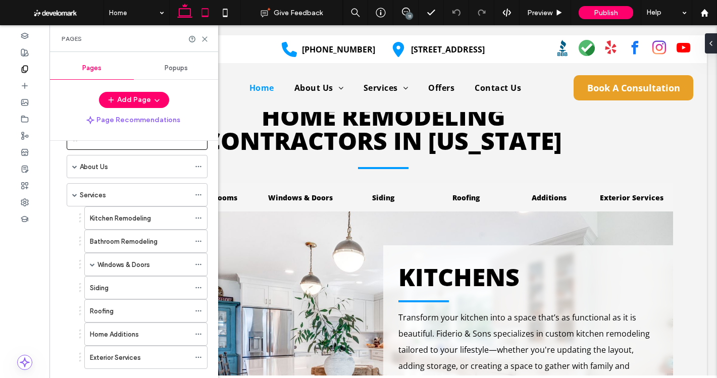
drag, startPoint x: 158, startPoint y: 12, endPoint x: 207, endPoint y: 16, distance: 48.6
click at [207, 38] on icon at bounding box center [205, 39] width 8 height 8
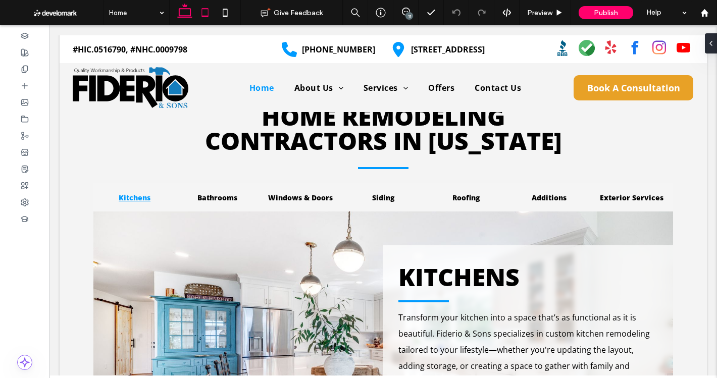
click at [205, 11] on icon at bounding box center [205, 13] width 20 height 20
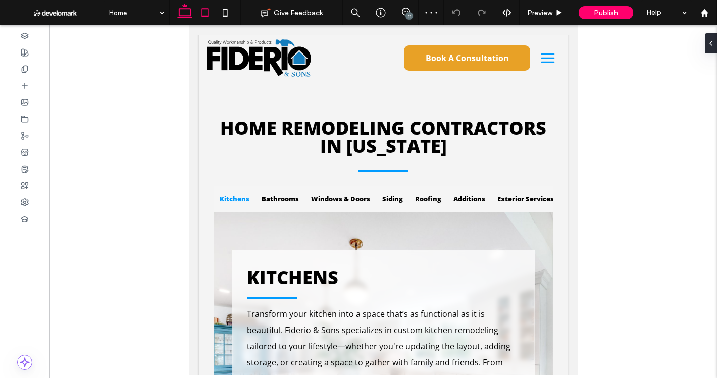
click at [188, 16] on use at bounding box center [184, 11] width 15 height 14
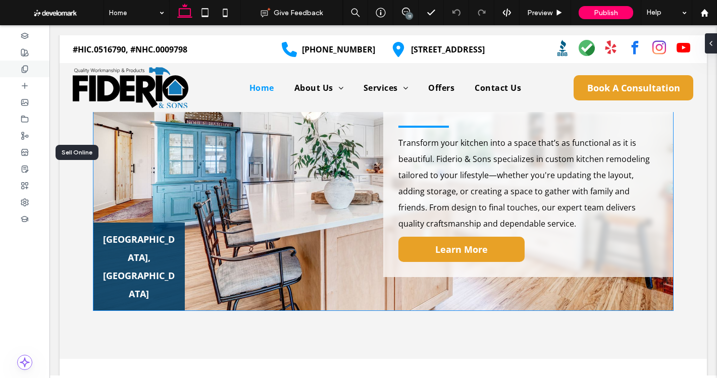
scroll to position [1291, 0]
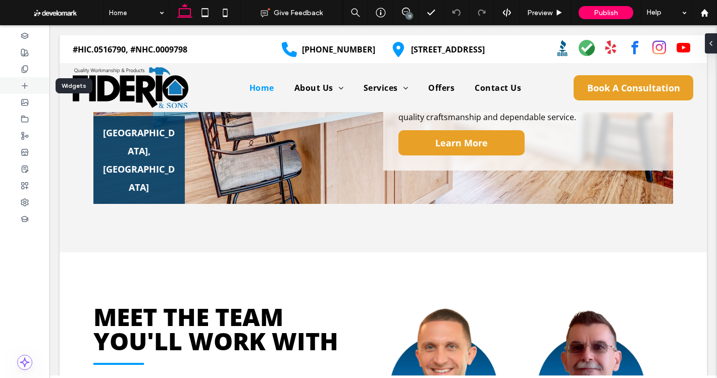
click at [23, 81] on div at bounding box center [24, 85] width 49 height 17
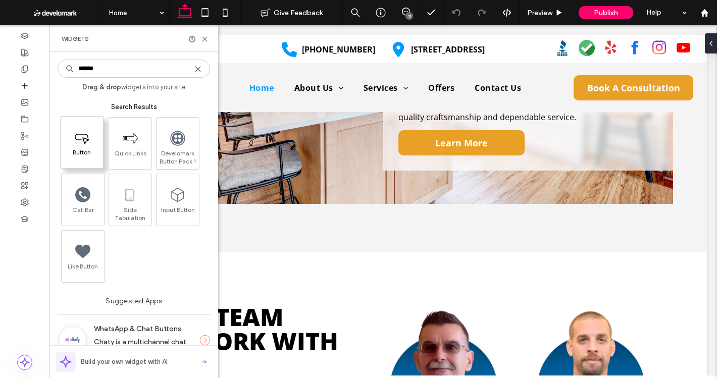
type input "******"
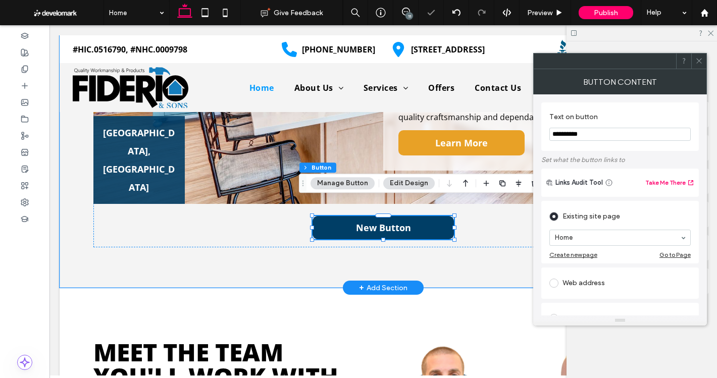
type input "**"
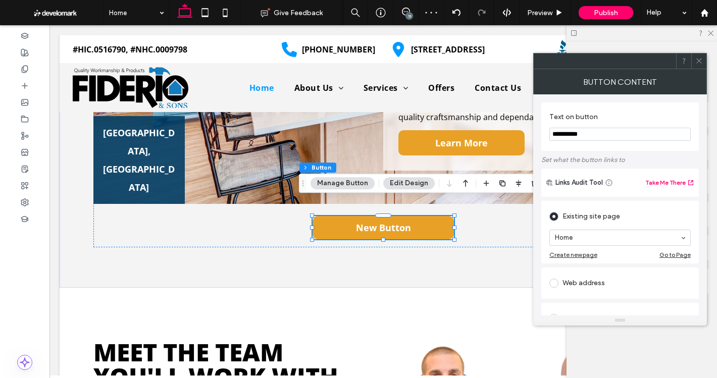
click at [604, 131] on input "**********" at bounding box center [619, 134] width 141 height 13
type input "**********"
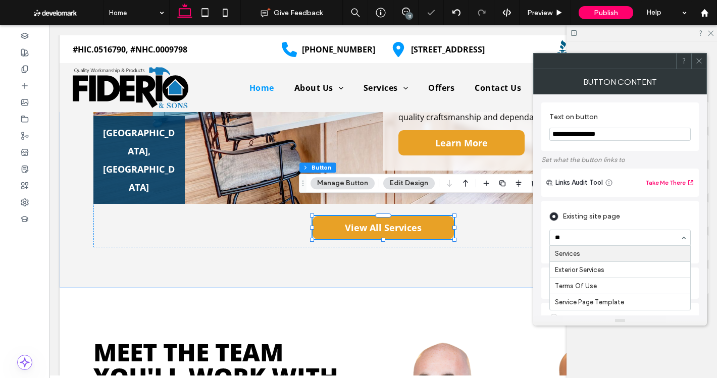
type input "***"
click at [697, 60] on icon at bounding box center [699, 61] width 8 height 8
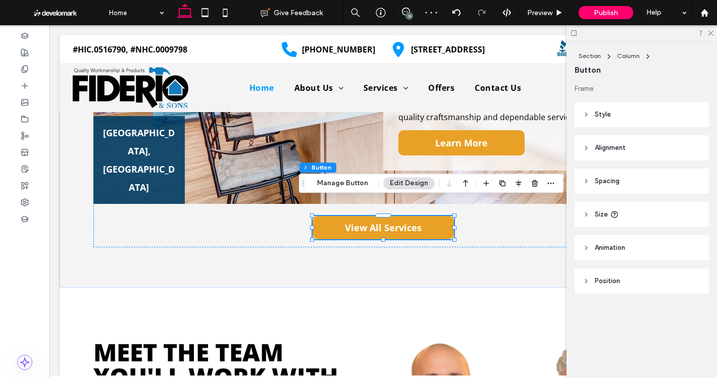
drag, startPoint x: 641, startPoint y: 215, endPoint x: 655, endPoint y: 227, distance: 18.7
click at [642, 215] on header "Size" at bounding box center [642, 214] width 134 height 25
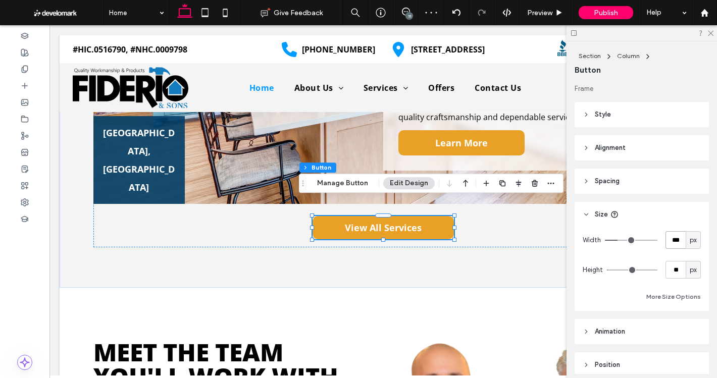
click at [671, 238] on input "***" at bounding box center [676, 240] width 20 height 18
type input "***"
click at [668, 271] on input "**" at bounding box center [676, 270] width 20 height 18
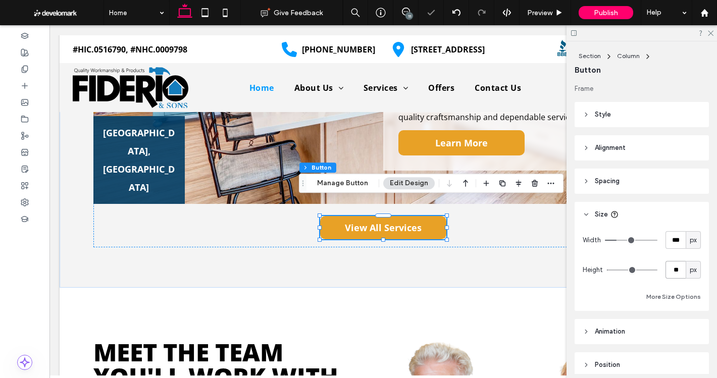
type input "**"
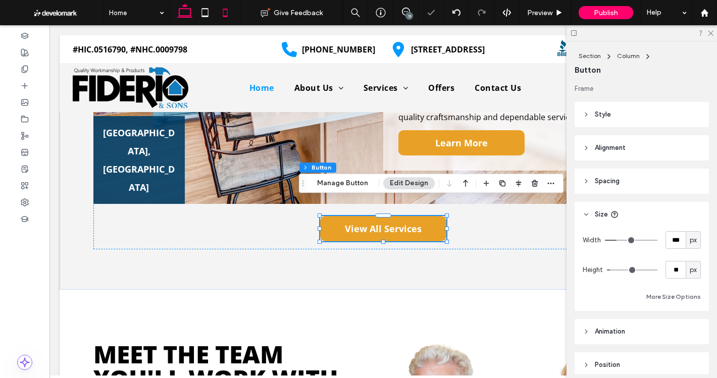
click at [221, 14] on icon at bounding box center [225, 13] width 20 height 20
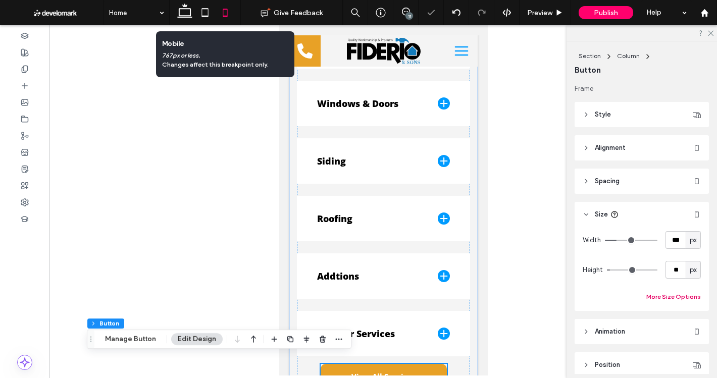
scroll to position [781, 0]
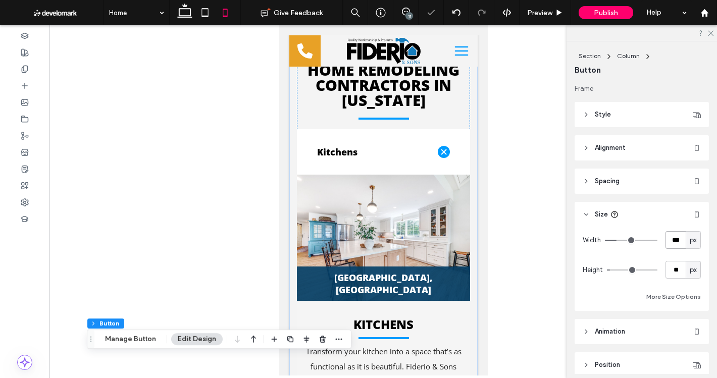
click at [666, 235] on input "***" at bounding box center [676, 240] width 20 height 18
type input "***"
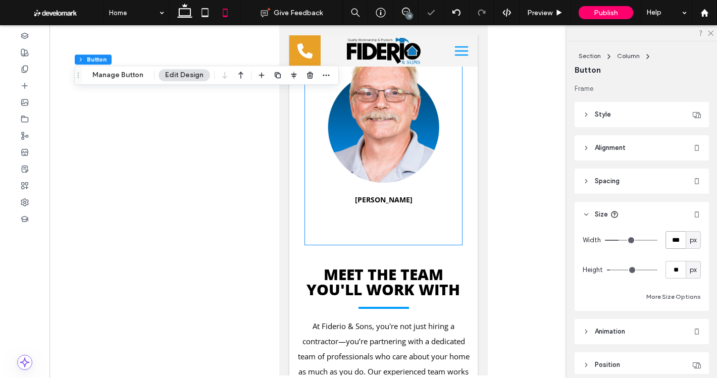
scroll to position [1539, 0]
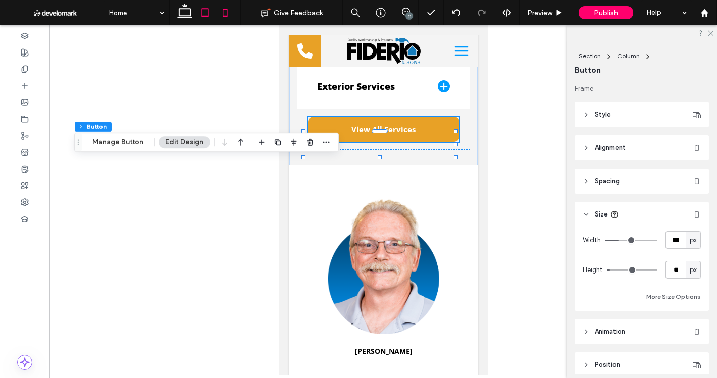
drag, startPoint x: 206, startPoint y: 8, endPoint x: 23, endPoint y: 7, distance: 182.3
click at [206, 8] on icon at bounding box center [205, 13] width 20 height 20
type input "***"
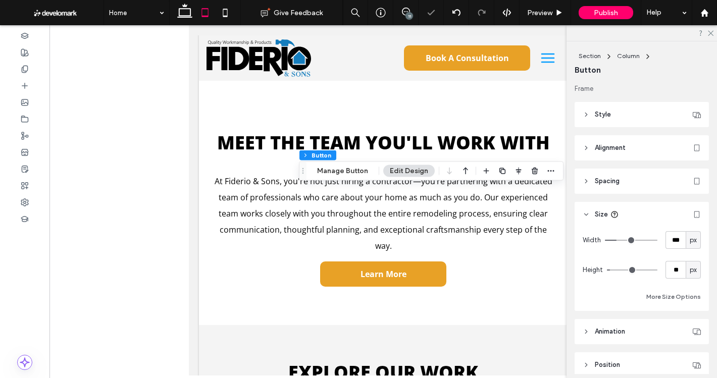
scroll to position [1153, 0]
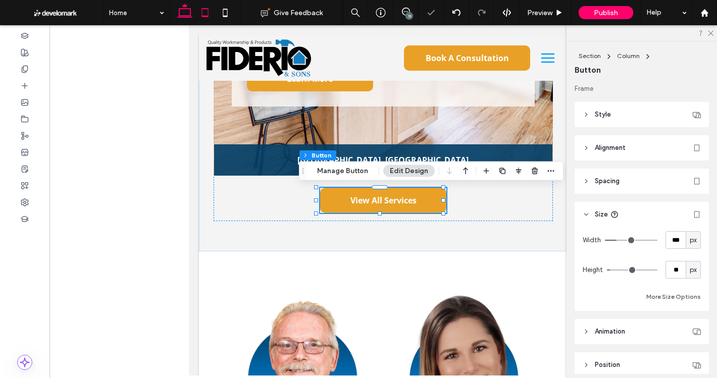
click at [189, 12] on icon at bounding box center [185, 13] width 20 height 20
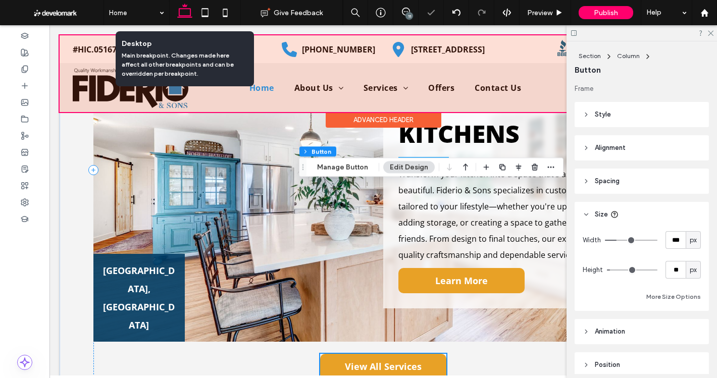
scroll to position [1307, 0]
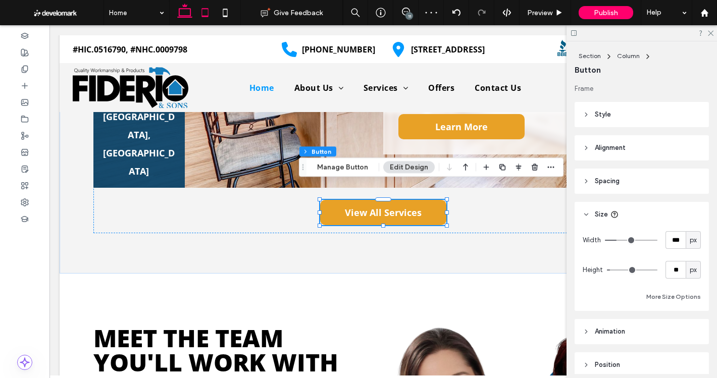
click at [208, 8] on icon at bounding box center [205, 13] width 20 height 20
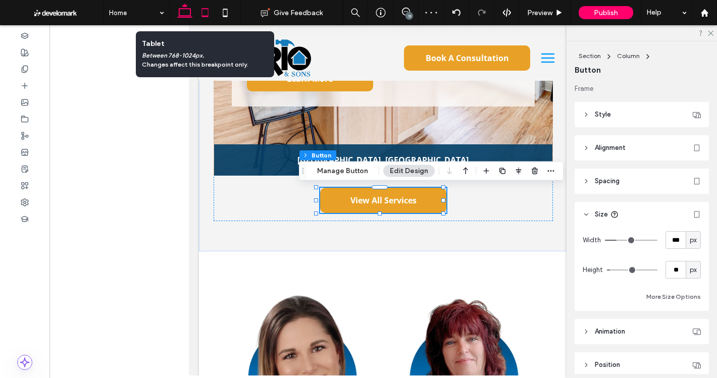
click at [192, 9] on icon at bounding box center [185, 13] width 20 height 20
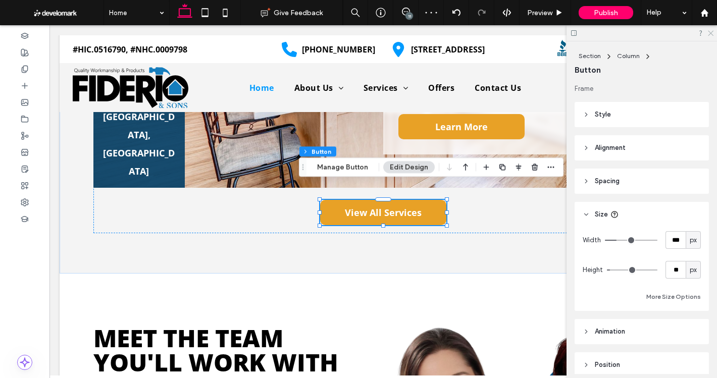
click at [708, 34] on icon at bounding box center [710, 32] width 7 height 7
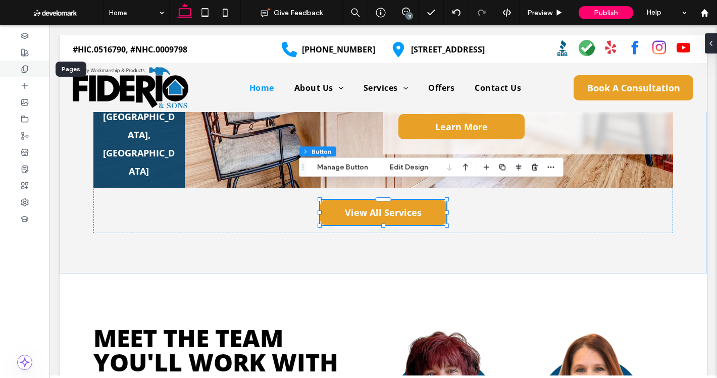
click at [20, 65] on div at bounding box center [24, 69] width 49 height 17
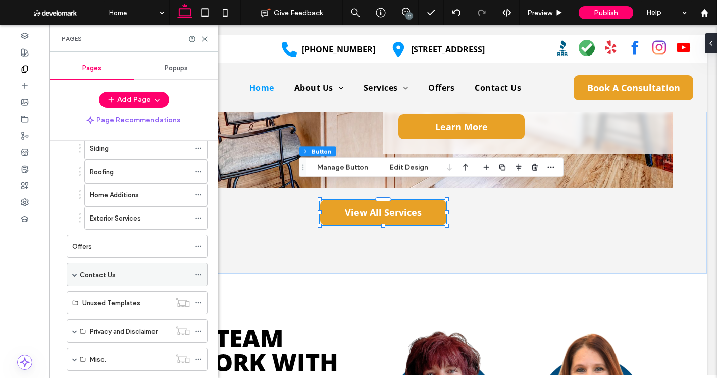
scroll to position [194, 0]
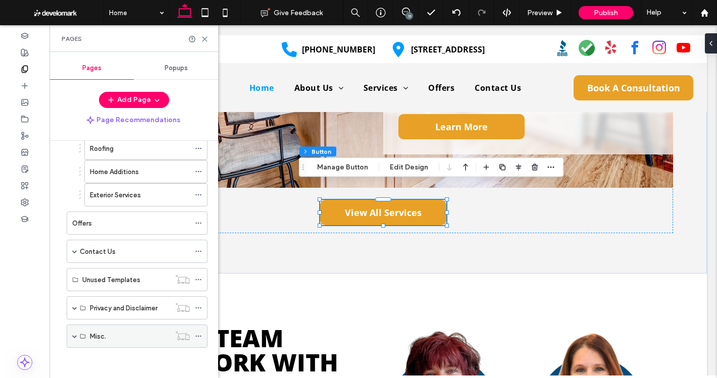
drag, startPoint x: 72, startPoint y: 333, endPoint x: 82, endPoint y: 329, distance: 11.3
click at [72, 333] on div "Misc." at bounding box center [137, 336] width 141 height 23
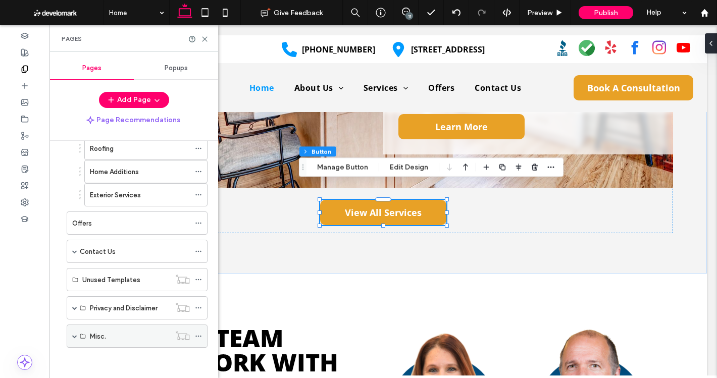
click at [73, 335] on span at bounding box center [74, 336] width 5 height 5
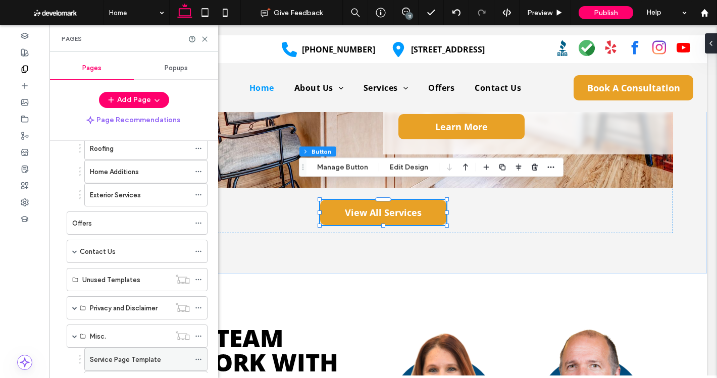
scroll to position [240, 0]
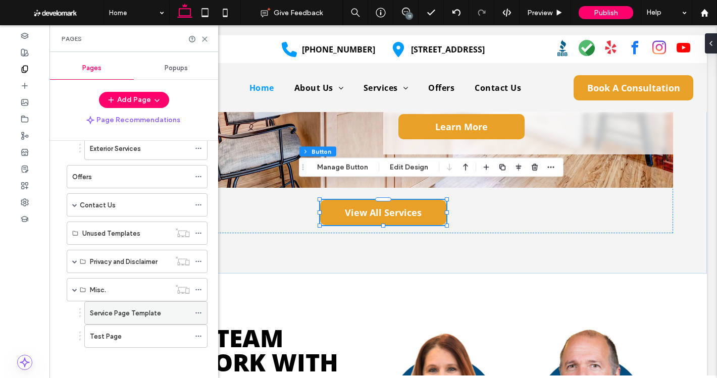
click at [130, 306] on div "Service Page Template" at bounding box center [140, 313] width 100 height 22
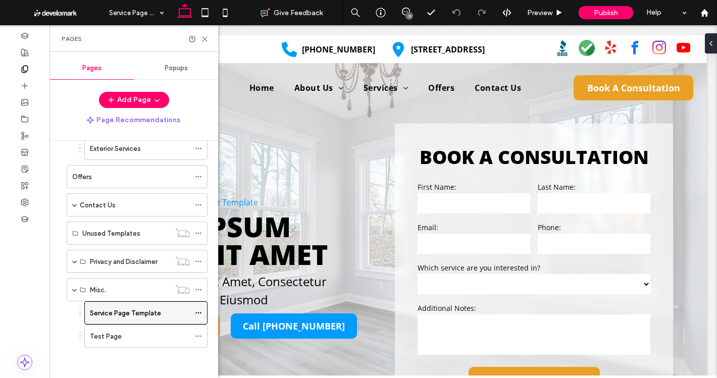
click at [201, 311] on icon at bounding box center [198, 313] width 7 height 7
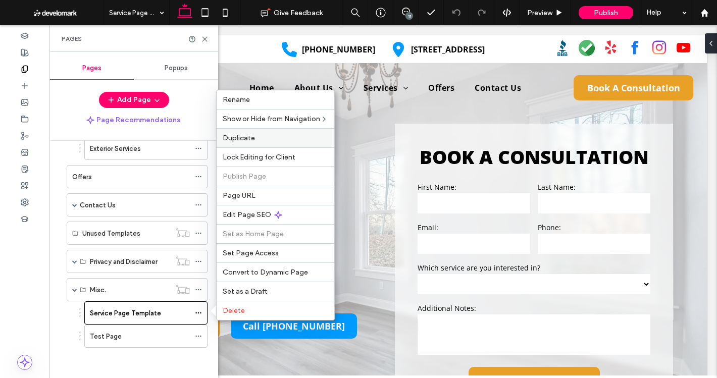
click at [257, 137] on label "Duplicate" at bounding box center [276, 138] width 106 height 9
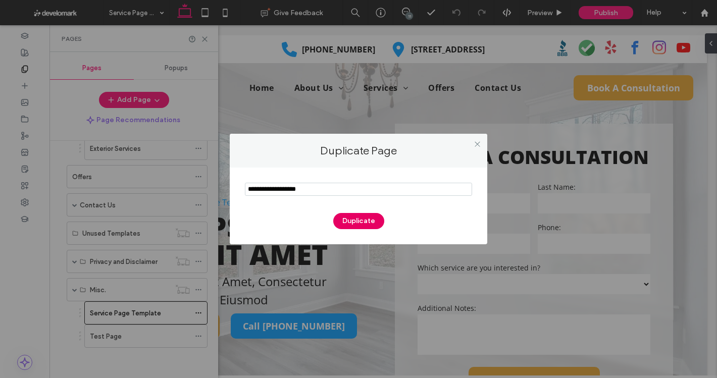
type input "**********"
drag, startPoint x: 359, startPoint y: 214, endPoint x: 346, endPoint y: 241, distance: 30.0
click at [359, 215] on button "Duplicate" at bounding box center [358, 221] width 51 height 16
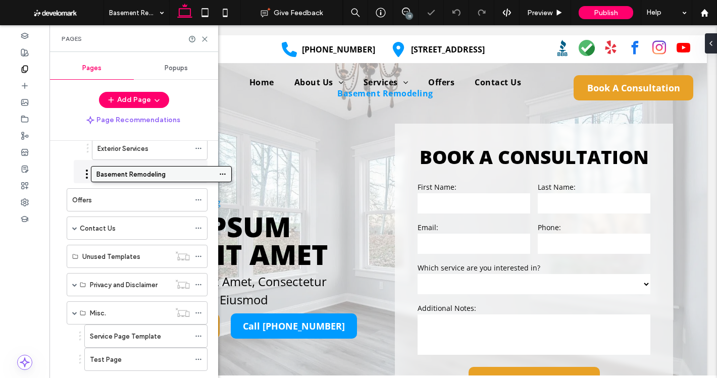
drag, startPoint x: 119, startPoint y: 359, endPoint x: 143, endPoint y: 172, distance: 188.4
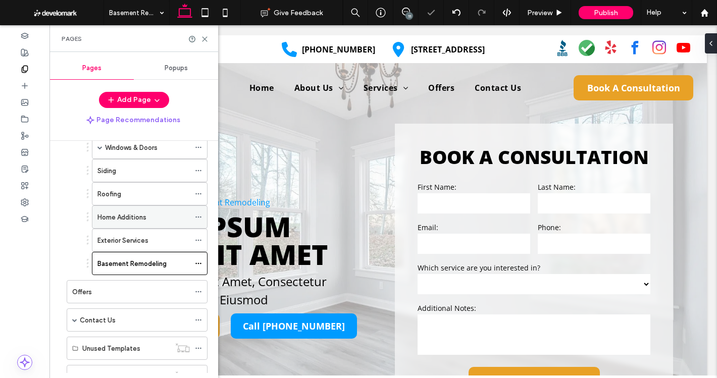
scroll to position [139, 0]
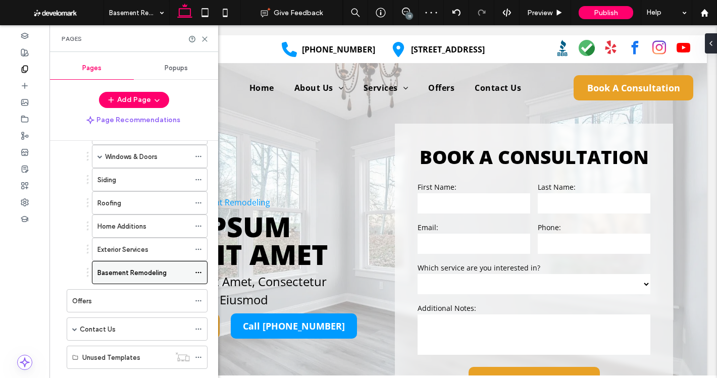
click at [198, 273] on use at bounding box center [198, 273] width 6 height 2
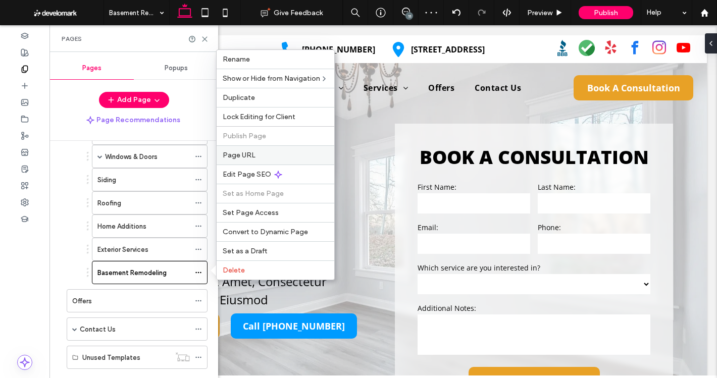
click at [232, 162] on div "Page URL" at bounding box center [276, 154] width 118 height 19
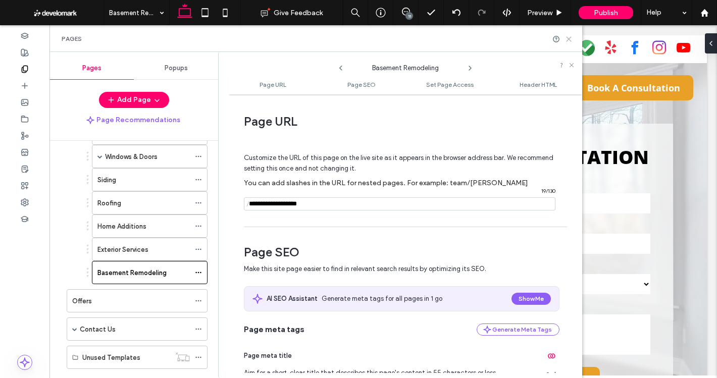
drag, startPoint x: 566, startPoint y: 39, endPoint x: 313, endPoint y: 207, distance: 303.5
click at [566, 39] on icon at bounding box center [569, 39] width 8 height 8
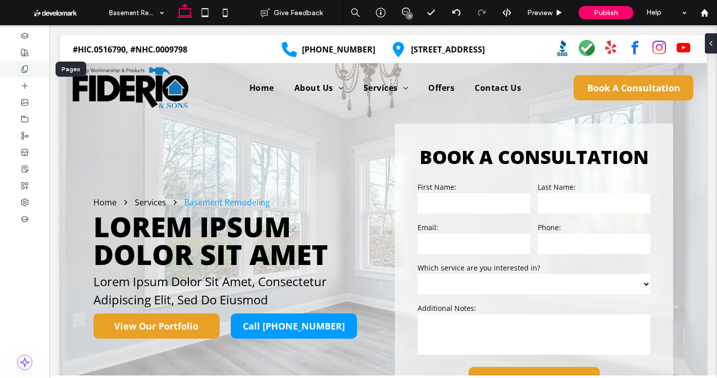
drag, startPoint x: 21, startPoint y: 68, endPoint x: 23, endPoint y: 76, distance: 8.2
click at [21, 68] on icon at bounding box center [25, 69] width 8 height 8
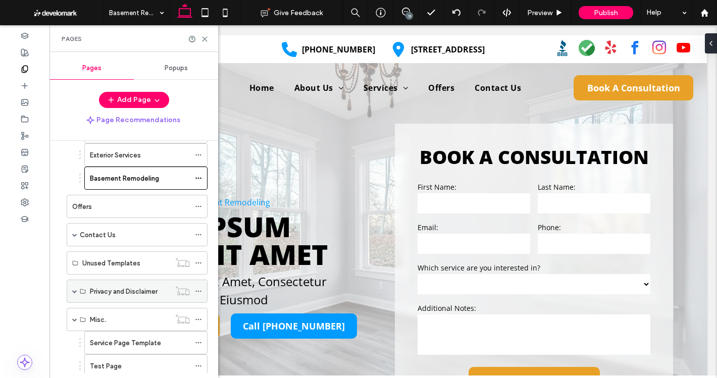
scroll to position [264, 0]
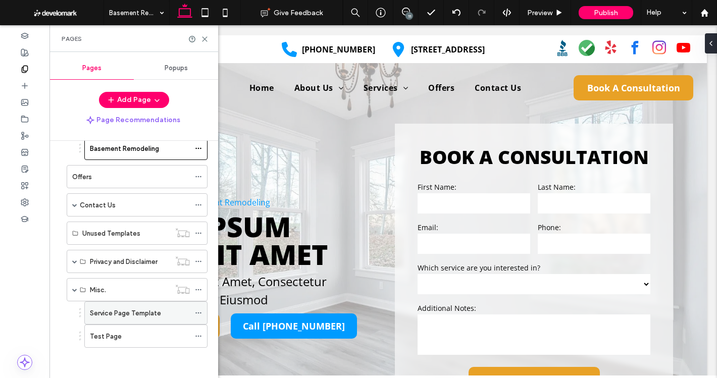
click at [202, 309] on div at bounding box center [201, 313] width 12 height 15
click at [198, 311] on icon at bounding box center [198, 313] width 7 height 7
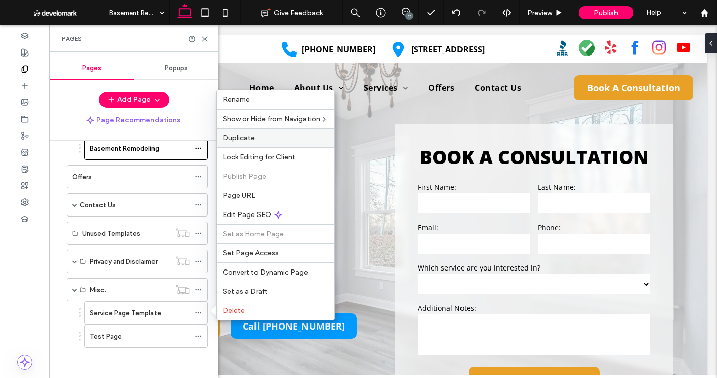
click at [253, 133] on div "Duplicate" at bounding box center [276, 137] width 118 height 19
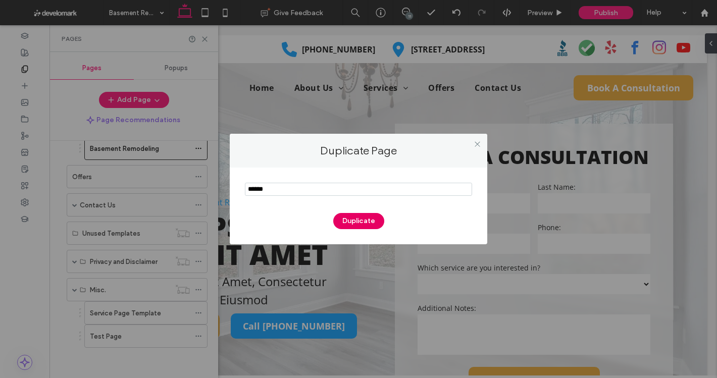
type input "******"
click at [363, 222] on button "Duplicate" at bounding box center [358, 221] width 51 height 16
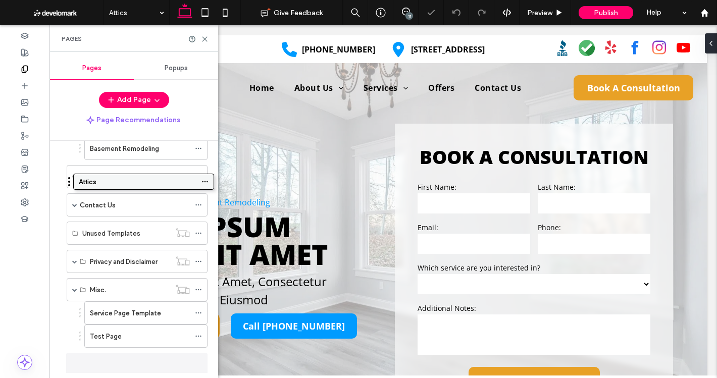
scroll to position [274, 0]
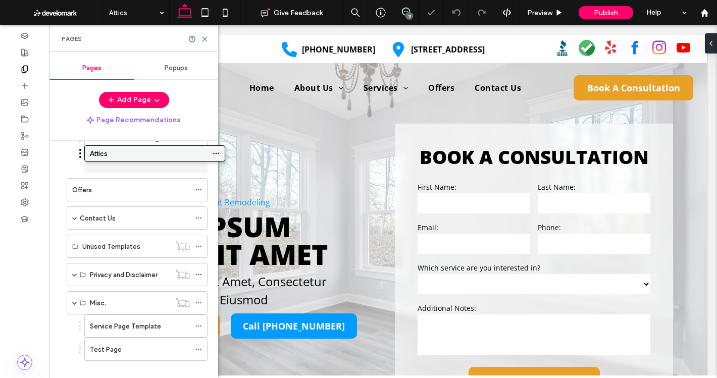
drag, startPoint x: 109, startPoint y: 364, endPoint x: 126, endPoint y: 156, distance: 208.3
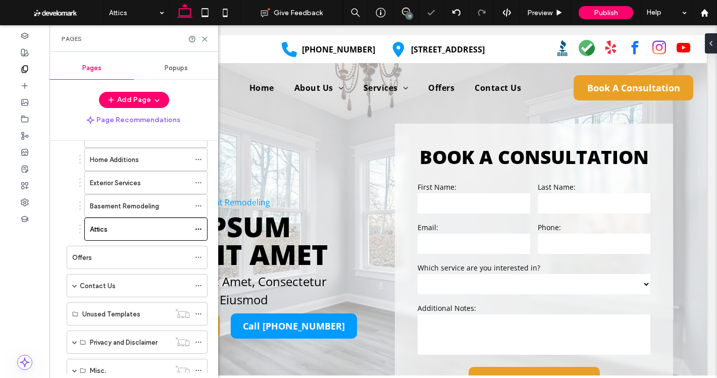
scroll to position [122, 0]
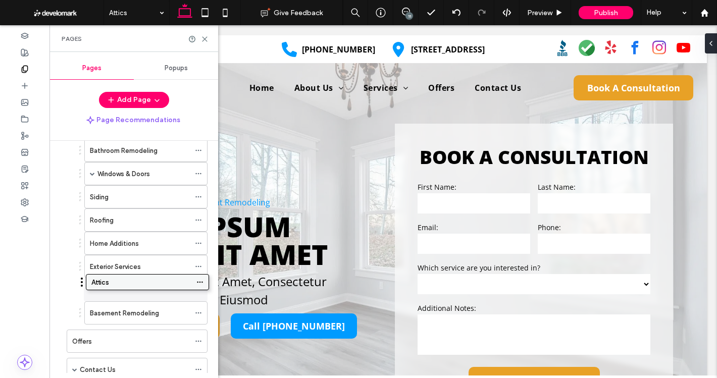
drag, startPoint x: 135, startPoint y: 314, endPoint x: 136, endPoint y: 281, distance: 32.9
